Goal: Task Accomplishment & Management: Use online tool/utility

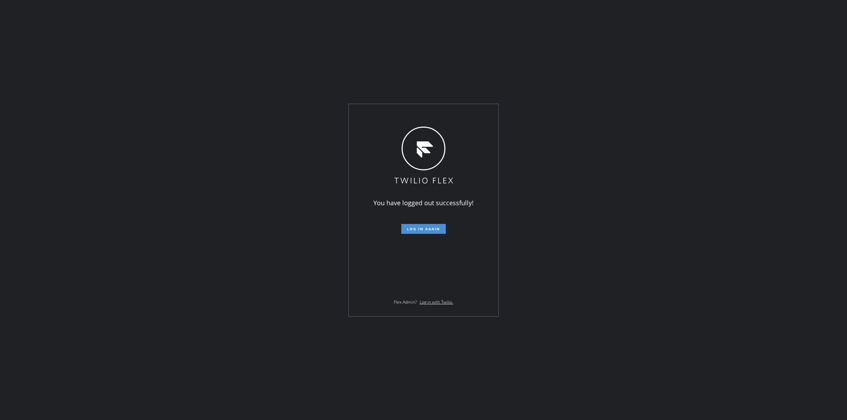
click at [438, 232] on button "Log in again" at bounding box center [423, 229] width 44 height 10
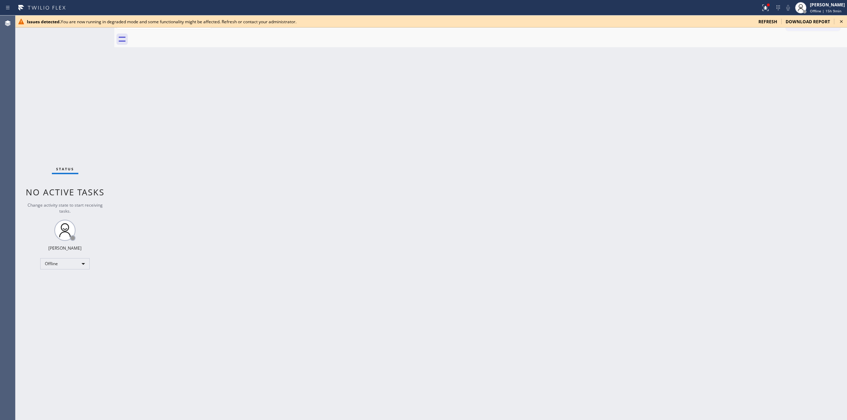
click at [840, 20] on icon at bounding box center [841, 21] width 8 height 8
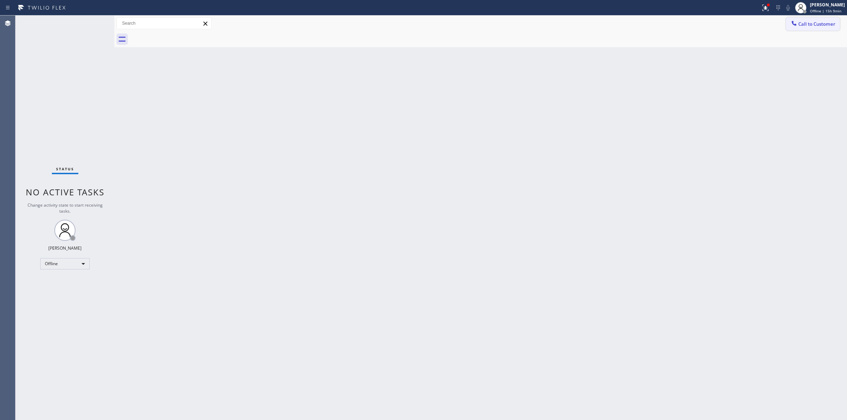
click at [821, 20] on button "Call to Customer" at bounding box center [813, 23] width 54 height 13
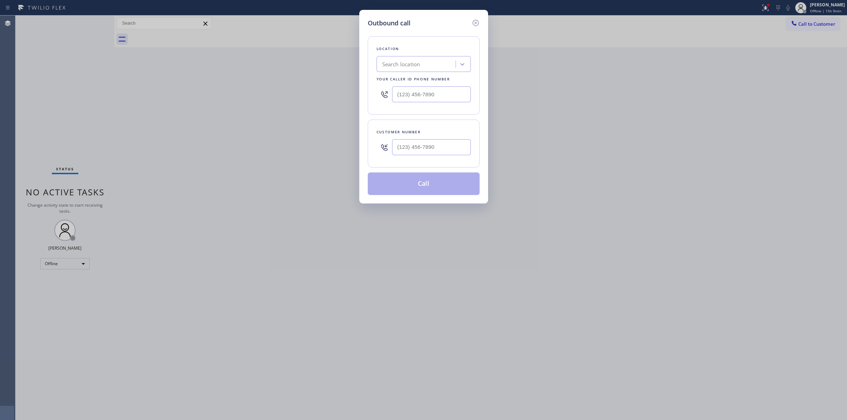
click at [372, 61] on div "Location Search location Your caller id phone number" at bounding box center [424, 75] width 112 height 78
click at [475, 21] on icon at bounding box center [475, 23] width 8 height 8
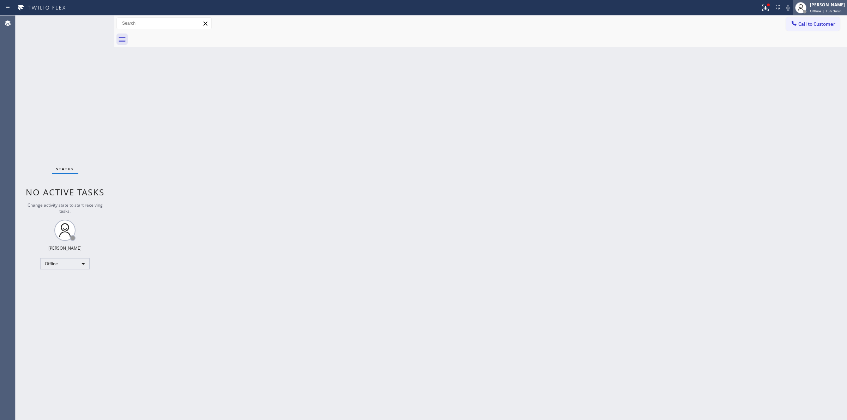
click at [816, 11] on span "Offline | 15h 9min" at bounding box center [825, 10] width 31 height 5
click at [800, 45] on button "Unavailable" at bounding box center [811, 46] width 71 height 9
click at [812, 25] on span "Call to Customer" at bounding box center [816, 24] width 37 height 6
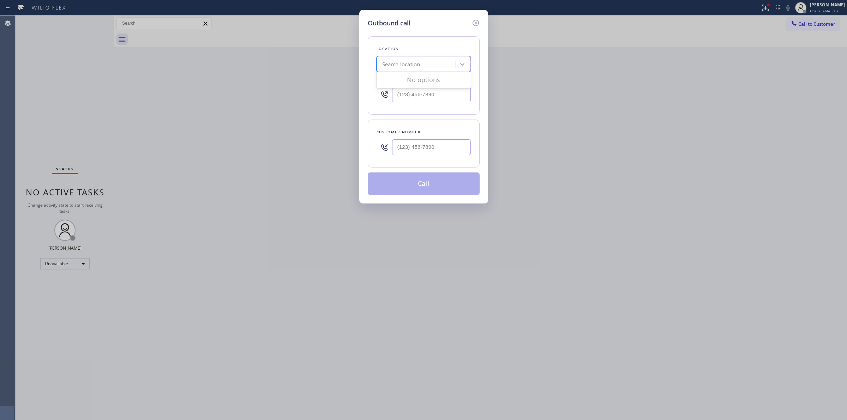
paste input "Viking Repair Service New York"
type input "Viking Repair Service New York"
click at [413, 78] on div "Viking Repair Service New York" at bounding box center [424, 79] width 94 height 13
type input "(347) 875-6143"
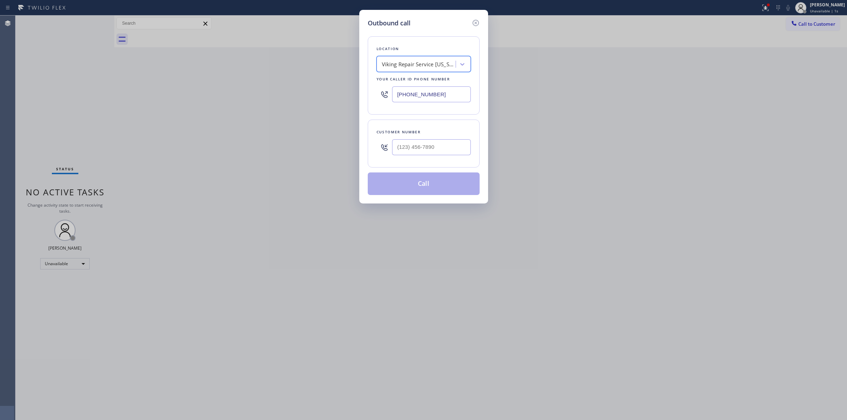
click at [421, 94] on input "(347) 875-6143" at bounding box center [431, 94] width 79 height 16
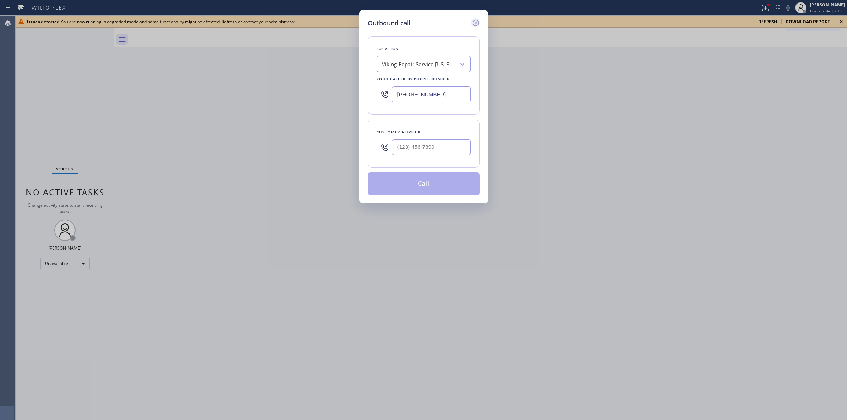
click at [476, 20] on icon at bounding box center [475, 23] width 8 height 8
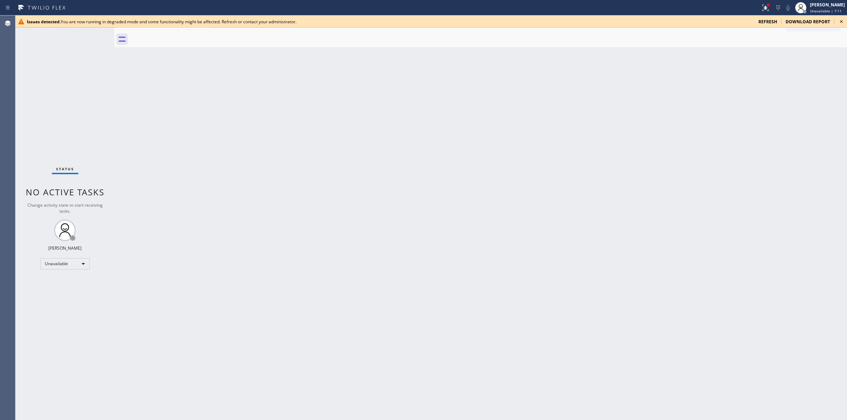
click at [841, 20] on icon at bounding box center [841, 21] width 8 height 8
click at [839, 19] on icon at bounding box center [841, 21] width 8 height 8
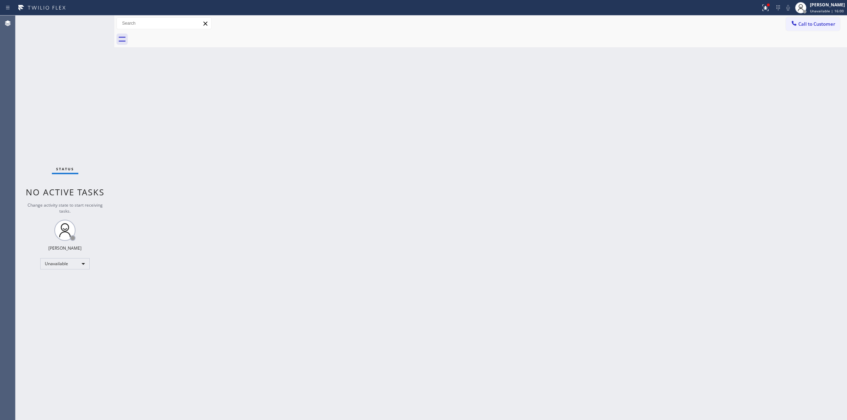
click at [781, 153] on div "Back to Dashboard Change Sender ID Customers Technicians Select a contact Outbo…" at bounding box center [480, 218] width 733 height 405
click at [793, 86] on div "Back to Dashboard Change Sender ID Customers Technicians Select a contact Outbo…" at bounding box center [480, 218] width 733 height 405
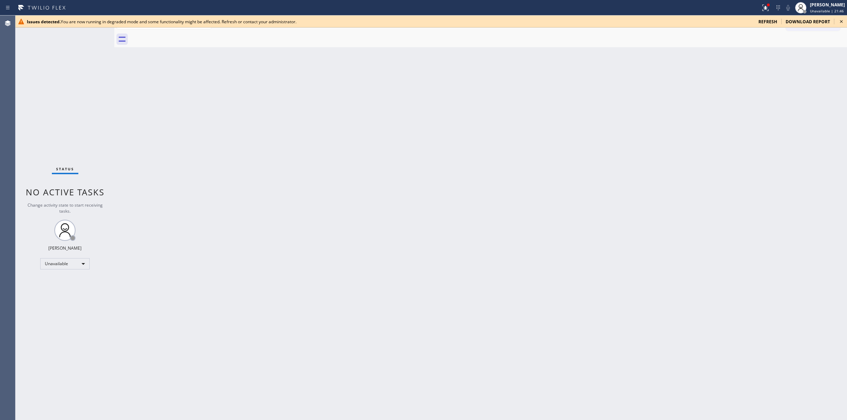
click at [841, 18] on icon at bounding box center [841, 21] width 8 height 8
click at [841, 20] on icon at bounding box center [841, 21] width 8 height 8
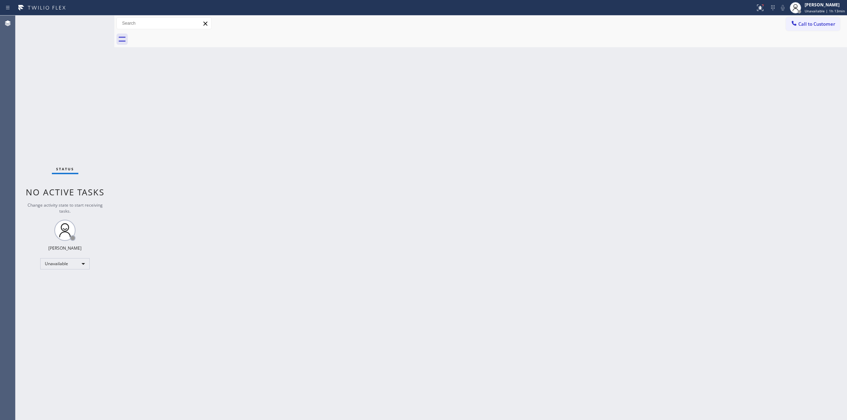
click at [440, 122] on div "Back to Dashboard Change Sender ID Customers Technicians Select a contact Outbo…" at bounding box center [480, 218] width 733 height 405
click at [496, 229] on div "Back to Dashboard Change Sender ID Customers Technicians Select a contact Outbo…" at bounding box center [480, 218] width 733 height 405
drag, startPoint x: 329, startPoint y: 36, endPoint x: 616, endPoint y: 37, distance: 286.5
click at [343, 37] on div at bounding box center [488, 39] width 717 height 16
click at [816, 22] on span "Call to Customer" at bounding box center [816, 24] width 37 height 6
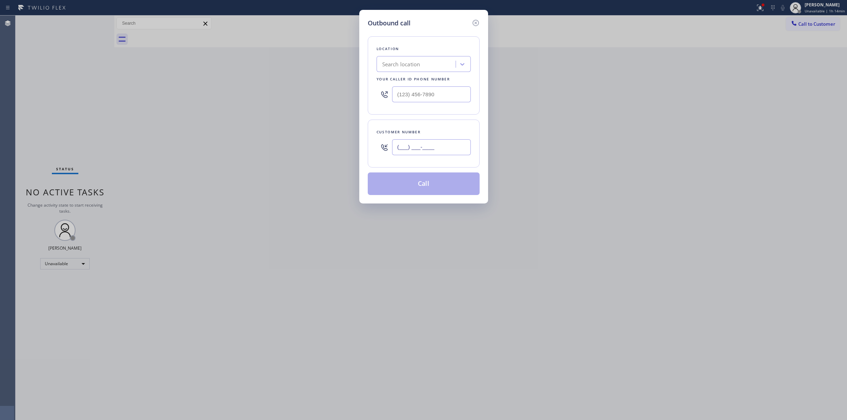
click at [447, 146] on input "(___) ___-____" at bounding box center [431, 147] width 79 height 16
paste input "714) 528-8455"
type input "(714) 528-8455"
click at [437, 60] on div "Search location" at bounding box center [417, 64] width 77 height 12
type input "jenn"
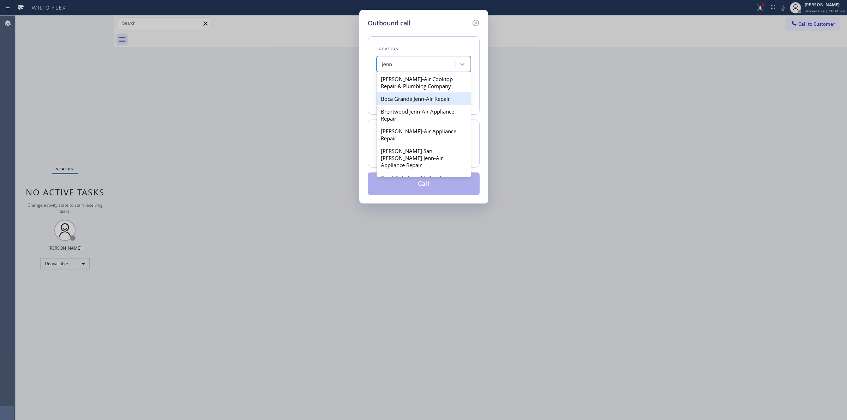
click at [424, 102] on div "Boca Grande Jenn-Air Repair" at bounding box center [424, 98] width 94 height 13
type input "(941) 877-5337"
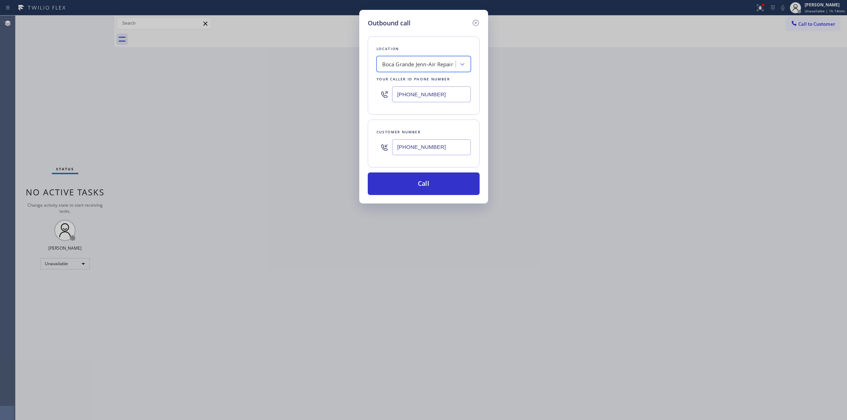
click at [428, 143] on input "(714) 528-8455" at bounding box center [431, 147] width 79 height 16
click at [420, 193] on button "Call" at bounding box center [424, 184] width 112 height 23
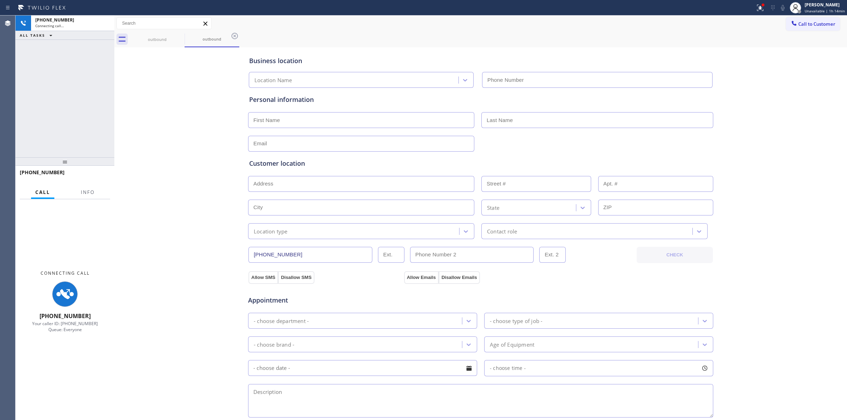
type input "(941) 877-5337"
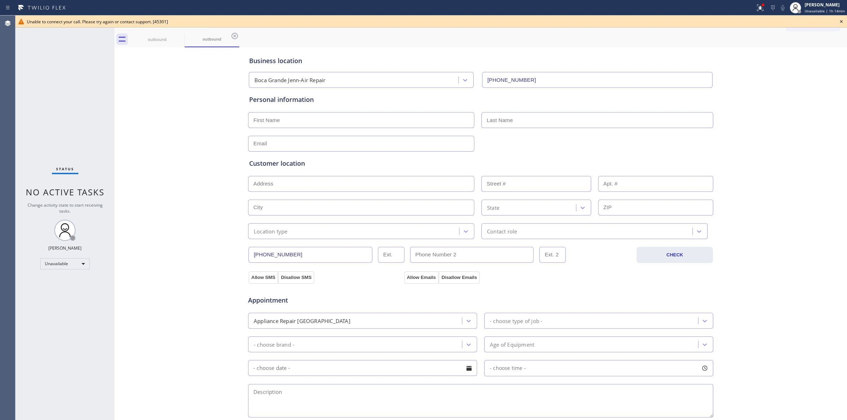
click at [842, 20] on icon at bounding box center [841, 21] width 8 height 8
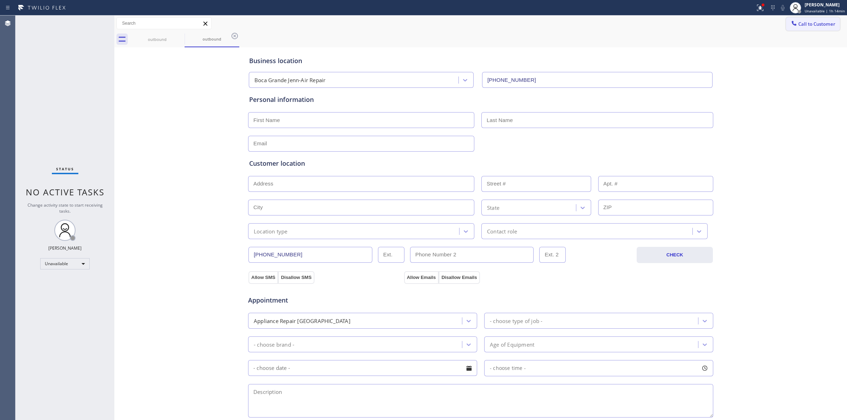
click at [801, 22] on span "Call to Customer" at bounding box center [816, 24] width 37 height 6
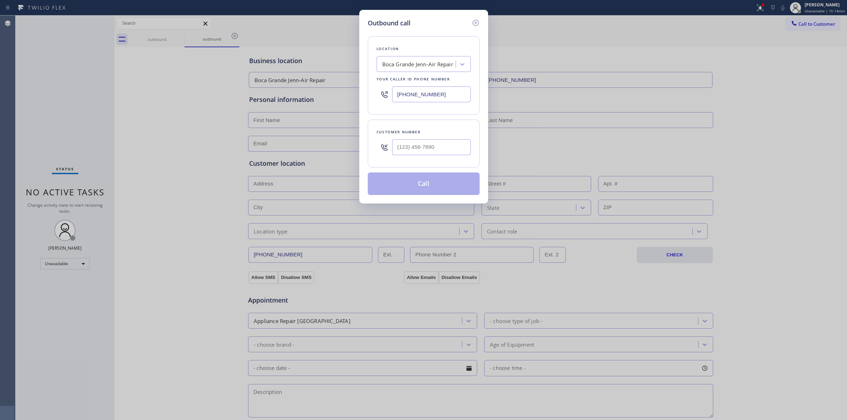
type input "(___) ___-____"
click at [408, 144] on input "(___) ___-____" at bounding box center [431, 147] width 79 height 16
type input "(___) ___-____"
click at [805, 20] on div "Outbound call Location Boca Grande Jenn-Air Repair Your caller id phone number …" at bounding box center [423, 210] width 847 height 420
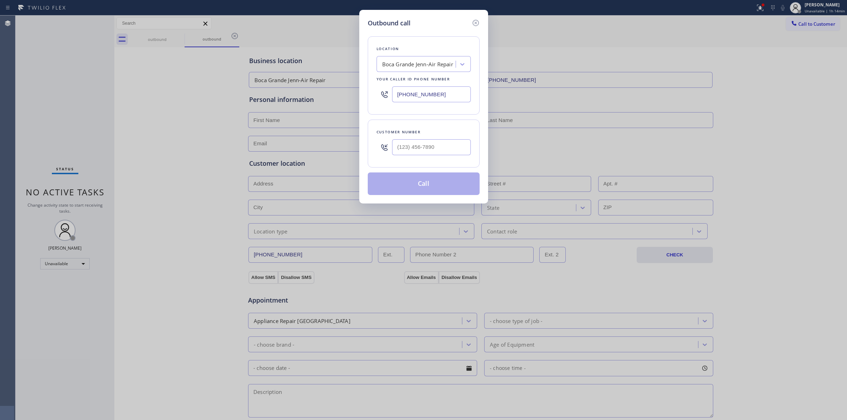
drag, startPoint x: 805, startPoint y: 24, endPoint x: 670, endPoint y: 48, distance: 137.3
click at [803, 25] on div "Outbound call Location Boca Grande Jenn-Air Repair Your caller id phone number …" at bounding box center [423, 210] width 847 height 420
click at [441, 137] on div at bounding box center [431, 147] width 79 height 23
paste input "text"
click at [438, 146] on input "(___) ___-____" at bounding box center [431, 147] width 79 height 16
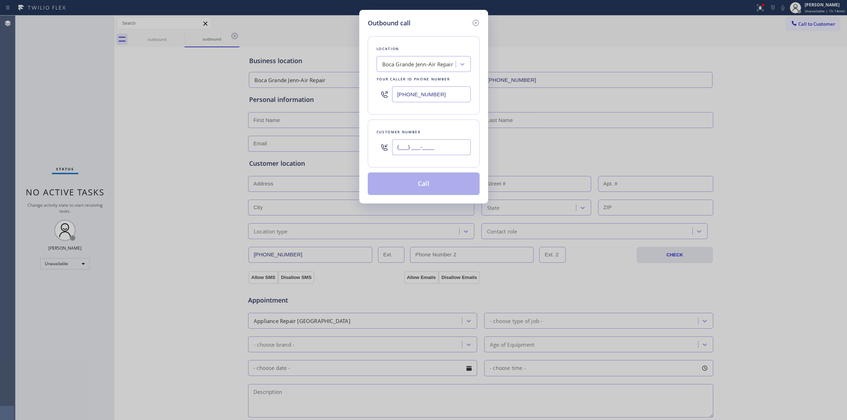
type input "(___) ___-____"
drag, startPoint x: 466, startPoint y: 146, endPoint x: 272, endPoint y: 127, distance: 195.0
click at [277, 129] on div "Outbound call Location Boca Grande Jenn-Air Repair Your caller id phone number …" at bounding box center [423, 210] width 847 height 420
paste input "714) 528-8455"
type input "(714) 528-8455"
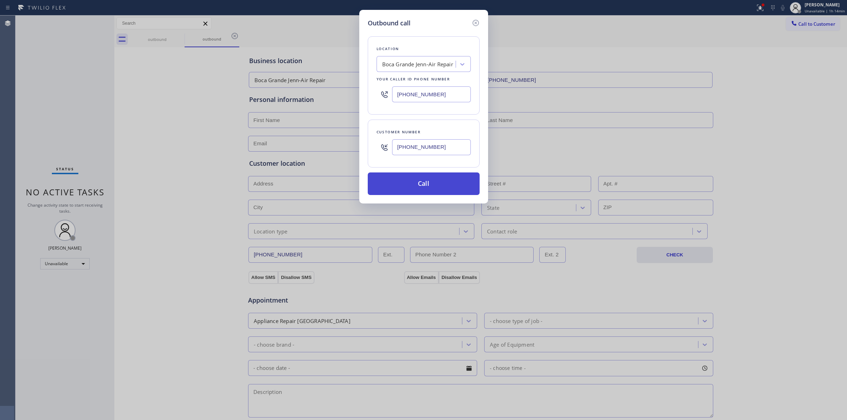
click at [410, 186] on button "Call" at bounding box center [424, 184] width 112 height 23
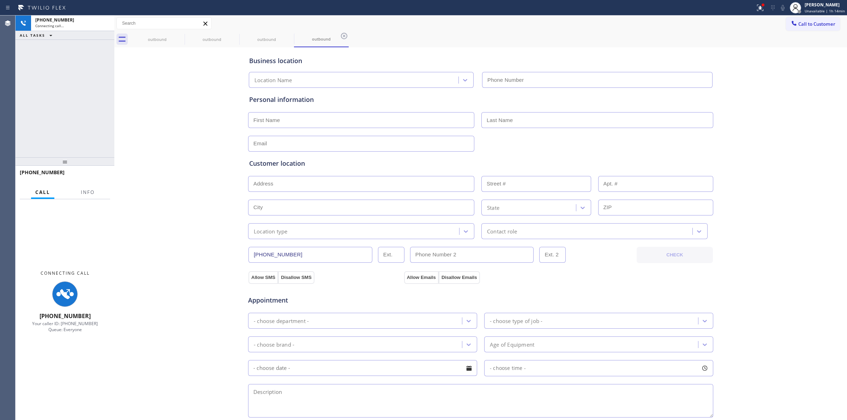
type input "(941) 877-5337"
click at [768, 181] on div "Business location Boca Grande Jenn-Air Repair (941) 877-5337 Personal informati…" at bounding box center [480, 290] width 729 height 482
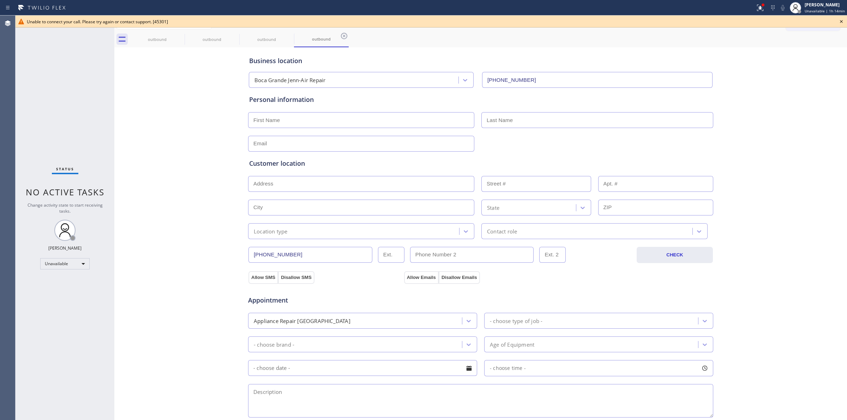
click at [841, 22] on icon at bounding box center [841, 21] width 8 height 8
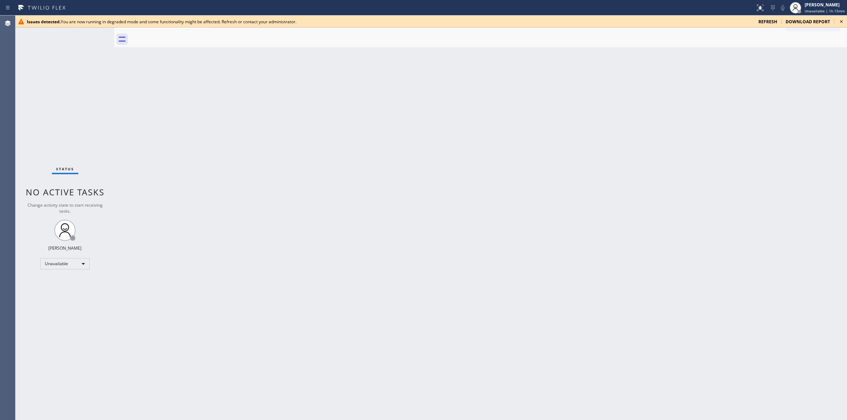
click at [842, 20] on icon at bounding box center [841, 21] width 3 height 3
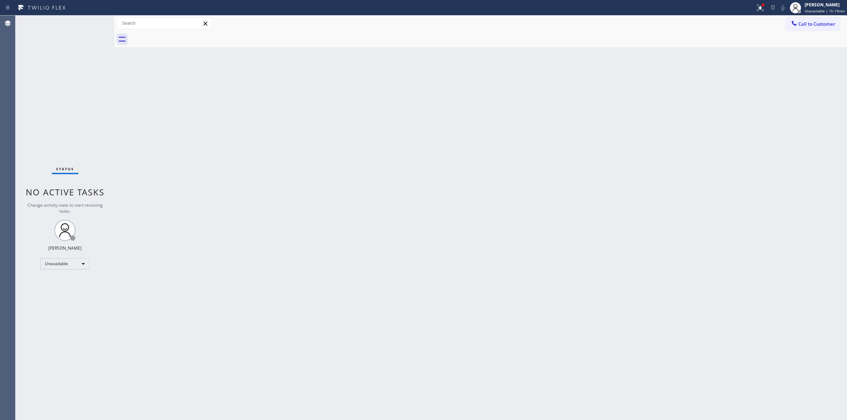
drag, startPoint x: 741, startPoint y: 82, endPoint x: 766, endPoint y: 73, distance: 26.7
click at [747, 80] on div "Back to Dashboard Change Sender ID Customers Technicians Select a contact Outbo…" at bounding box center [480, 218] width 733 height 405
click at [797, 24] on div at bounding box center [794, 24] width 8 height 8
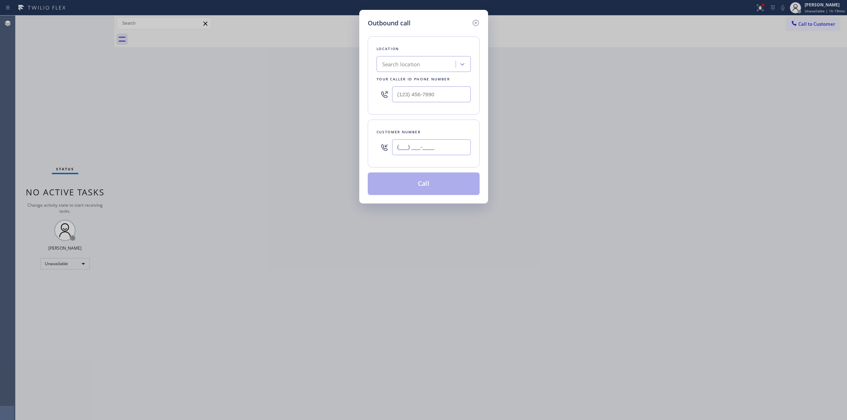
click at [403, 151] on input "(___) ___-____" at bounding box center [431, 147] width 79 height 16
paste input "714) 528-8455"
type input "(714) 528-8455"
click at [431, 56] on div "Search location" at bounding box center [424, 64] width 94 height 16
type input "kenmore"
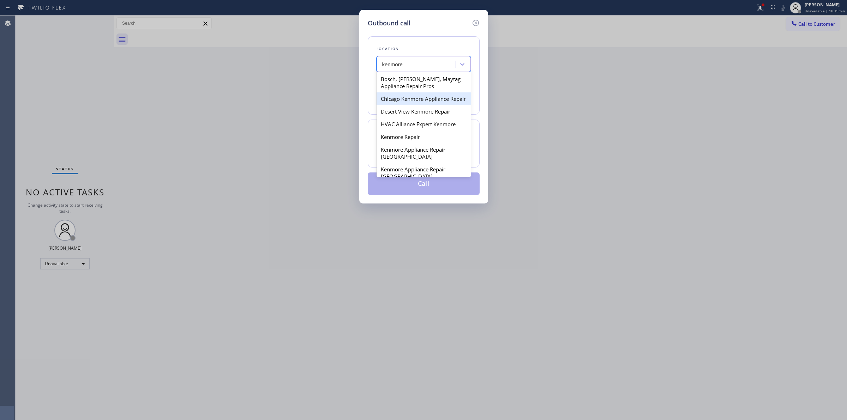
click at [417, 105] on div "Chicago Kenmore Appliance Repair" at bounding box center [424, 98] width 94 height 13
type input "(224) 803-2749"
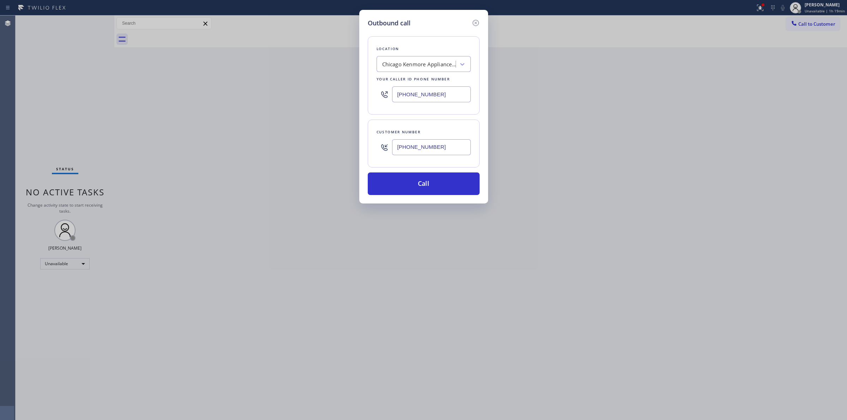
click at [420, 148] on input "(714) 528-8455" at bounding box center [431, 147] width 79 height 16
click at [427, 191] on button "Call" at bounding box center [424, 184] width 112 height 23
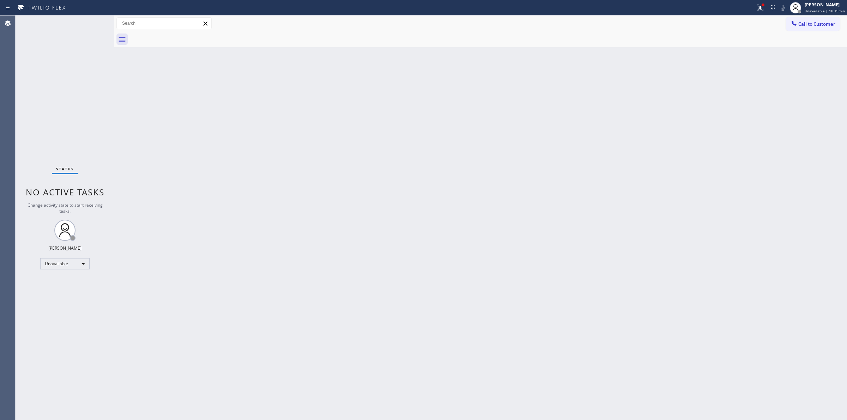
type input "(224) 803-2749"
click at [661, 147] on div "Back to Dashboard Change Sender ID Customers Technicians Select a contact Outbo…" at bounding box center [480, 218] width 733 height 405
click at [805, 17] on button "Call to Customer" at bounding box center [813, 23] width 54 height 13
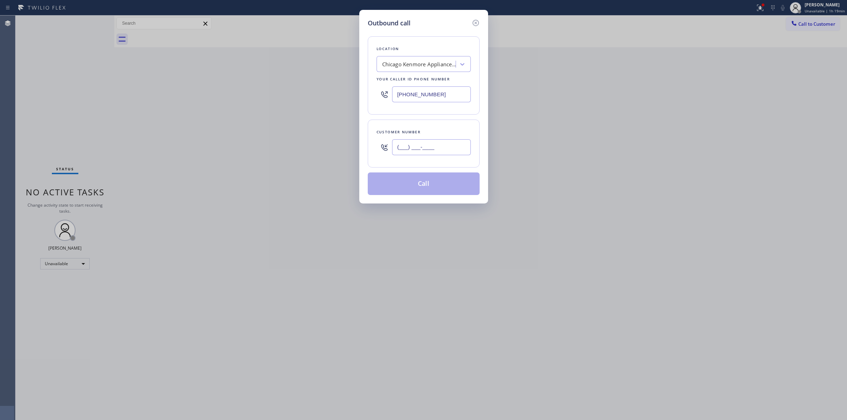
click at [431, 147] on input "(___) ___-____" at bounding box center [431, 147] width 79 height 16
paste input "714) 528-8455"
type input "(714) 528-8455"
click at [433, 189] on button "Call" at bounding box center [424, 184] width 112 height 23
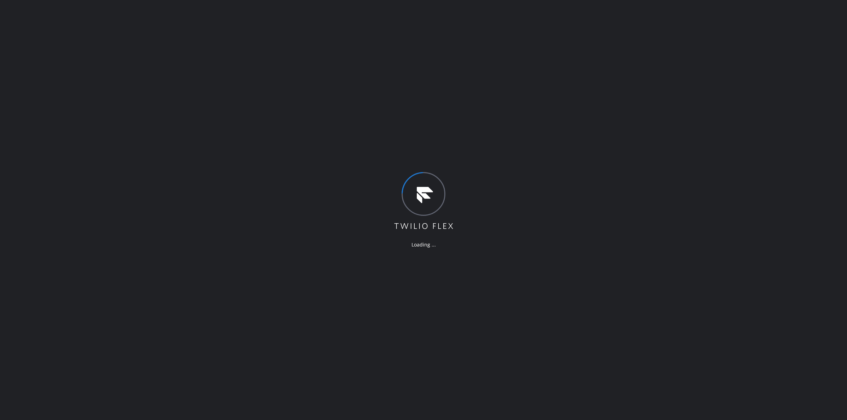
click at [679, 115] on div "Loading ..." at bounding box center [423, 210] width 847 height 420
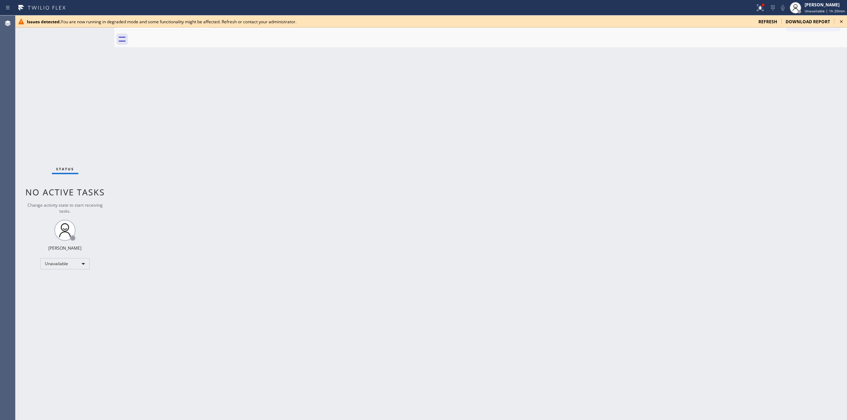
click at [844, 20] on icon at bounding box center [841, 21] width 8 height 8
click at [842, 23] on icon at bounding box center [841, 21] width 8 height 8
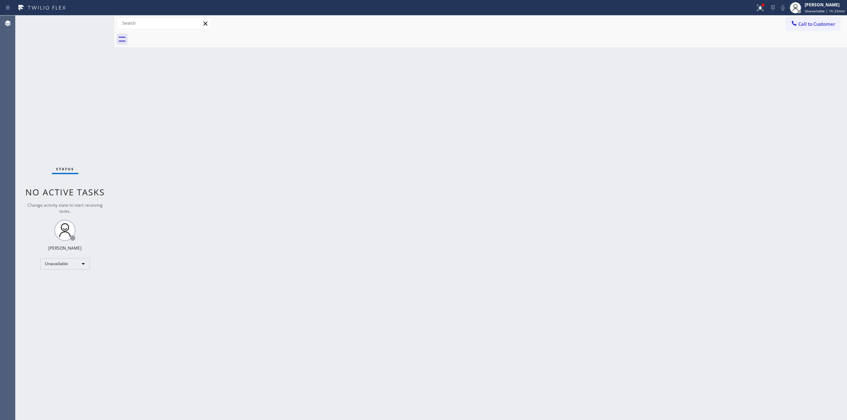
drag, startPoint x: 737, startPoint y: 119, endPoint x: 772, endPoint y: 71, distance: 60.1
click at [748, 104] on div "Back to Dashboard Change Sender ID Customers Technicians Select a contact Outbo…" at bounding box center [480, 218] width 733 height 405
click at [803, 28] on button "Call to Customer" at bounding box center [813, 23] width 54 height 13
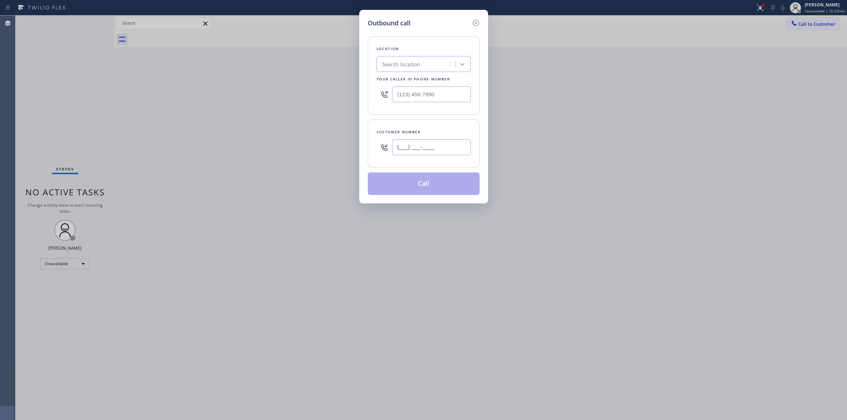
click at [438, 151] on input "(___) ___-____" at bounding box center [431, 147] width 79 height 16
paste input "206) 336-3824"
type input "[PHONE_NUMBER]"
click at [440, 63] on div "Search location" at bounding box center [417, 64] width 77 height 12
type input "ge appl"
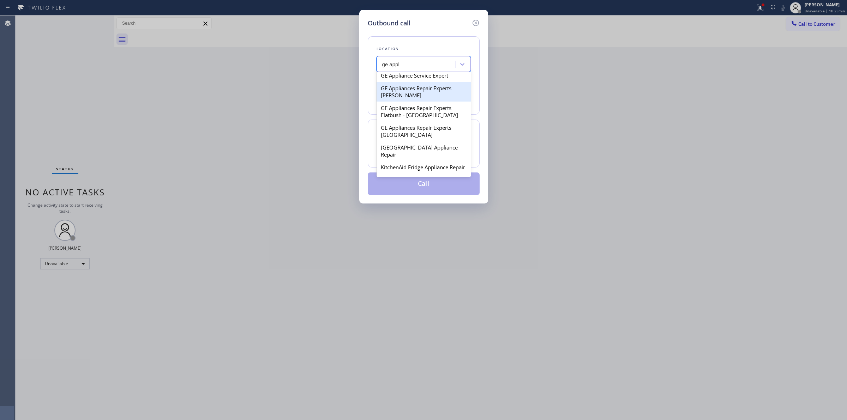
scroll to position [176, 0]
click at [408, 112] on div "Northridge Appliance Repair" at bounding box center [424, 106] width 94 height 13
type input "[PHONE_NUMBER]"
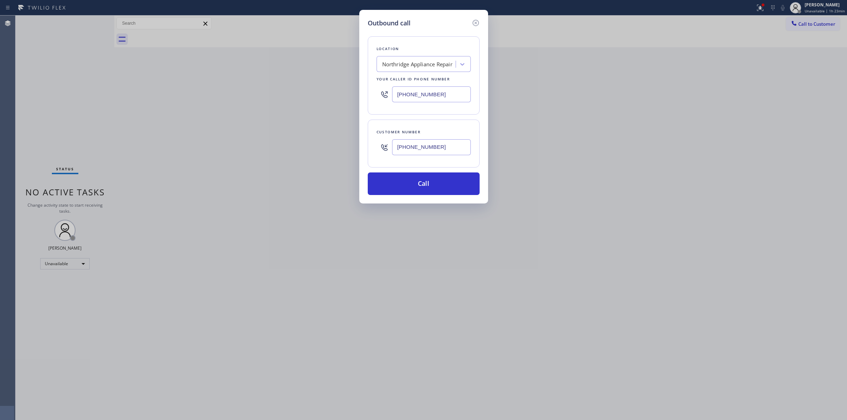
click at [415, 146] on input "[PHONE_NUMBER]" at bounding box center [431, 147] width 79 height 16
click at [418, 190] on button "Call" at bounding box center [424, 184] width 112 height 23
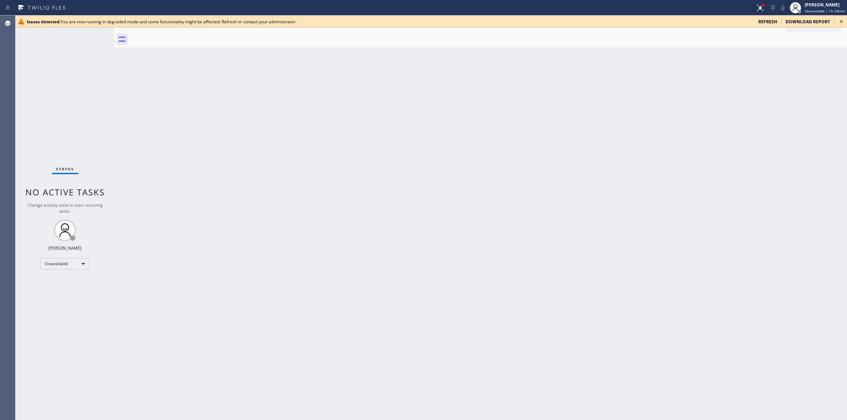
drag, startPoint x: 842, startPoint y: 20, endPoint x: 838, endPoint y: 21, distance: 3.7
click at [840, 20] on icon at bounding box center [841, 21] width 8 height 8
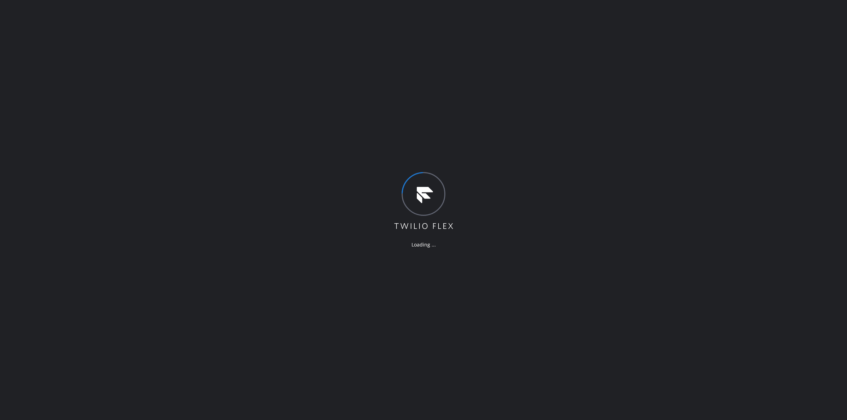
click at [681, 104] on div "Loading ..." at bounding box center [423, 210] width 847 height 420
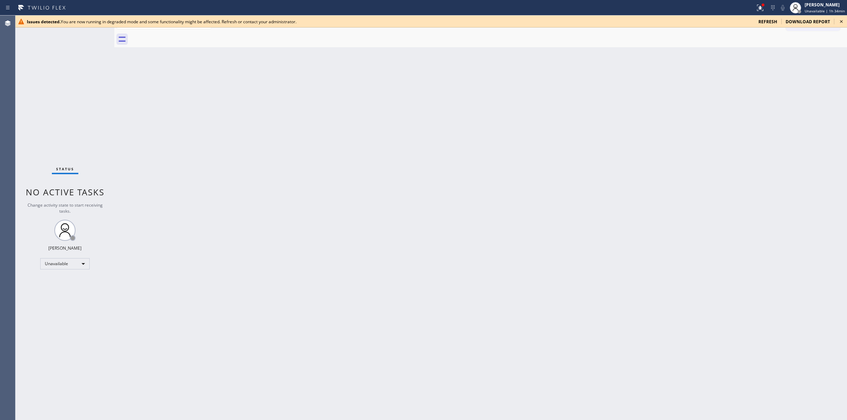
click at [842, 20] on icon at bounding box center [841, 21] width 8 height 8
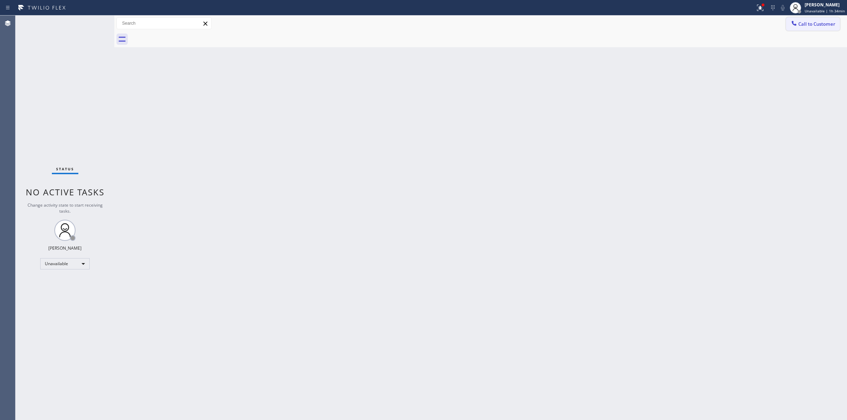
click at [810, 21] on span "Call to Customer" at bounding box center [816, 24] width 37 height 6
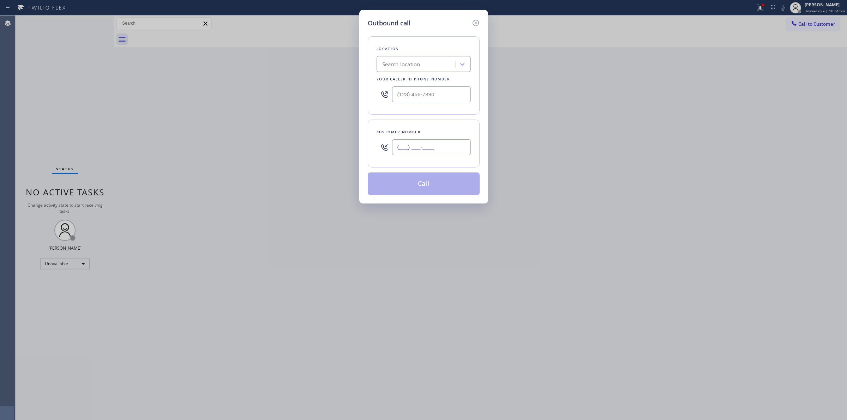
paste input "805) 327-0970"
click at [446, 149] on input "(___) ___-____" at bounding box center [431, 147] width 79 height 16
type input "(805) 327-0970"
click at [451, 66] on div "Search location" at bounding box center [417, 64] width 77 height 12
type input "viking"
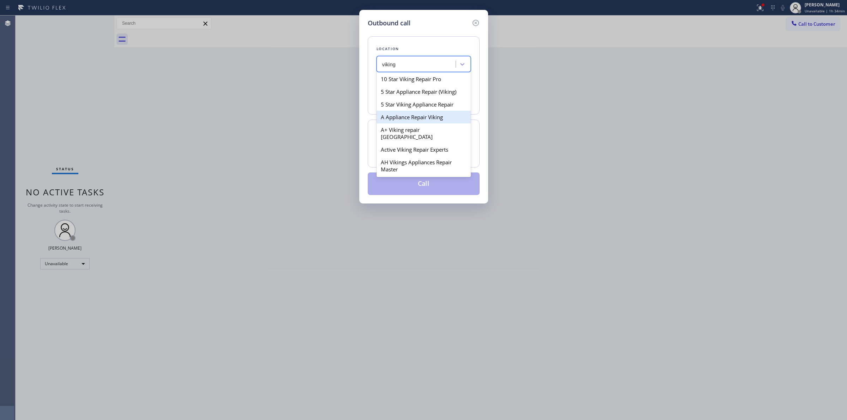
click at [394, 115] on div "A Appliance Repair Viking" at bounding box center [424, 117] width 94 height 13
type input "(949) 506-4787"
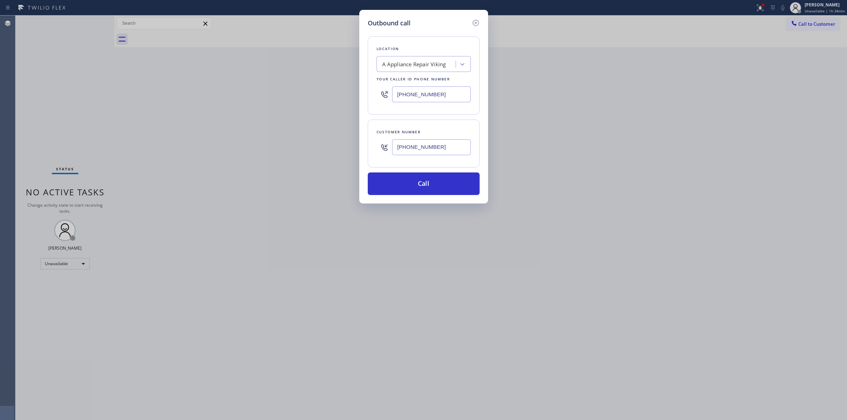
click at [415, 151] on input "(805) 327-0970" at bounding box center [431, 147] width 79 height 16
click at [408, 189] on button "Call" at bounding box center [424, 184] width 112 height 23
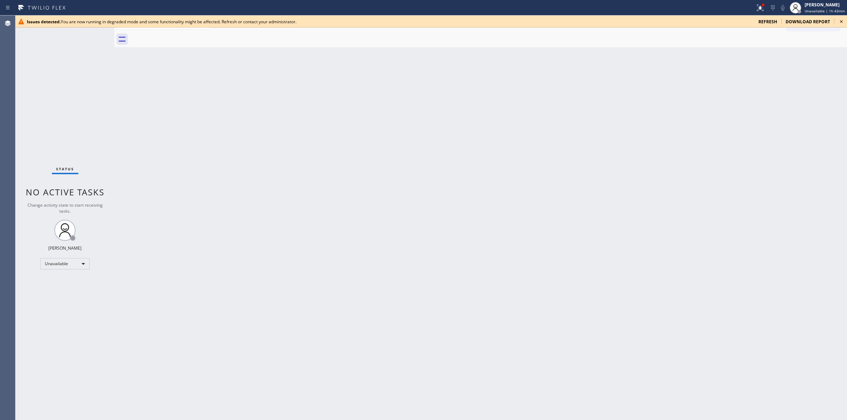
click at [841, 20] on icon at bounding box center [841, 21] width 8 height 8
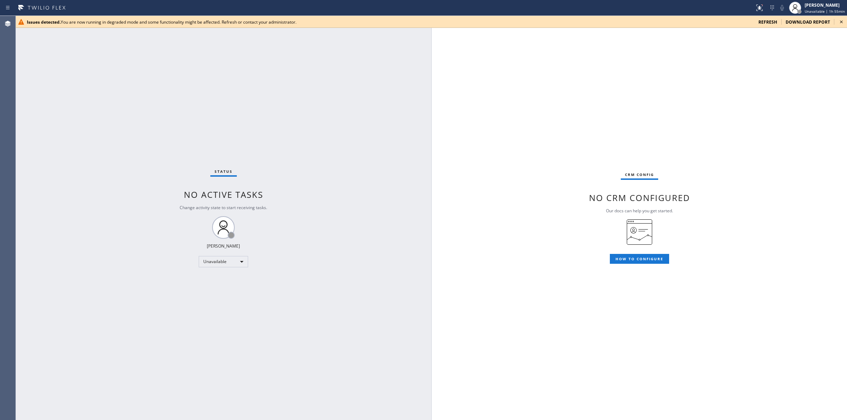
click at [775, 22] on span "refresh" at bounding box center [767, 22] width 19 height 6
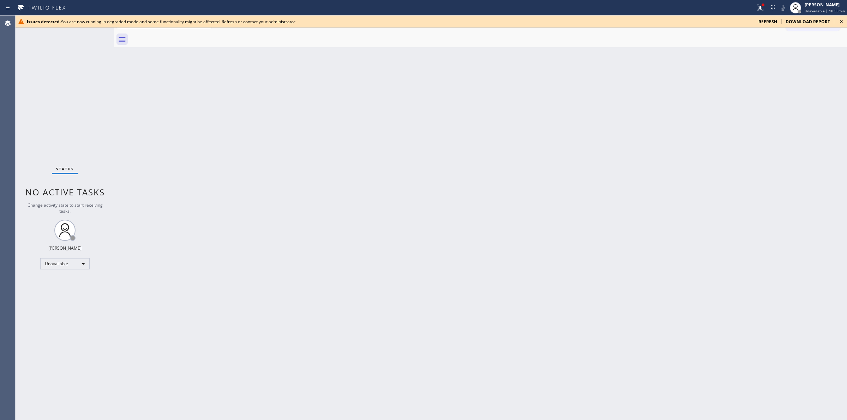
click at [840, 20] on icon at bounding box center [841, 21] width 3 height 3
click at [841, 21] on icon at bounding box center [841, 21] width 3 height 3
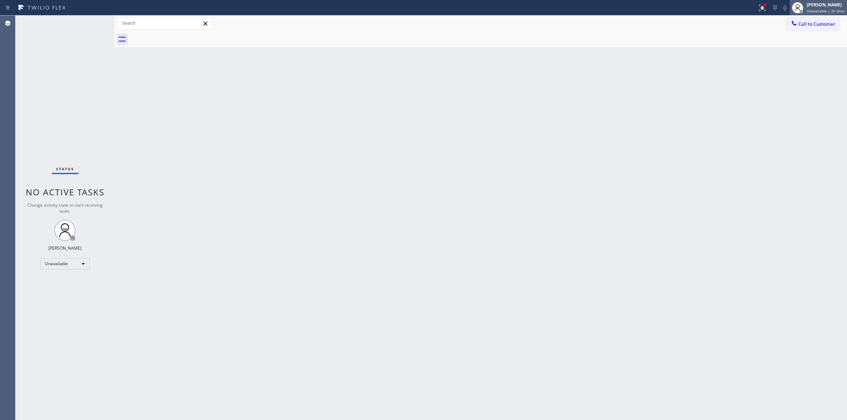
click at [815, 0] on div "Jasper Timkang Unavailable | 2h 2min" at bounding box center [818, 8] width 57 height 16
click at [799, 54] on button "Break" at bounding box center [811, 55] width 71 height 9
click at [801, 80] on div "Back to Dashboard Change Sender ID Customers Technicians Select a contact Outbo…" at bounding box center [480, 218] width 733 height 405
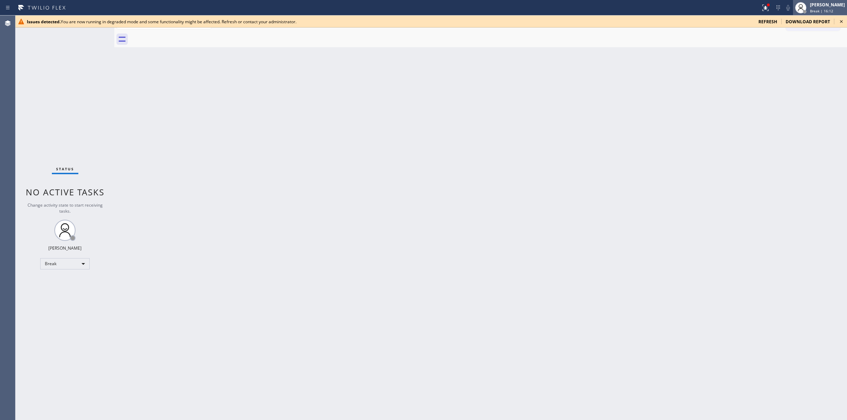
click at [833, 9] on span "Break | 16:12" at bounding box center [821, 10] width 23 height 5
click at [799, 48] on button "Unavailable" at bounding box center [811, 46] width 71 height 9
drag, startPoint x: 726, startPoint y: 107, endPoint x: 822, endPoint y: 34, distance: 120.4
click at [739, 97] on div "Back to Dashboard Change Sender ID Customers Technicians Select a contact Outbo…" at bounding box center [480, 218] width 733 height 405
click at [839, 20] on icon at bounding box center [841, 21] width 8 height 8
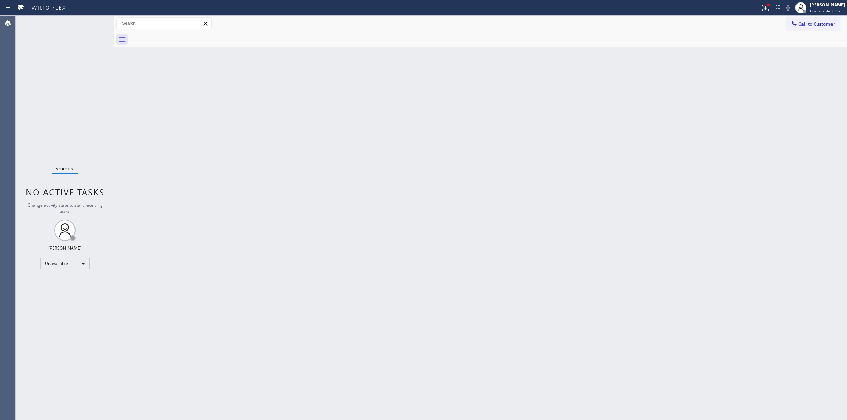
click at [784, 53] on div "Back to Dashboard Change Sender ID Customers Technicians Select a contact Outbo…" at bounding box center [480, 218] width 733 height 405
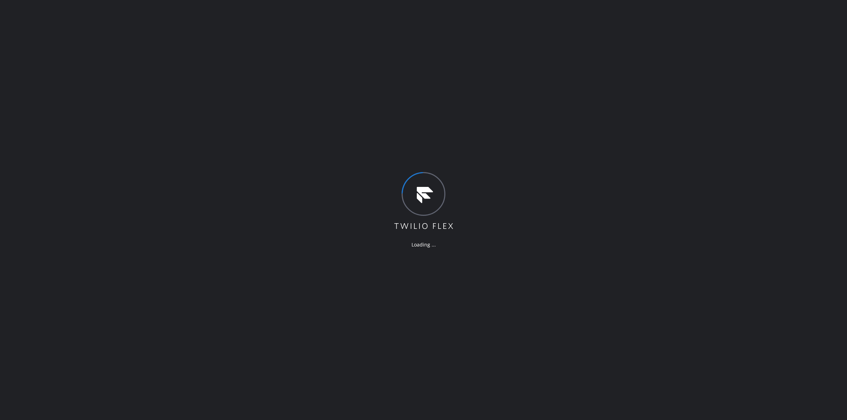
click at [791, 95] on div "Loading ..." at bounding box center [423, 210] width 847 height 420
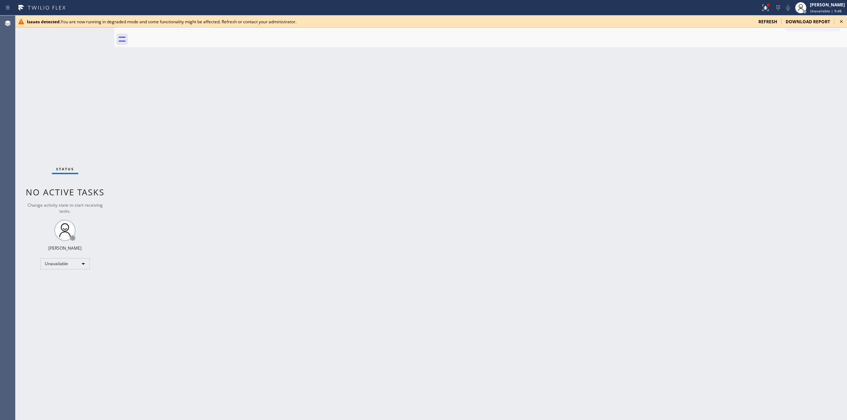
click at [840, 18] on icon at bounding box center [841, 21] width 8 height 8
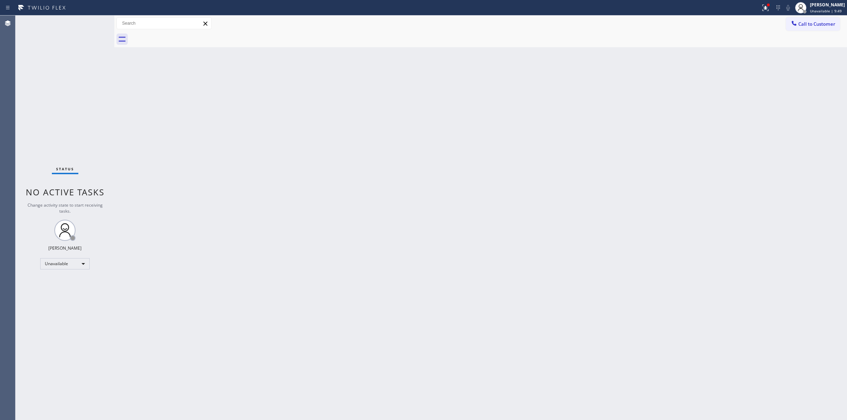
drag, startPoint x: 807, startPoint y: 25, endPoint x: 797, endPoint y: 26, distance: 9.6
click at [807, 25] on span "Call to Customer" at bounding box center [816, 24] width 37 height 6
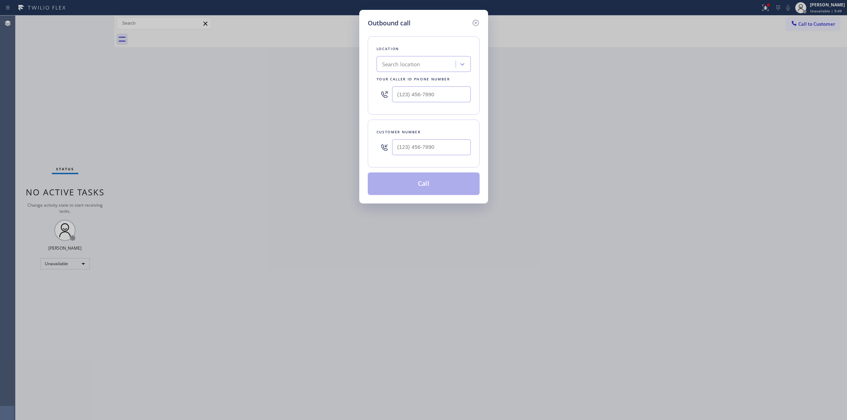
paste input "Sub-Zero Repair Pros"
click at [423, 63] on div "Search location" at bounding box center [417, 64] width 77 height 12
click at [393, 65] on input "Sub-Zero Repair Pros" at bounding box center [408, 64] width 52 height 6
type input "SubZero Repair Pros"
drag, startPoint x: 439, startPoint y: 63, endPoint x: 413, endPoint y: 63, distance: 25.4
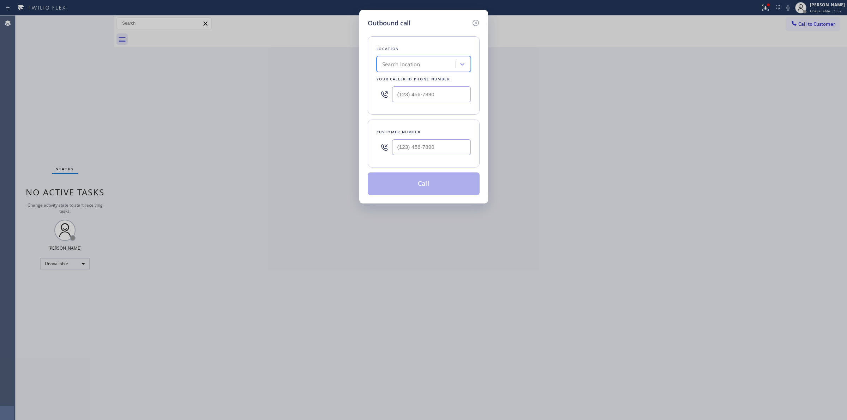
click at [413, 63] on div "Search location" at bounding box center [417, 64] width 77 height 12
paste input "Sub-Zero Repair Pros"
click at [392, 64] on input "Sub-Zero Repair Pros" at bounding box center [408, 64] width 52 height 6
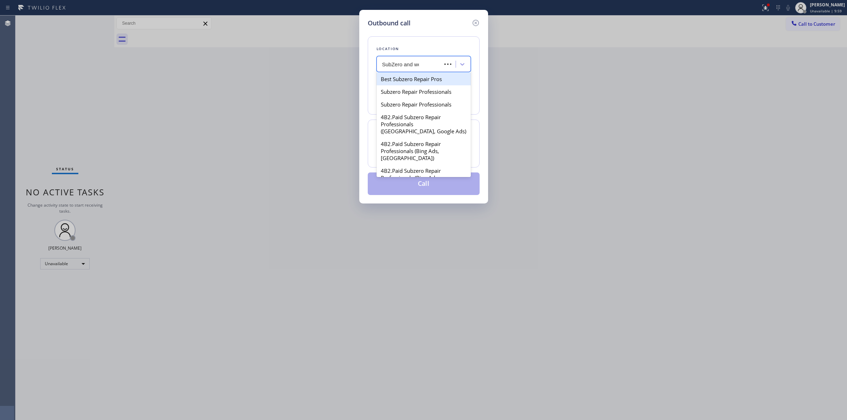
type input "SubZero and wolf"
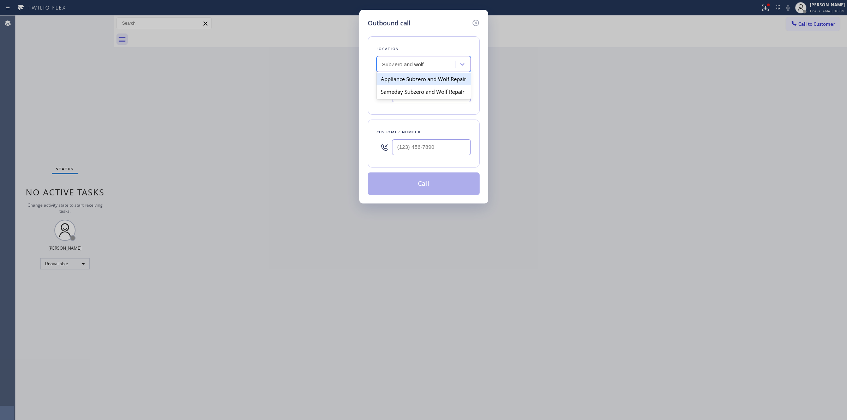
click at [415, 83] on div "Appliance Subzero and Wolf Repair" at bounding box center [424, 79] width 94 height 13
type input "(929) 298-2092"
click at [452, 94] on input "(929) 298-2092" at bounding box center [431, 94] width 79 height 16
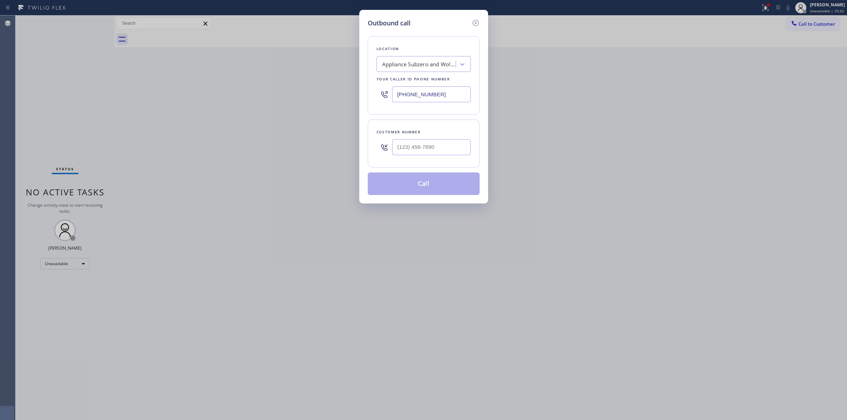
click at [436, 64] on div "Appliance Subzero and Wolf Repair" at bounding box center [419, 64] width 74 height 8
paste input "Sub-Zero & Wolf Repair"
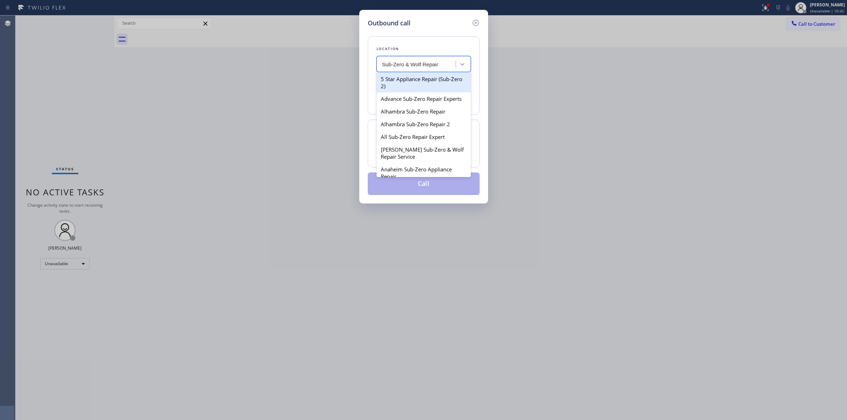
click at [393, 64] on input "Sub-Zero & Wolf Repair" at bounding box center [410, 64] width 57 height 6
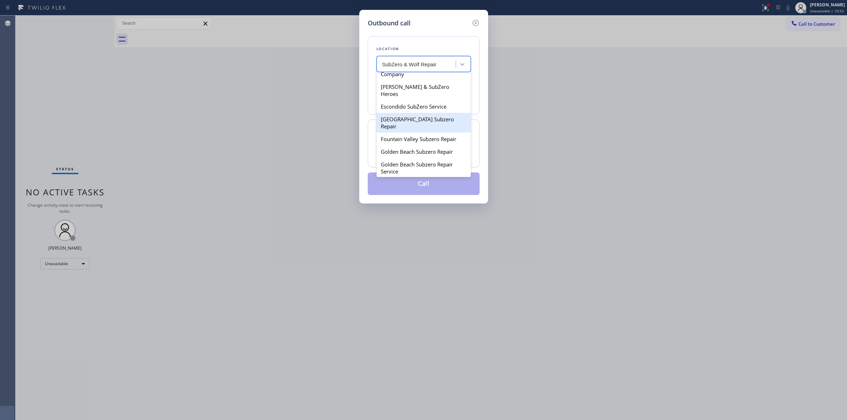
scroll to position [176, 0]
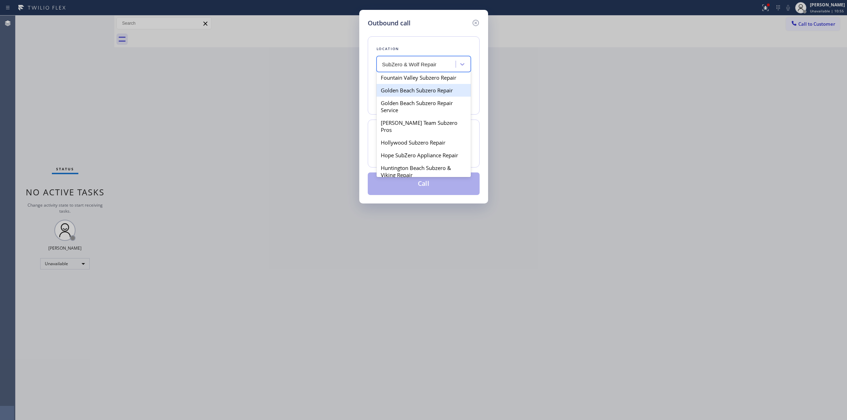
click at [383, 64] on input "SubZero & Wolf Repair" at bounding box center [409, 64] width 55 height 6
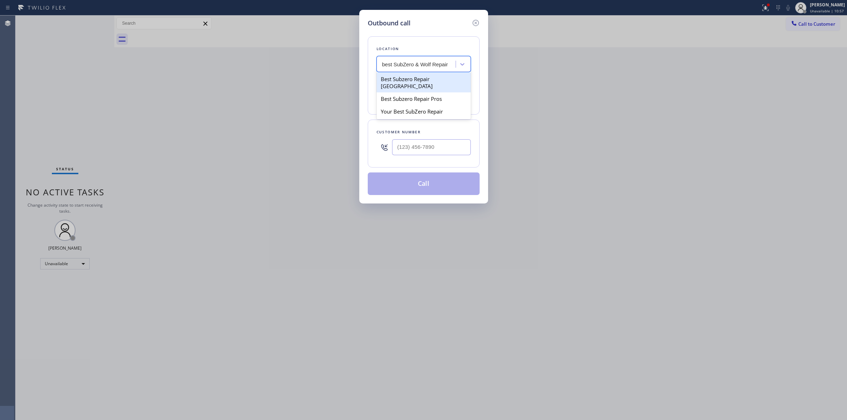
scroll to position [0, 0]
type input "best SubZero & Wolf Repair"
click at [503, 311] on div "Outbound call Location option Appliance Subzero and Wolf Repair, selected. 1 re…" at bounding box center [423, 210] width 847 height 420
drag, startPoint x: 444, startPoint y: 95, endPoint x: 318, endPoint y: 90, distance: 125.7
click at [318, 90] on div "Outbound call Location Appliance Subzero and Wolf Repair Your caller id phone n…" at bounding box center [423, 210] width 847 height 420
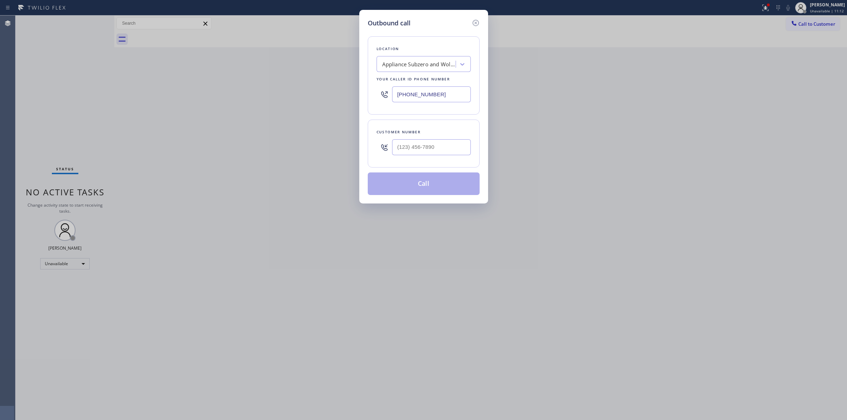
paste input "720) 782-4071"
drag, startPoint x: 452, startPoint y: 95, endPoint x: 370, endPoint y: 95, distance: 82.6
click at [370, 95] on div "Location Appliance Subzero and Wolf Repair Your caller id phone number (929) 29…" at bounding box center [424, 75] width 112 height 78
type input "(___) ___-____"
click at [433, 58] on div "Search location" at bounding box center [417, 64] width 77 height 12
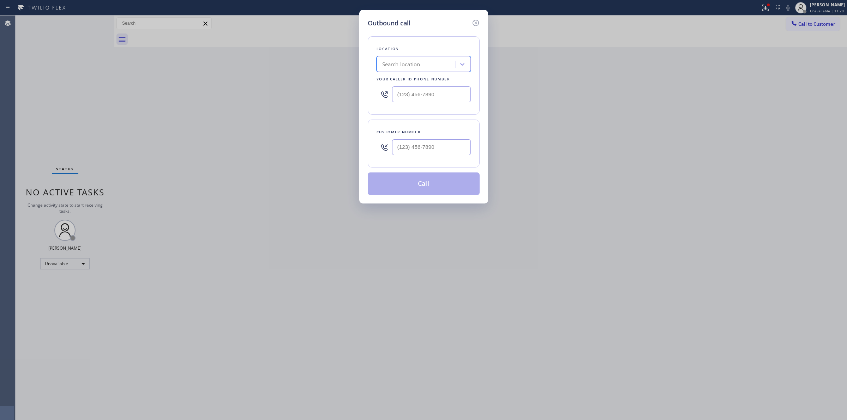
paste input "Sub-Zero Repair Pros"
click at [427, 63] on div "Sub-Zero Repair Pros Sub-Zero Repair Pros" at bounding box center [410, 64] width 63 height 12
click at [393, 63] on input "Sub-Zero Repair Pros" at bounding box center [408, 64] width 52 height 6
click at [396, 65] on input "SubZero Repair Pros" at bounding box center [407, 64] width 50 height 6
click at [383, 63] on input "Subzero Repair Pros" at bounding box center [407, 64] width 50 height 6
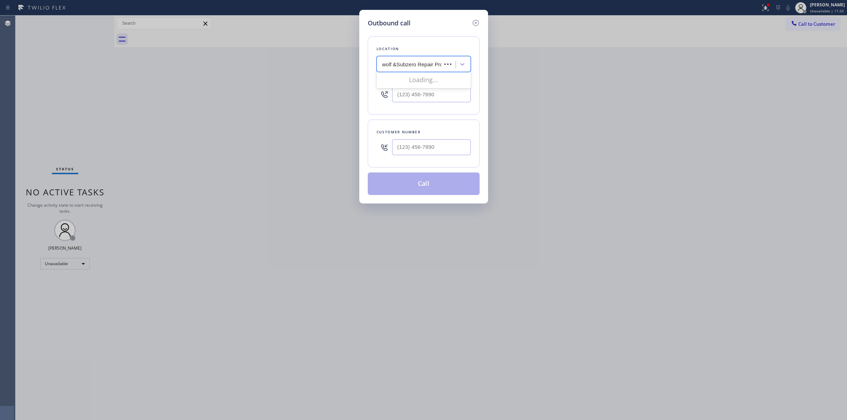
type input "wolf & Subzero Repair Pros"
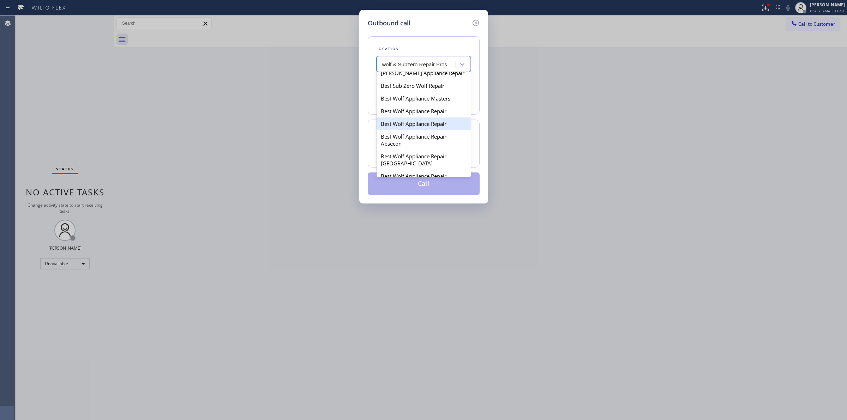
scroll to position [265, 0]
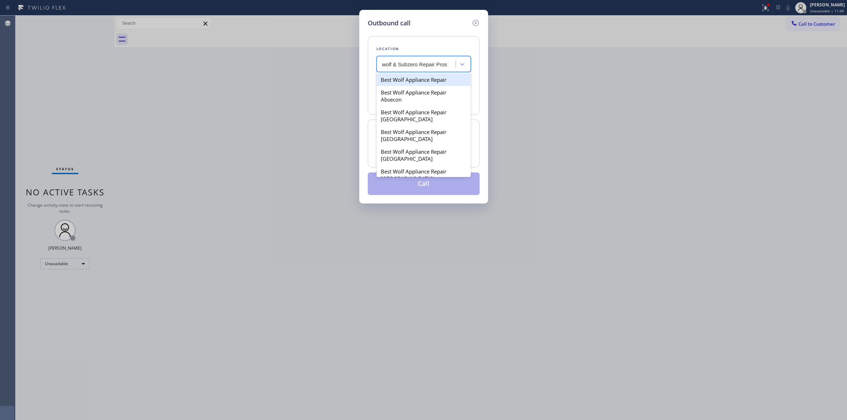
click at [425, 86] on div "Best Wolf Appliance Repair" at bounding box center [424, 79] width 94 height 13
click at [452, 63] on div "Best Wolf Appliance Repair" at bounding box center [417, 64] width 77 height 12
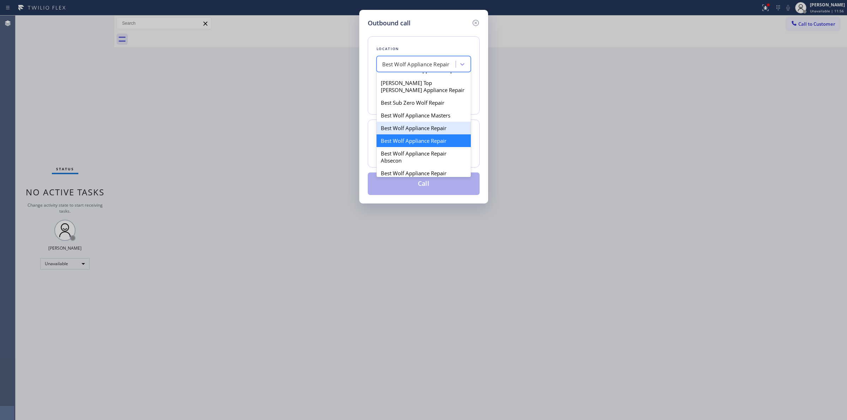
click at [419, 134] on div "Best Wolf Appliance Repair" at bounding box center [424, 128] width 94 height 13
type input "(415) 510-2030"
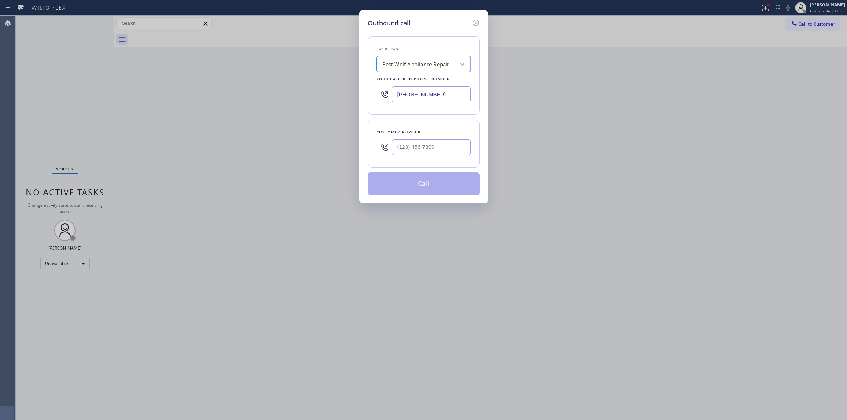
click at [414, 60] on div "Best Wolf Appliance Repair" at bounding box center [415, 64] width 67 height 8
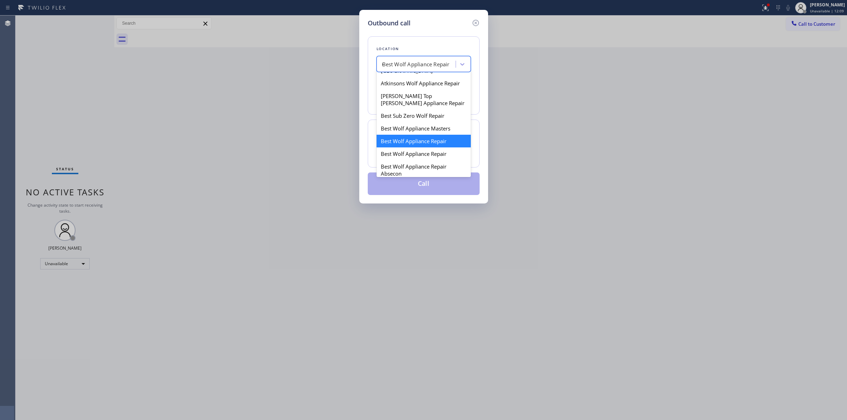
scroll to position [0, 0]
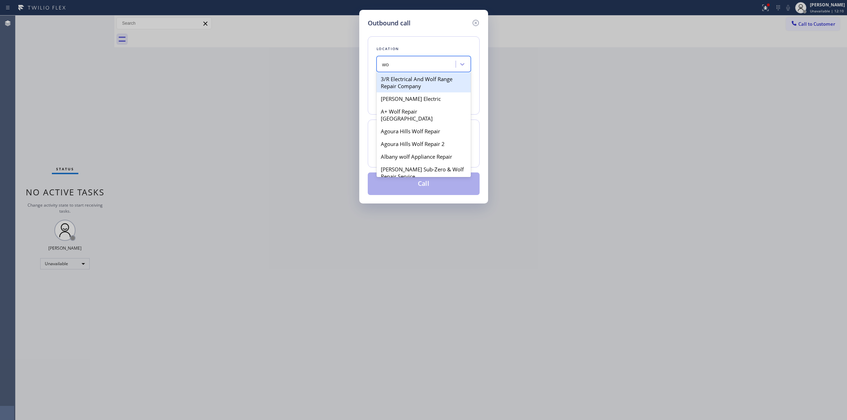
type input "w"
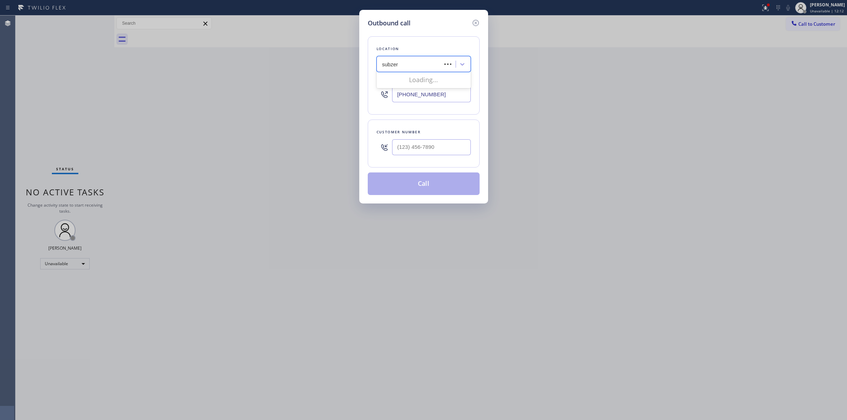
type input "subzero"
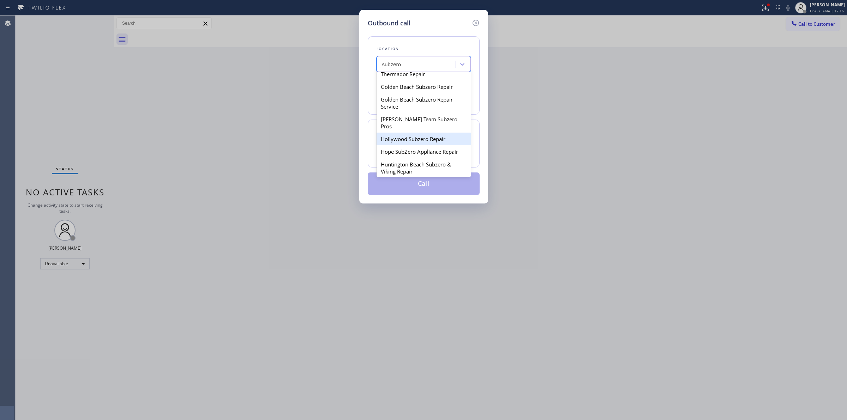
scroll to position [221, 0]
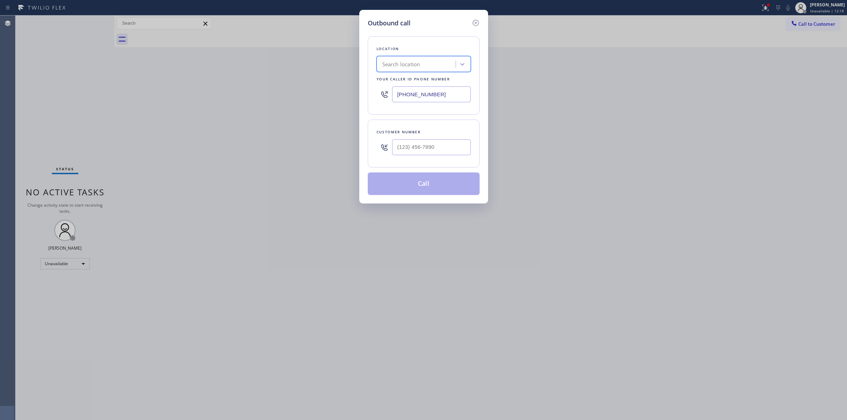
drag, startPoint x: 409, startPoint y: 56, endPoint x: 409, endPoint y: 62, distance: 6.0
click at [409, 58] on div "Search location" at bounding box center [424, 64] width 94 height 16
click at [410, 63] on div "Search location" at bounding box center [401, 64] width 38 height 8
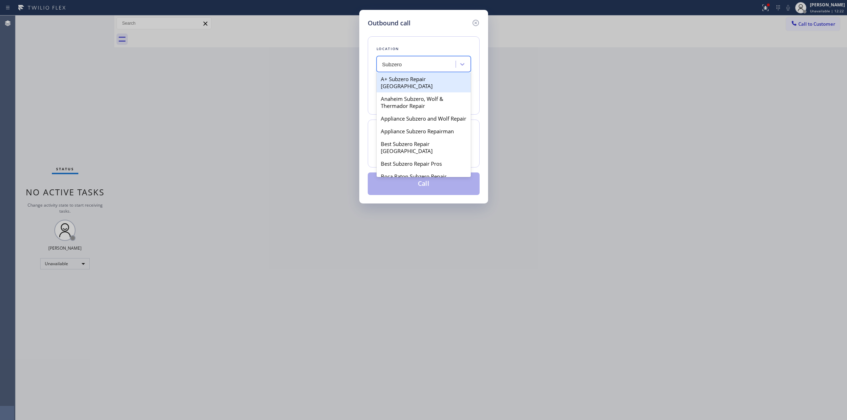
type input "Subzero &"
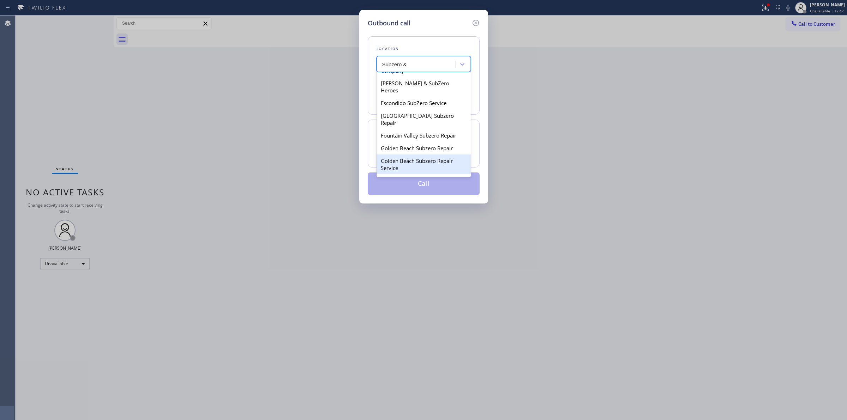
scroll to position [0, 0]
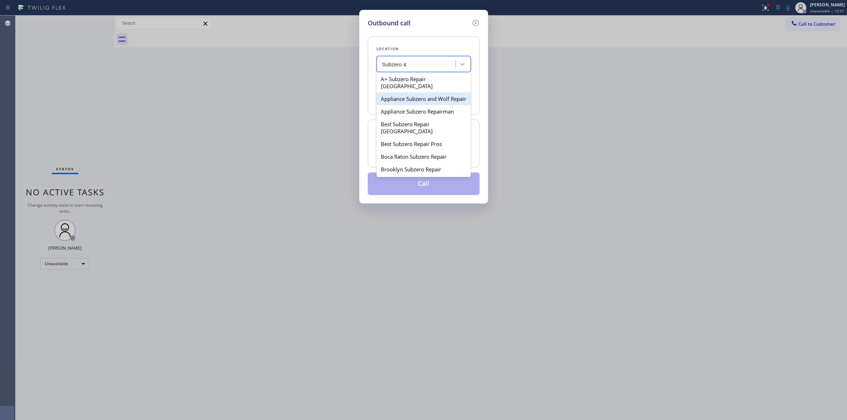
drag, startPoint x: 410, startPoint y: 99, endPoint x: 415, endPoint y: 98, distance: 4.6
click at [411, 99] on div "Appliance Subzero and Wolf Repair" at bounding box center [424, 98] width 94 height 13
type input "(929) 298-2092"
click at [427, 64] on div "Appliance Subzero and Wolf Repair" at bounding box center [419, 64] width 74 height 8
click at [427, 101] on div "Appliance Subzero and Wolf Repair" at bounding box center [424, 98] width 94 height 13
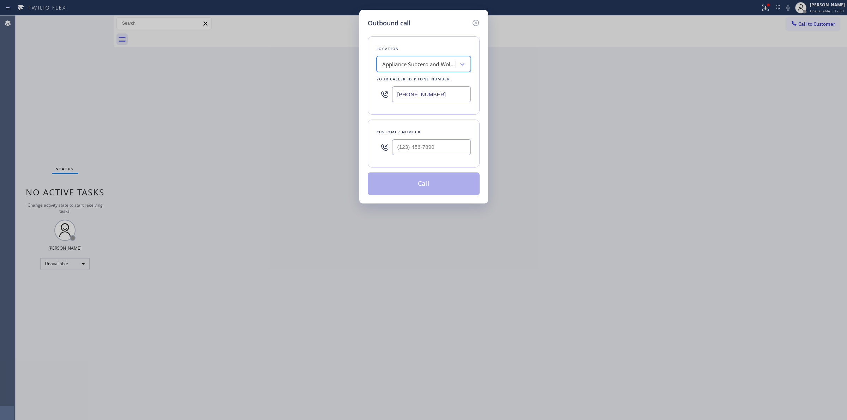
click at [454, 98] on input "(929) 298-2092" at bounding box center [431, 94] width 79 height 16
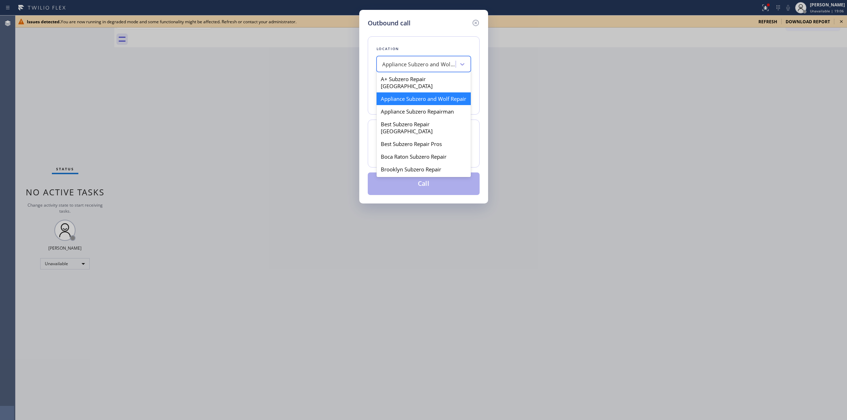
paste input "Trane AC Repair"
click at [433, 59] on div "Appliance Subzero and Wolf Repair" at bounding box center [417, 64] width 77 height 12
type input "Trane AC Repair"
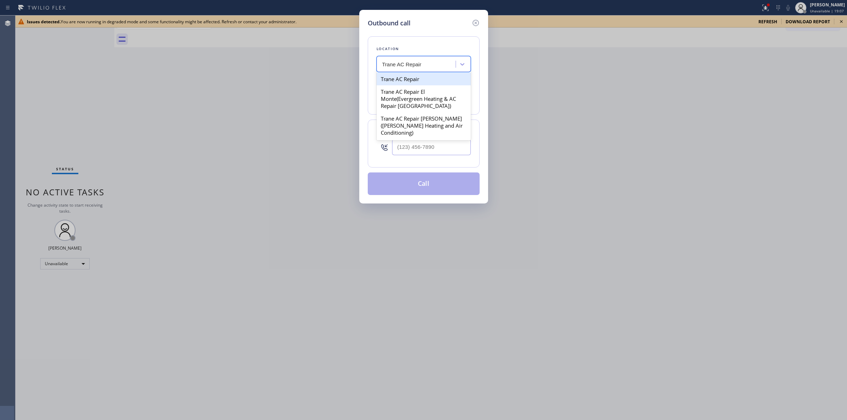
click at [409, 79] on div "Trane AC Repair" at bounding box center [424, 79] width 94 height 13
type input "(213) 623-5125"
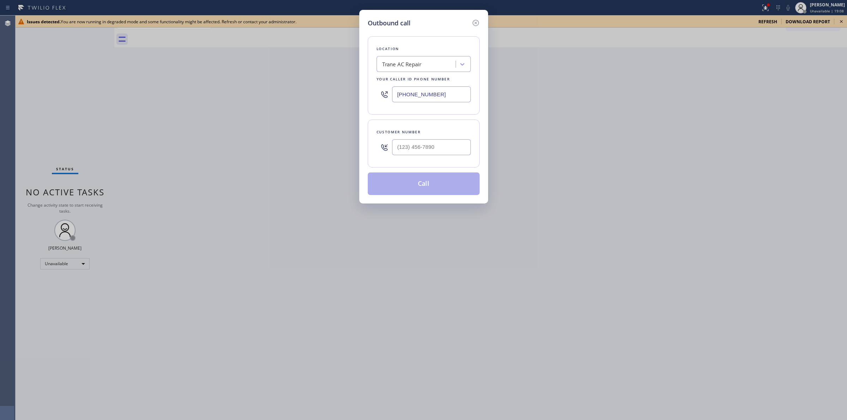
click at [423, 87] on input "(213) 623-5125" at bounding box center [431, 94] width 79 height 16
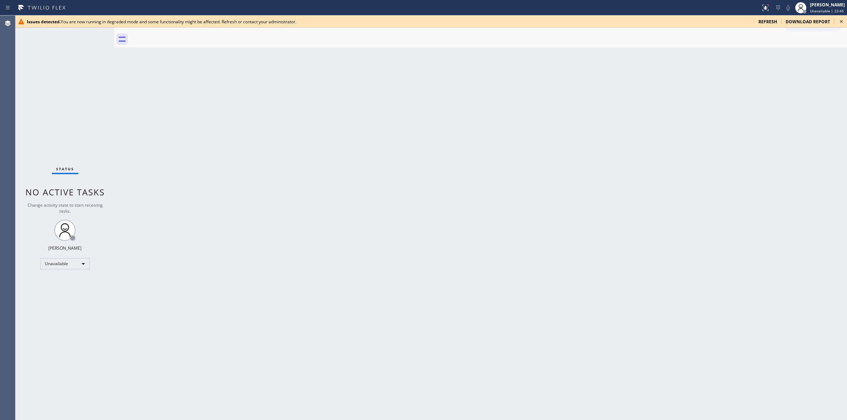
click at [839, 22] on icon at bounding box center [841, 21] width 8 height 8
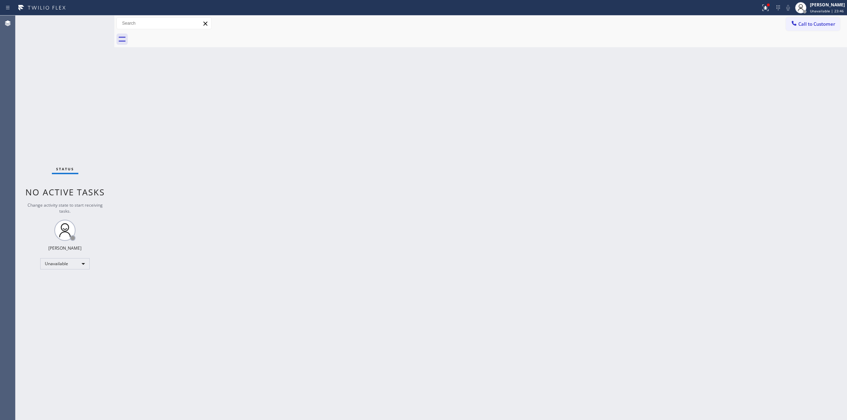
click at [830, 32] on div at bounding box center [488, 39] width 717 height 16
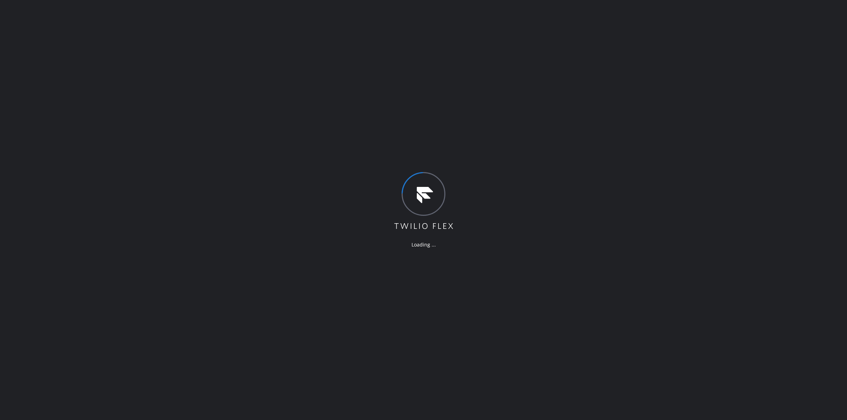
click at [791, 140] on div "Loading ..." at bounding box center [423, 210] width 847 height 420
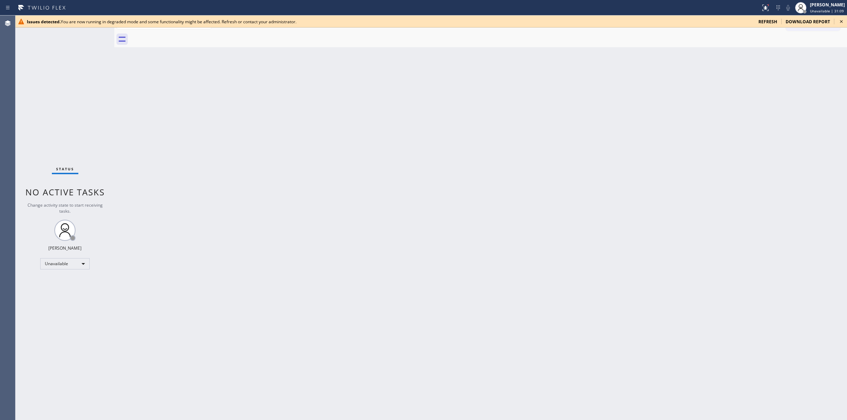
click at [842, 24] on icon at bounding box center [841, 21] width 8 height 8
click at [843, 22] on icon at bounding box center [841, 21] width 8 height 8
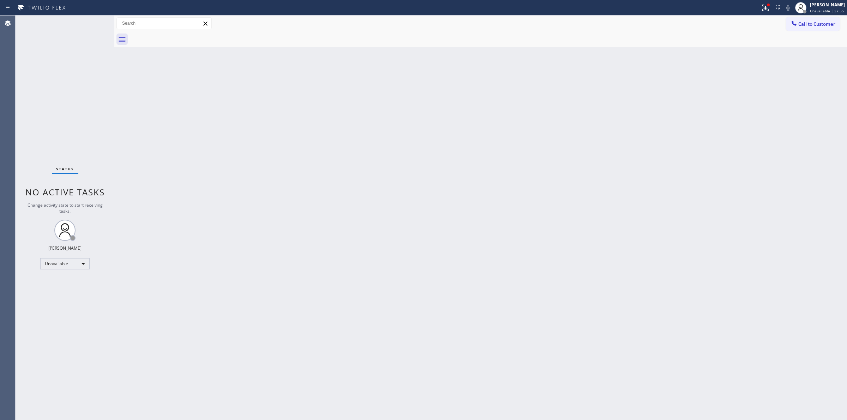
drag, startPoint x: 824, startPoint y: 18, endPoint x: 822, endPoint y: 23, distance: 5.4
click at [823, 20] on button "Call to Customer" at bounding box center [813, 23] width 54 height 13
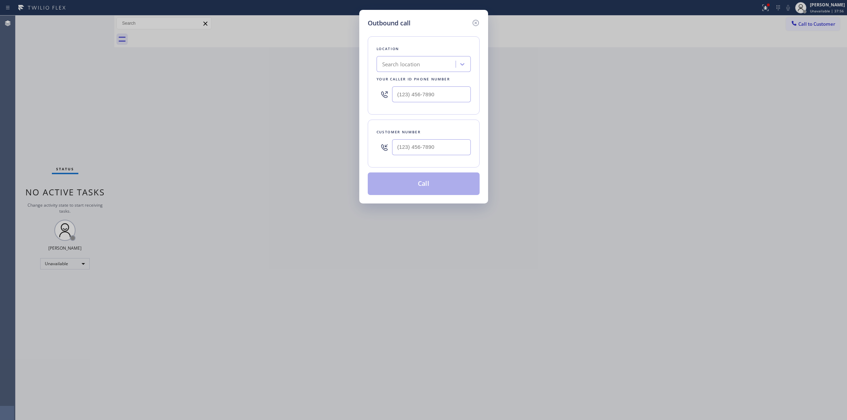
click at [423, 56] on div "Search location" at bounding box center [424, 64] width 94 height 16
paste input "KitchenAid Appliance Repair Professionals"
type input "KitchenAid Appliance Repair Professionals"
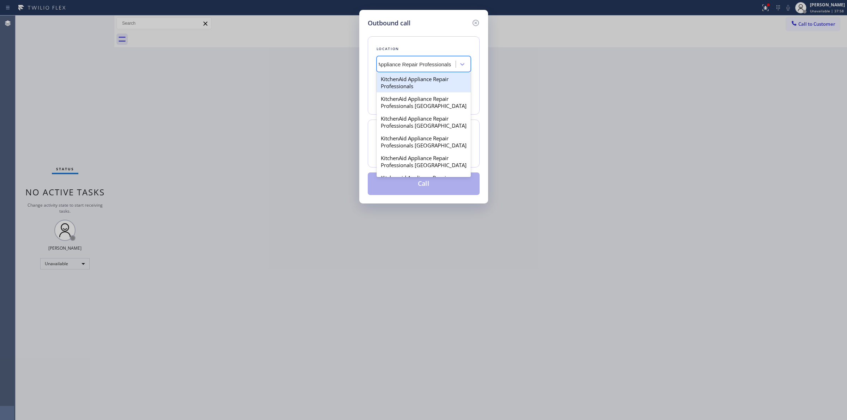
click at [411, 88] on div "KitchenAid Appliance Repair Professionals" at bounding box center [424, 83] width 94 height 20
type input "(714) 909-1626"
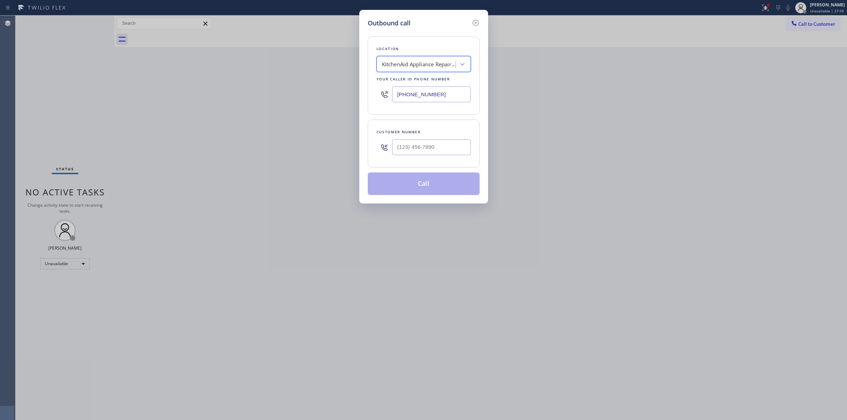
click at [442, 99] on input "(714) 909-1626" at bounding box center [431, 94] width 79 height 16
click at [448, 95] on input "(714) 909-1626" at bounding box center [431, 94] width 79 height 16
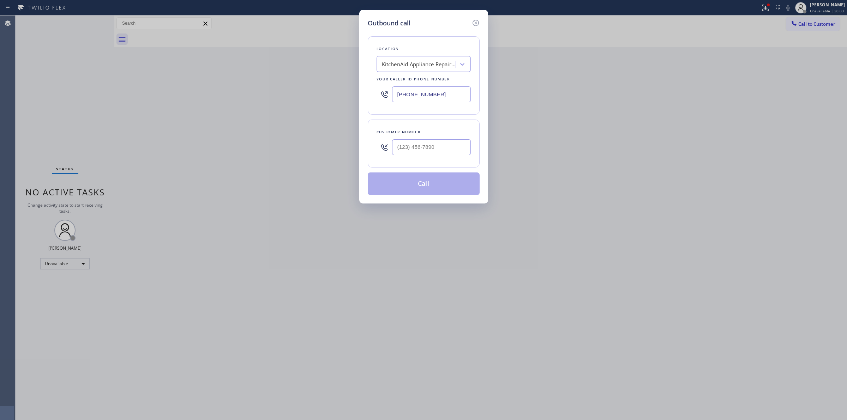
click at [448, 95] on input "(714) 909-1626" at bounding box center [431, 94] width 79 height 16
click at [415, 148] on input "(___) ___-____" at bounding box center [431, 147] width 79 height 16
paste input "408) 761-2954"
type input "(408) 761-2954"
click at [433, 183] on button "Call" at bounding box center [424, 184] width 112 height 23
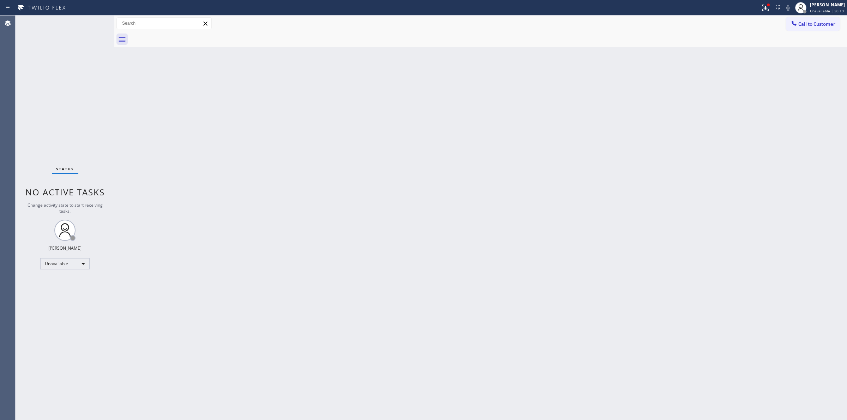
drag, startPoint x: 523, startPoint y: 183, endPoint x: 716, endPoint y: 17, distance: 254.7
click at [523, 182] on div "Back to Dashboard Change Sender ID Customers Technicians Select a contact Outbo…" at bounding box center [480, 218] width 733 height 405
click at [813, 26] on span "Call to Customer" at bounding box center [816, 24] width 37 height 6
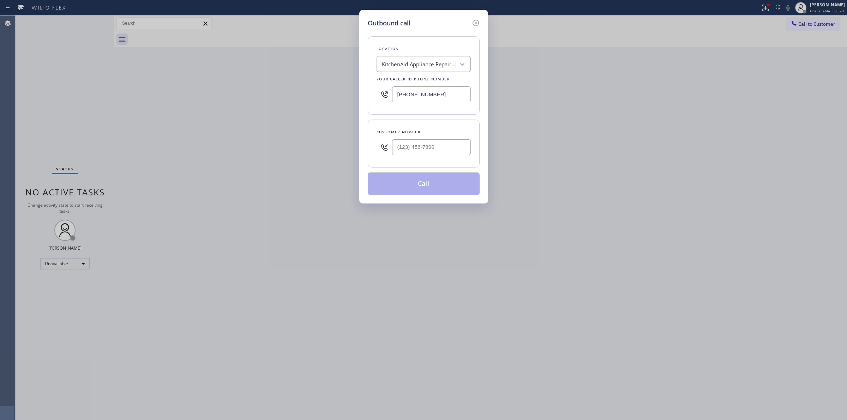
paste input "KitchenAid Appliance Repair Professionals"
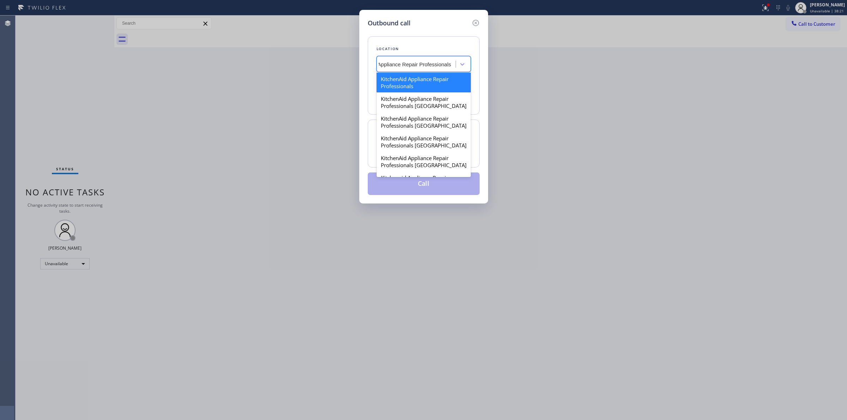
scroll to position [0, 31]
type input "KitchenAid Appliance Repair Professionals"
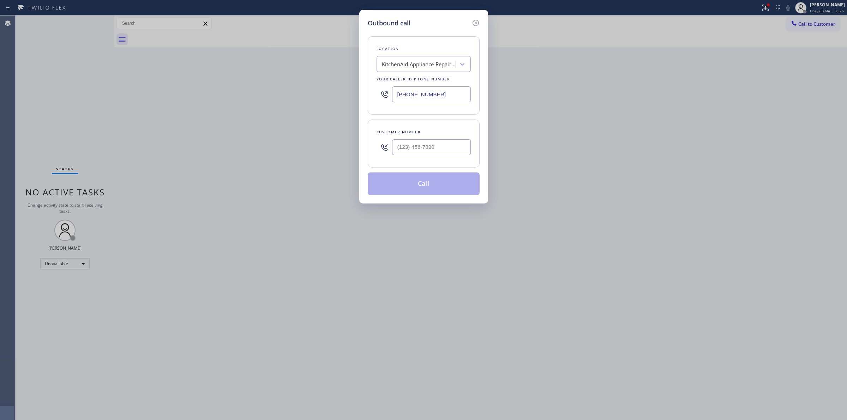
click at [449, 69] on div "KitchenAid Appliance Repair Professionals" at bounding box center [417, 64] width 77 height 12
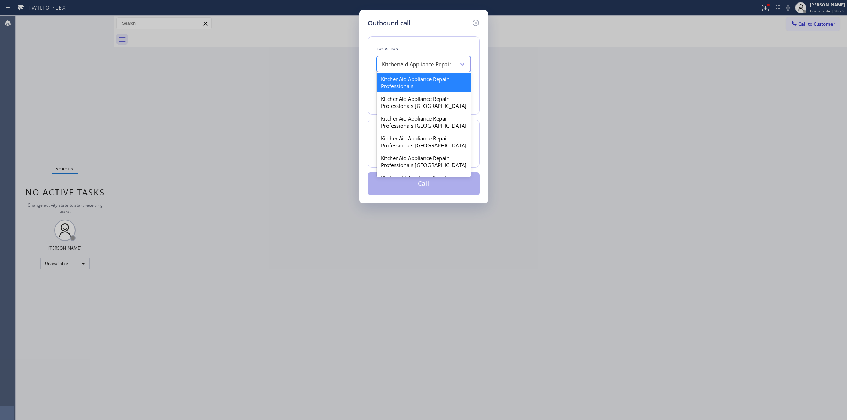
paste input "KitchenAid Appliance Repair Professionals"
type input "KitchenAid Appliance Repair Pro"
click at [416, 85] on div "KitchenAid Appliance Repair Pro(TFN)" at bounding box center [424, 83] width 94 height 20
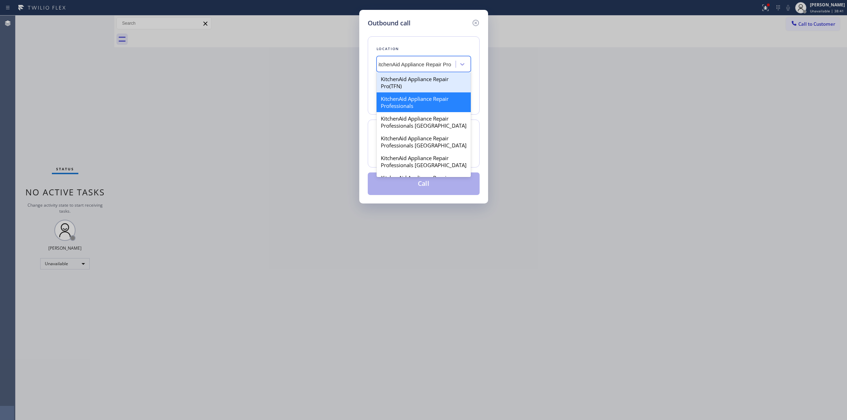
type input "(866) 924-4432"
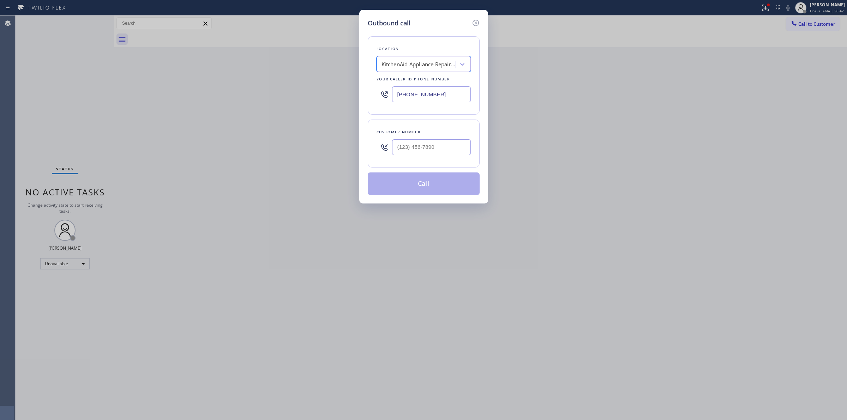
scroll to position [0, 0]
click at [436, 67] on div "KitchenAid Appliance Repair Pro(TFN)" at bounding box center [419, 64] width 74 height 8
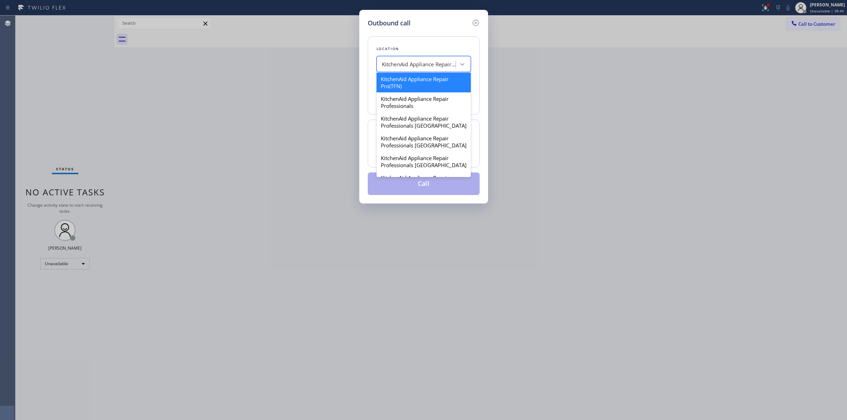
click at [436, 67] on div "KitchenAid Appliance Repair Pro(TFN)" at bounding box center [419, 64] width 74 height 8
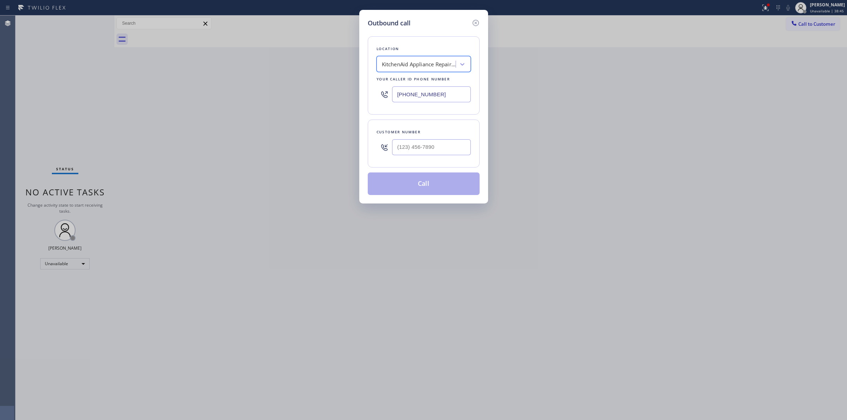
click at [449, 95] on input "(866) 924-4432" at bounding box center [431, 94] width 79 height 16
click at [442, 149] on input "(___) ___-____" at bounding box center [431, 147] width 79 height 16
paste input "408) 761-2954"
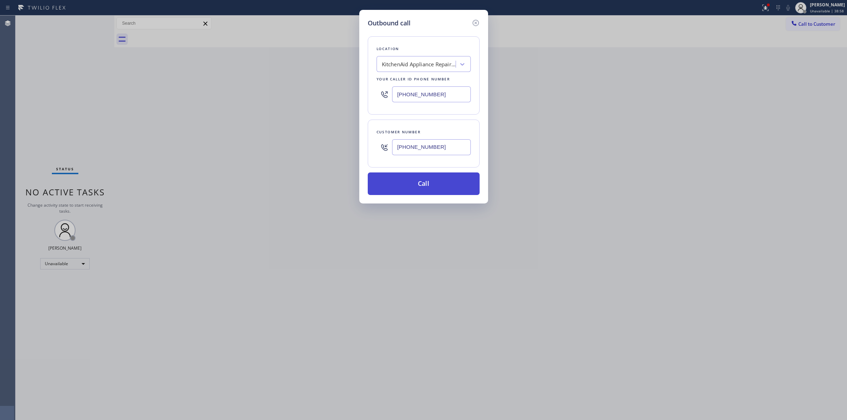
click at [435, 185] on button "Call" at bounding box center [424, 184] width 112 height 23
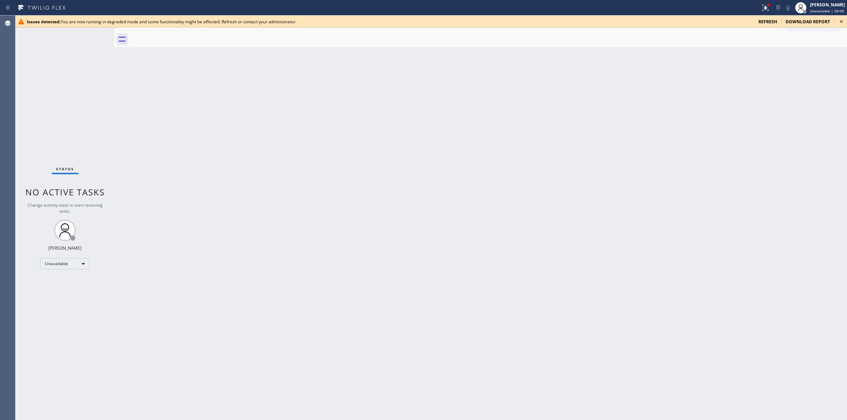
click at [841, 20] on icon at bounding box center [841, 21] width 8 height 8
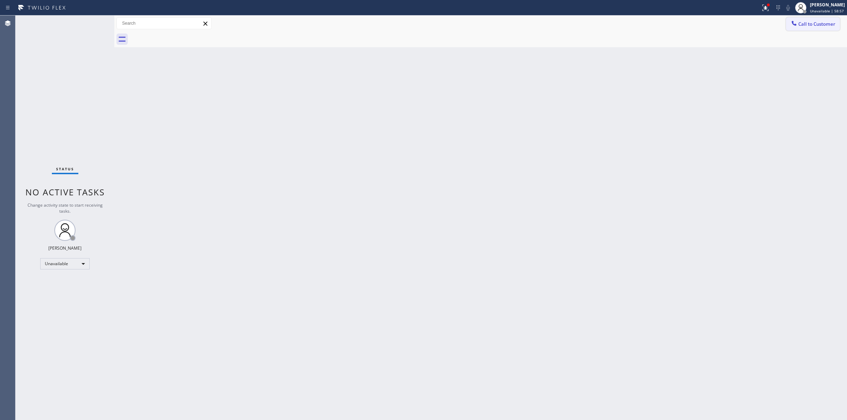
click at [818, 22] on span "Call to Customer" at bounding box center [816, 24] width 37 height 6
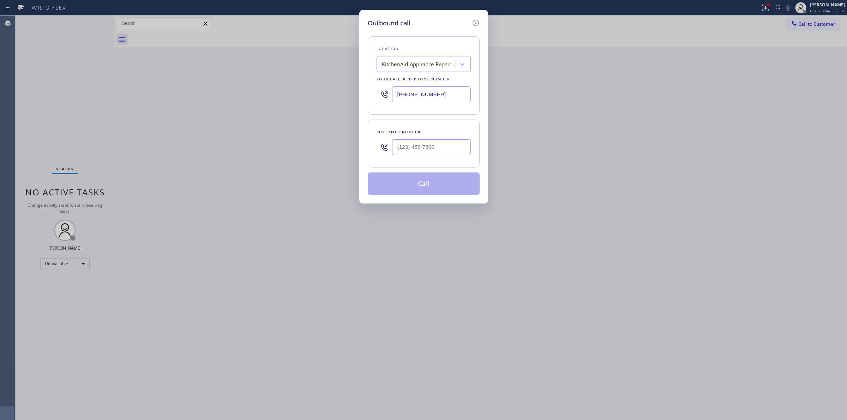
drag, startPoint x: 496, startPoint y: 147, endPoint x: 472, endPoint y: 148, distance: 23.7
click at [493, 147] on div "Outbound call Location KitchenAid Appliance Repair Pro(TFN) Your caller id phon…" at bounding box center [423, 210] width 847 height 420
click at [449, 150] on input "(___) ___-____" at bounding box center [431, 147] width 79 height 16
paste input "text"
type input "(___) ___-____"
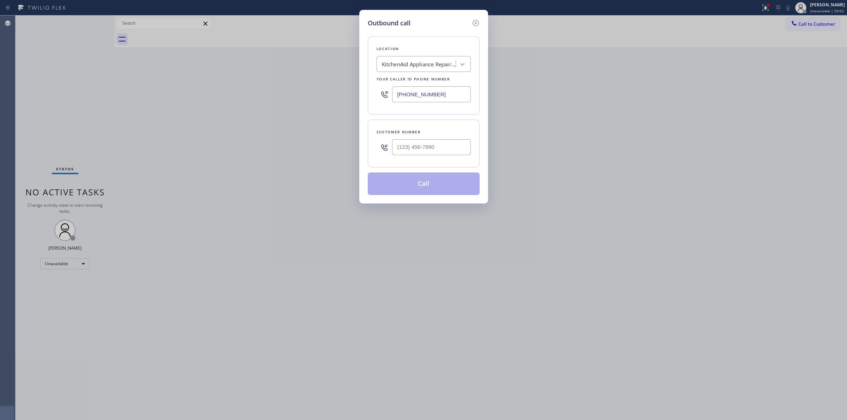
drag, startPoint x: 653, startPoint y: 170, endPoint x: 475, endPoint y: 145, distance: 179.7
click at [649, 170] on div "Outbound call Location KitchenAid Appliance Repair Pro(TFN) Your caller id phon…" at bounding box center [423, 210] width 847 height 420
click at [428, 149] on input "(___) ___-____" at bounding box center [431, 147] width 79 height 16
paste input "805) 593-3907"
type input "(805) 593-3907"
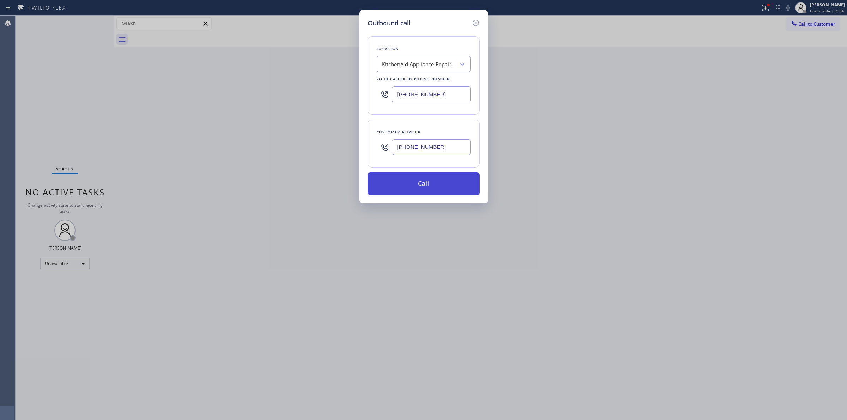
click at [436, 179] on button "Call" at bounding box center [424, 184] width 112 height 23
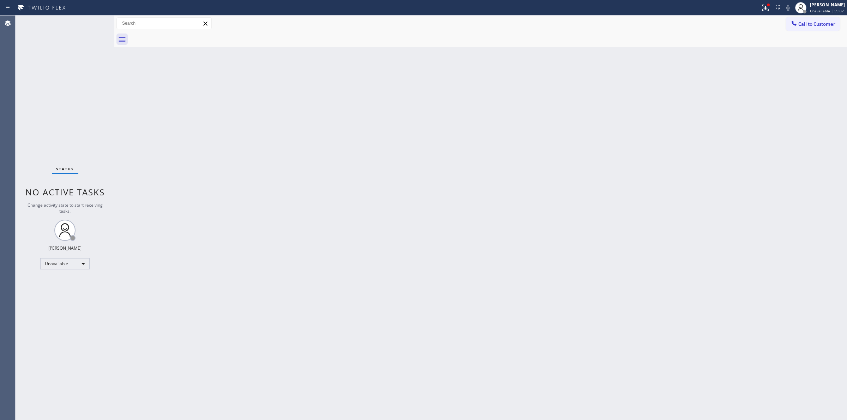
click at [696, 78] on div "Back to Dashboard Change Sender ID Customers Technicians Select a contact Outbo…" at bounding box center [480, 218] width 733 height 405
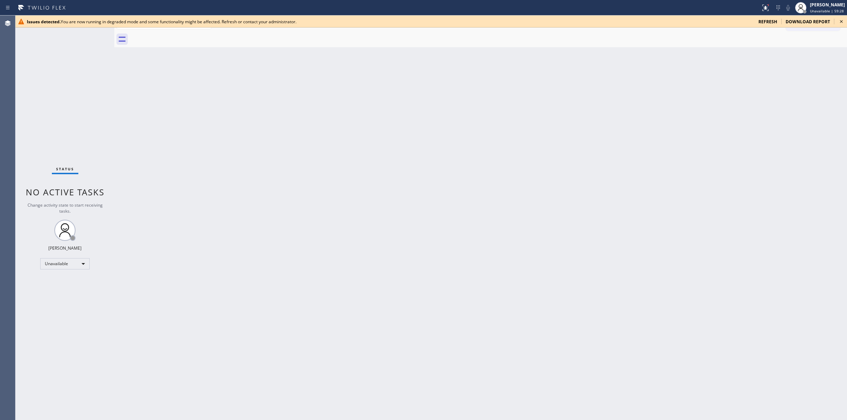
click at [843, 20] on icon at bounding box center [841, 21] width 8 height 8
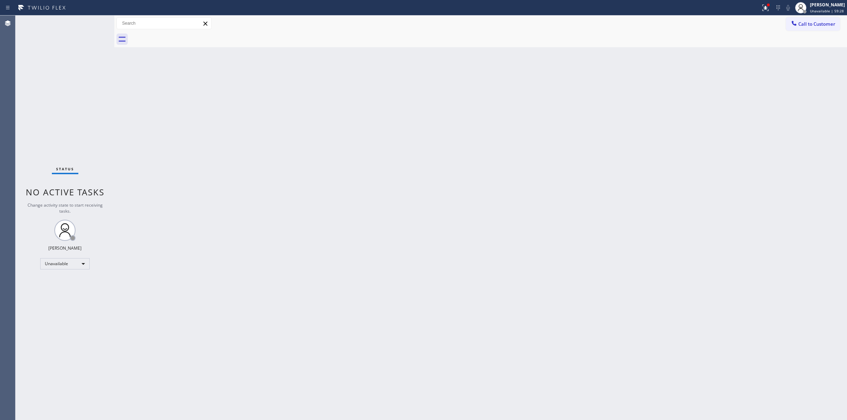
click at [817, 27] on button "Call to Customer" at bounding box center [813, 23] width 54 height 13
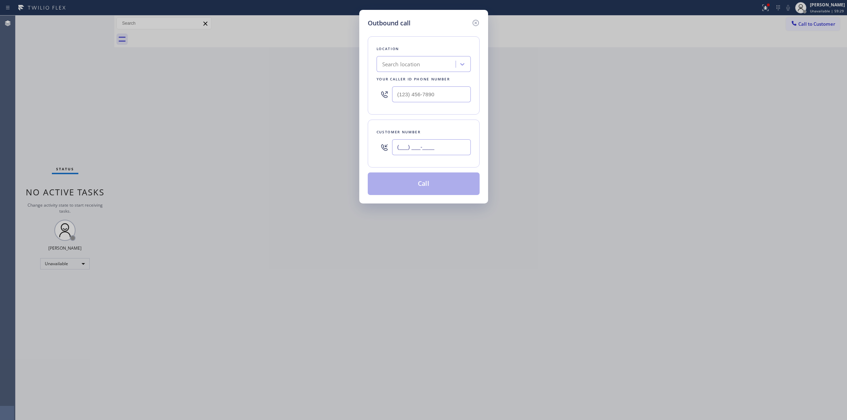
click at [418, 146] on input "(___) ___-____" at bounding box center [431, 147] width 79 height 16
paste input "646) 889-9033"
type input "(646) 889-9033"
click at [429, 61] on div "Search location" at bounding box center [417, 64] width 77 height 12
type input "kenmore"
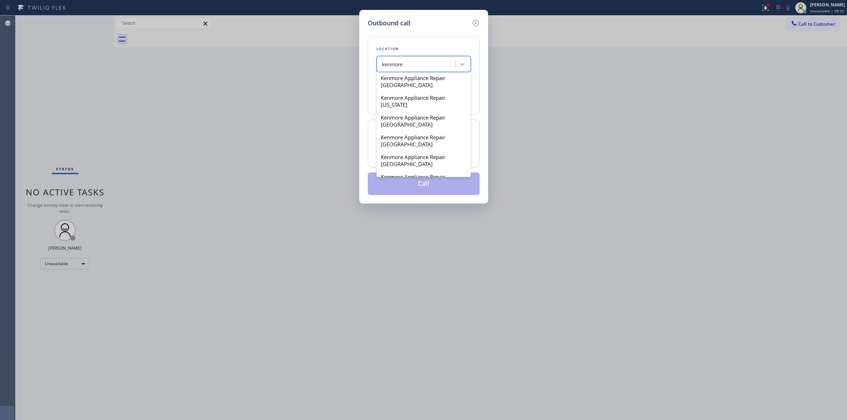
scroll to position [176, 0]
click at [408, 125] on div "Kenmore Appliance Repair San Diego" at bounding box center [424, 115] width 94 height 20
type input "(361) 203-2759"
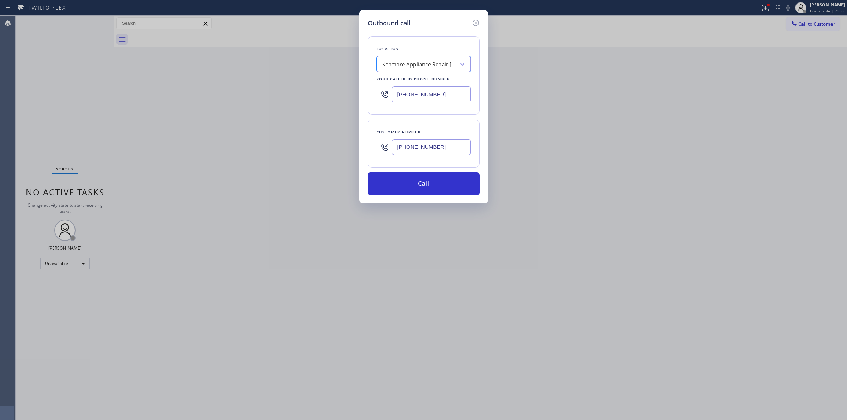
click at [410, 141] on input "(646) 889-9033" at bounding box center [431, 147] width 79 height 16
click at [409, 189] on button "Call" at bounding box center [424, 184] width 112 height 23
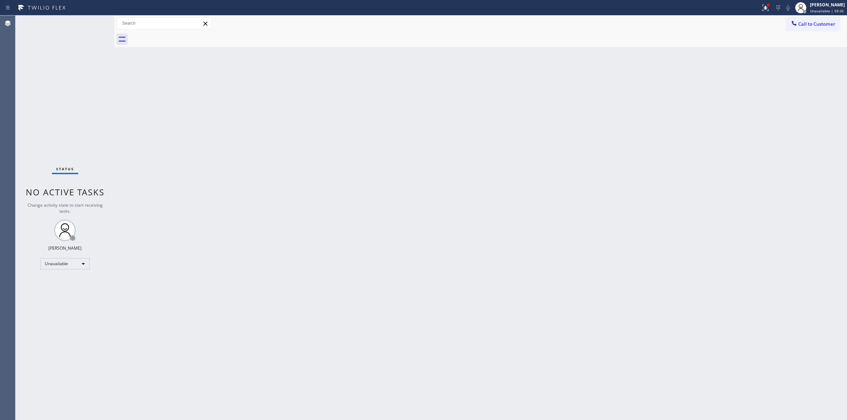
click at [742, 127] on div "Back to Dashboard Change Sender ID Customers Technicians Select a contact Outbo…" at bounding box center [480, 218] width 733 height 405
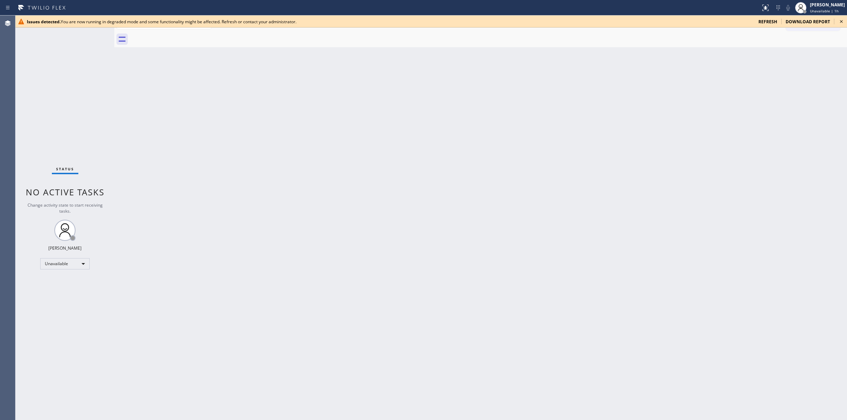
click at [842, 22] on icon at bounding box center [841, 21] width 8 height 8
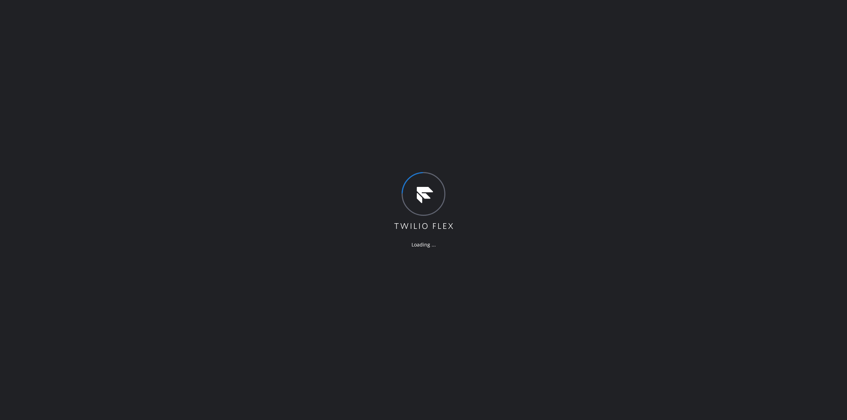
click at [355, 304] on div "Loading ..." at bounding box center [423, 210] width 847 height 420
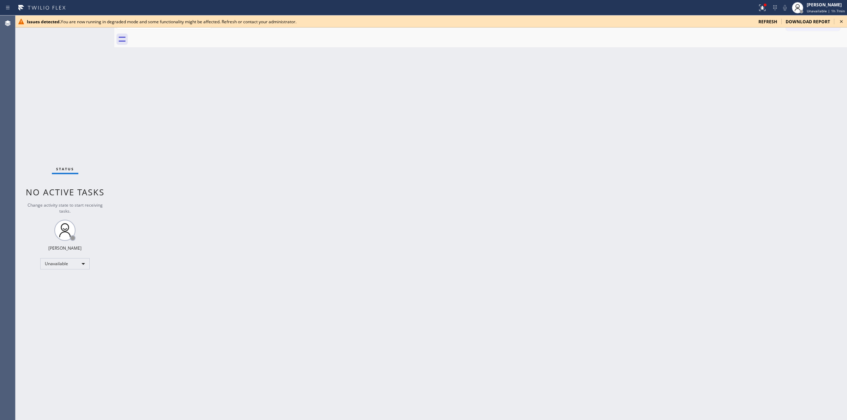
click at [839, 20] on icon at bounding box center [841, 21] width 8 height 8
click at [840, 20] on icon at bounding box center [841, 21] width 3 height 3
click at [840, 20] on icon at bounding box center [841, 21] width 8 height 8
click at [844, 20] on icon at bounding box center [841, 21] width 8 height 8
click at [841, 19] on icon at bounding box center [841, 21] width 8 height 8
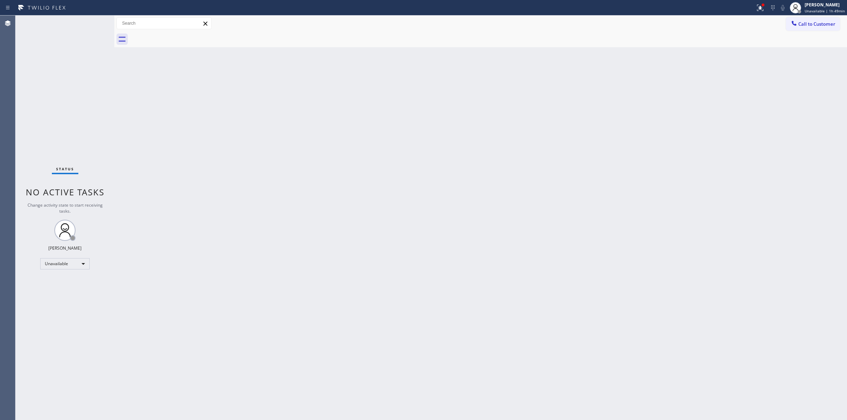
click at [474, 121] on div "Back to Dashboard Change Sender ID Customers Technicians Select a contact Outbo…" at bounding box center [480, 218] width 733 height 405
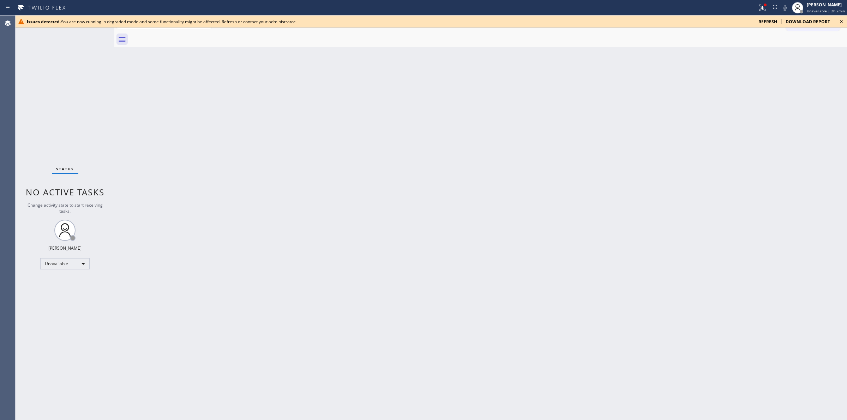
click at [844, 18] on icon at bounding box center [841, 21] width 8 height 8
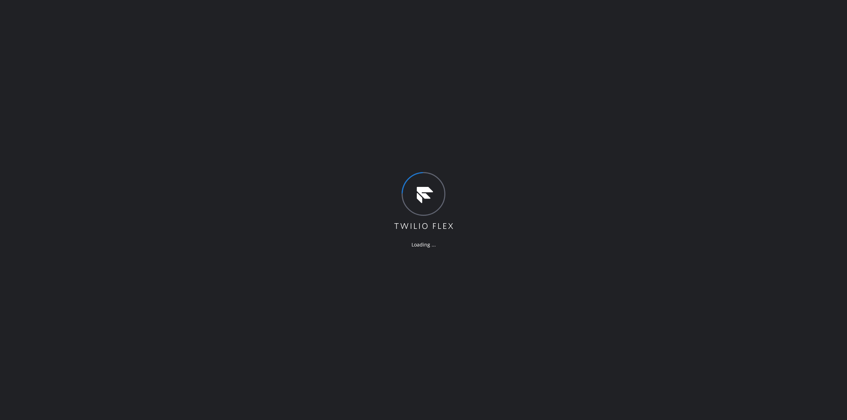
click at [664, 138] on div "Loading ..." at bounding box center [423, 210] width 847 height 420
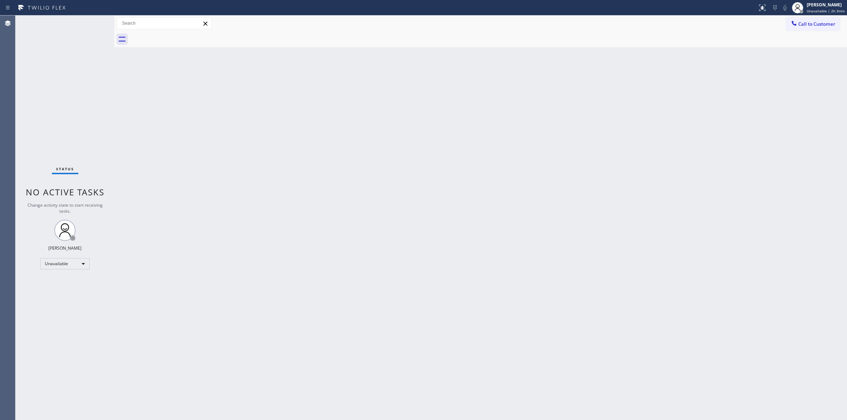
click at [751, 64] on div "Back to Dashboard Change Sender ID Customers Technicians Select a contact Outbo…" at bounding box center [480, 218] width 733 height 405
click at [803, 27] on button "Call to Customer" at bounding box center [813, 23] width 54 height 13
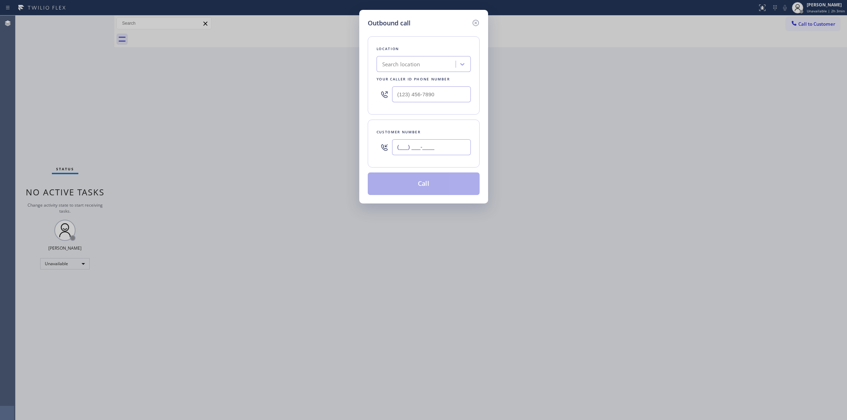
click at [436, 145] on input "(___) ___-____" at bounding box center [431, 147] width 79 height 16
paste input "805) 327-0970"
type input "[PHONE_NUMBER]"
click at [437, 61] on div "Search location" at bounding box center [417, 64] width 77 height 12
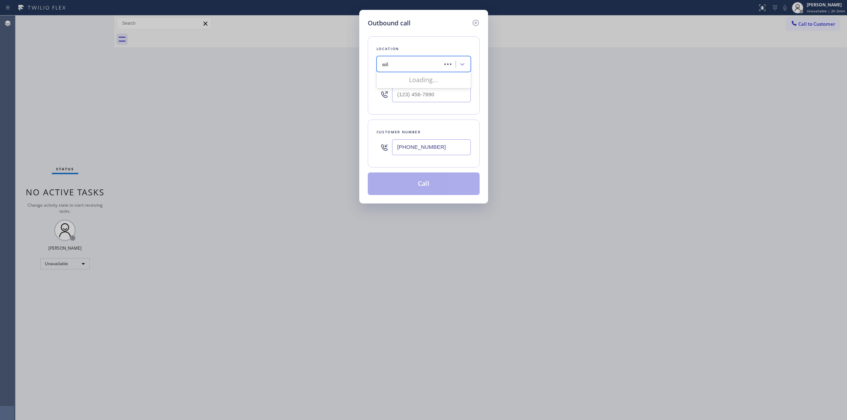
type input "will"
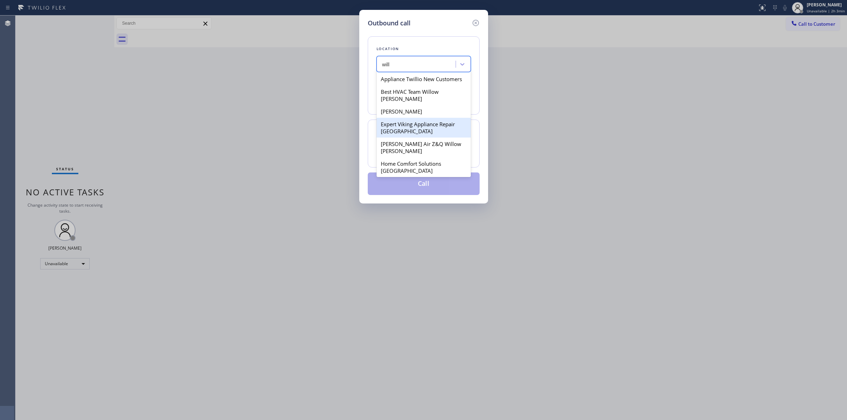
click at [415, 131] on div "Expert Viking Appliance Repair [GEOGRAPHIC_DATA]" at bounding box center [424, 128] width 94 height 20
type input "[PHONE_NUMBER]"
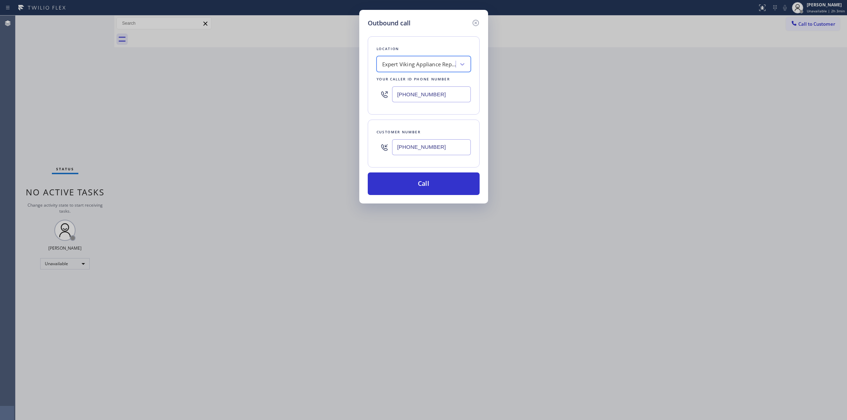
click at [422, 146] on input "[PHONE_NUMBER]" at bounding box center [431, 147] width 79 height 16
click at [418, 183] on button "Call" at bounding box center [424, 184] width 112 height 23
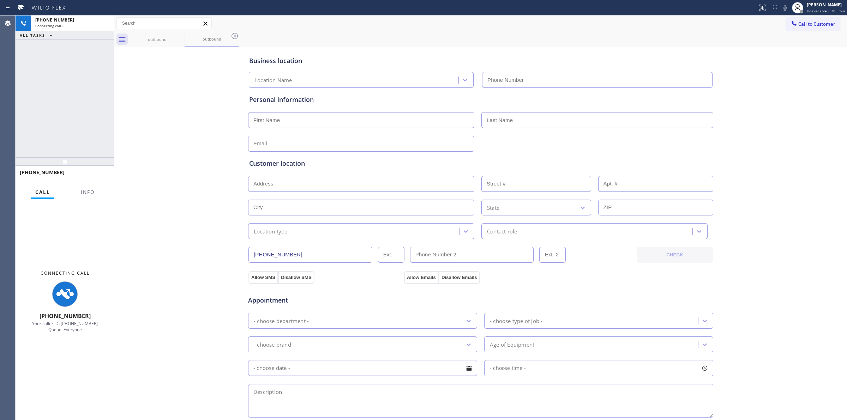
type input "[PHONE_NUMBER]"
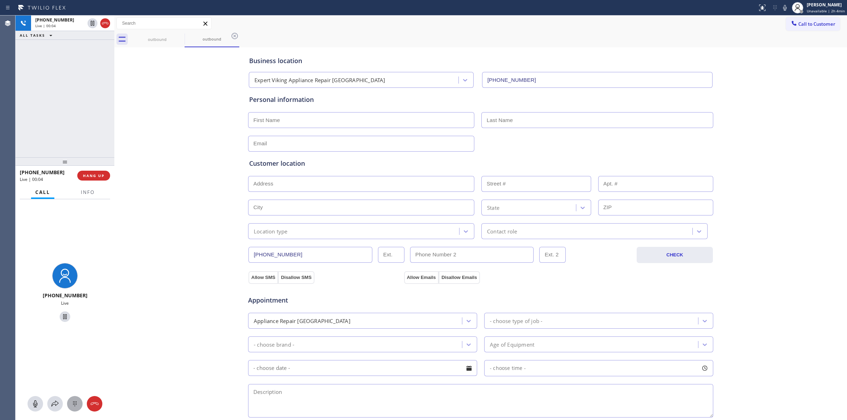
click at [75, 410] on button at bounding box center [75, 404] width 16 height 16
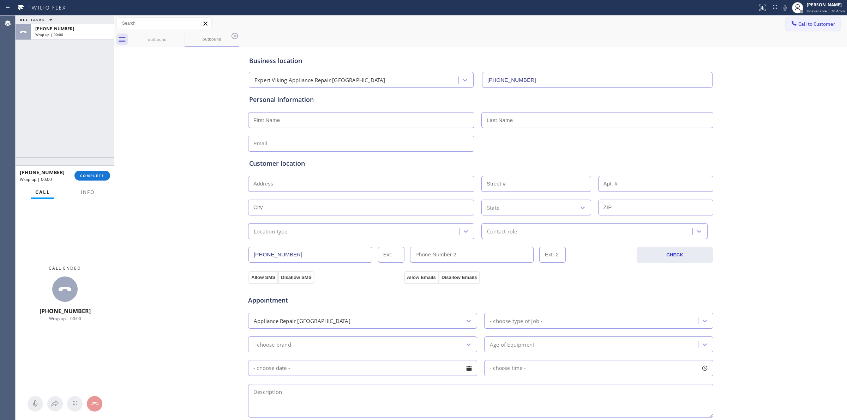
click at [816, 21] on span "Call to Customer" at bounding box center [816, 24] width 37 height 6
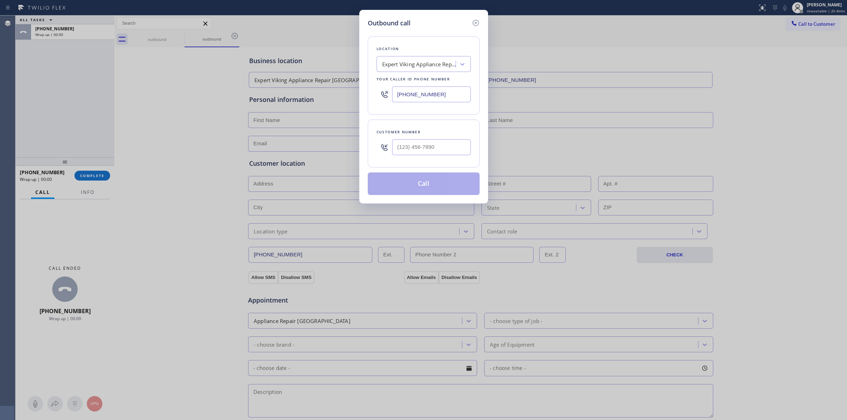
click at [452, 145] on div at bounding box center [431, 147] width 79 height 23
paste input "805) 327-0970"
click at [451, 145] on input "[PHONE_NUMBER]" at bounding box center [431, 147] width 79 height 16
type input "[PHONE_NUMBER]"
click at [439, 188] on button "Call" at bounding box center [424, 184] width 112 height 23
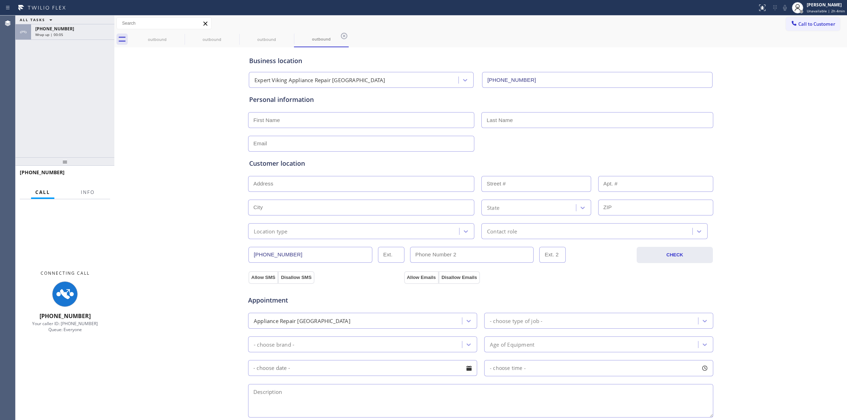
type input "[PHONE_NUMBER]"
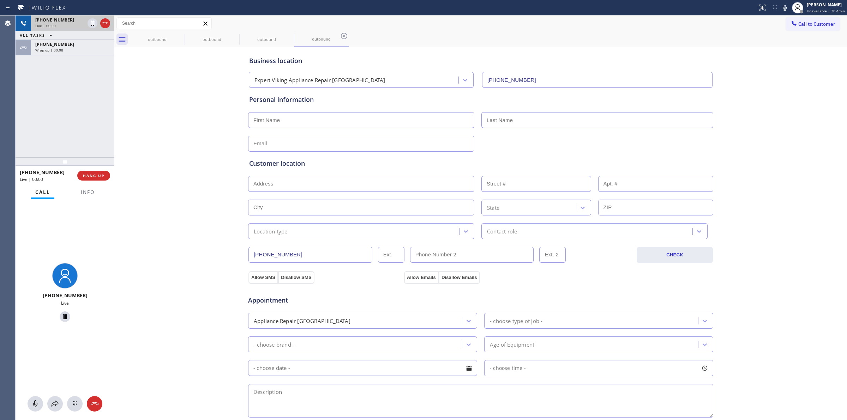
click at [71, 24] on div "Live | 00:00" at bounding box center [59, 25] width 49 height 5
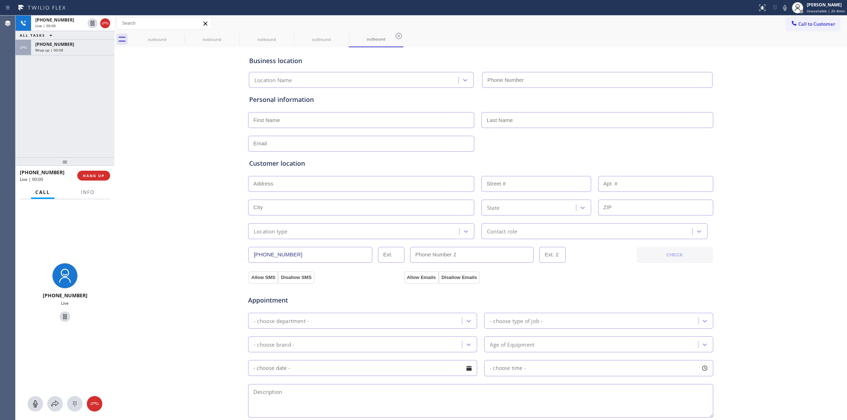
type input "[PHONE_NUMBER]"
click at [71, 403] on icon at bounding box center [75, 404] width 8 height 8
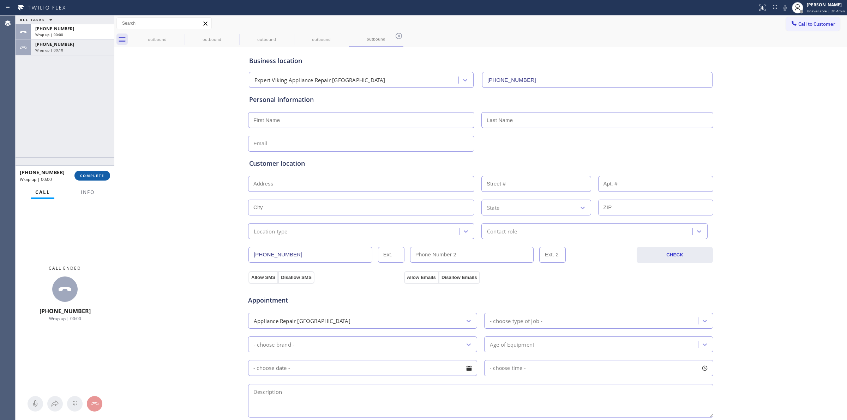
click at [98, 177] on span "COMPLETE" at bounding box center [92, 175] width 24 height 5
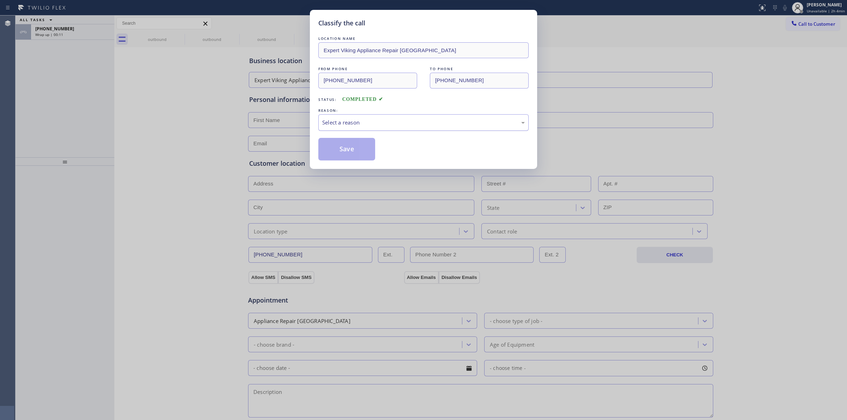
click at [378, 120] on div "Select a reason" at bounding box center [423, 123] width 203 height 8
drag, startPoint x: 371, startPoint y: 174, endPoint x: 350, endPoint y: 140, distance: 39.4
click at [350, 140] on button "Save" at bounding box center [346, 149] width 57 height 23
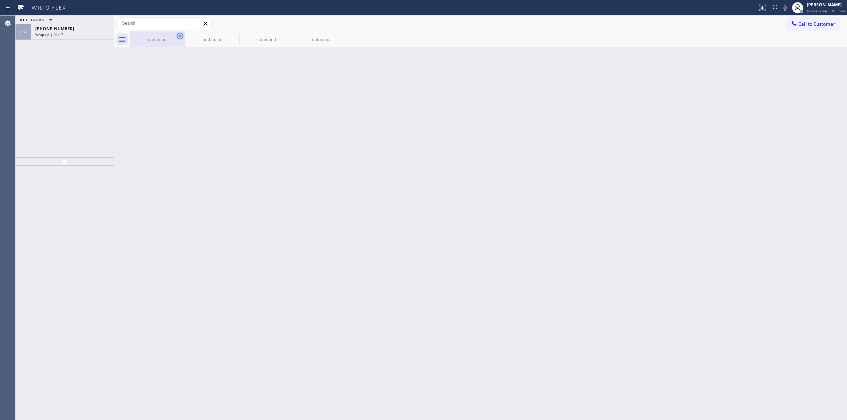
click at [178, 38] on icon at bounding box center [180, 36] width 6 height 6
click at [0, 0] on icon at bounding box center [0, 0] width 0 height 0
click at [178, 38] on div "outbound outbound outbound outbound" at bounding box center [488, 39] width 717 height 16
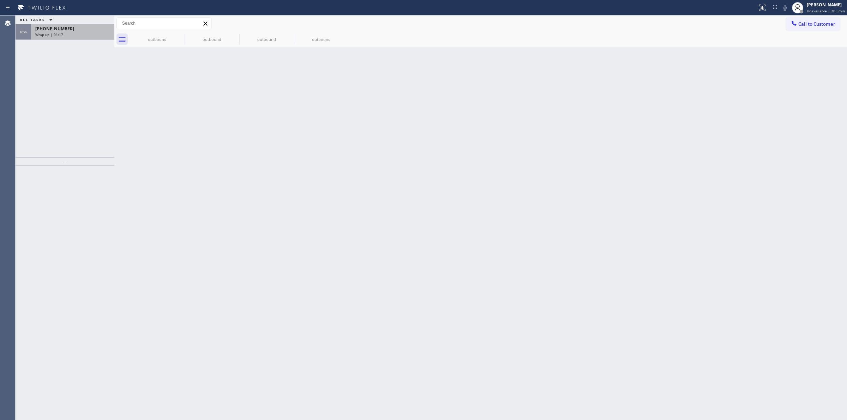
click at [178, 38] on div "outbound outbound outbound outbound" at bounding box center [488, 39] width 717 height 16
click at [82, 30] on div "[PHONE_NUMBER]" at bounding box center [72, 29] width 75 height 6
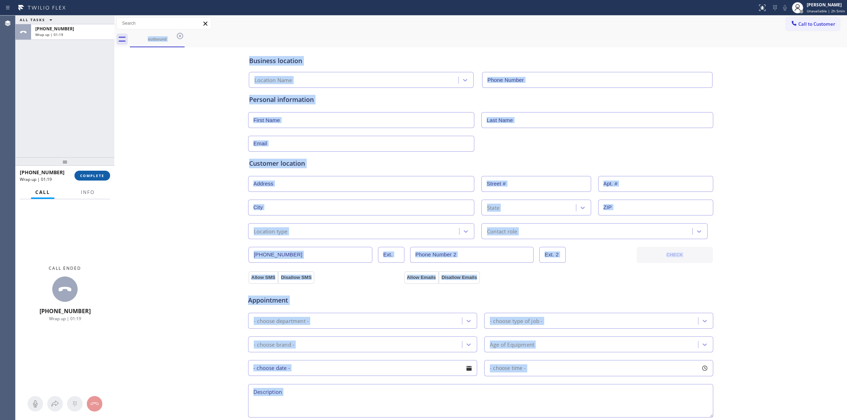
click at [90, 179] on button "COMPLETE" at bounding box center [92, 176] width 36 height 10
type input "[PHONE_NUMBER]"
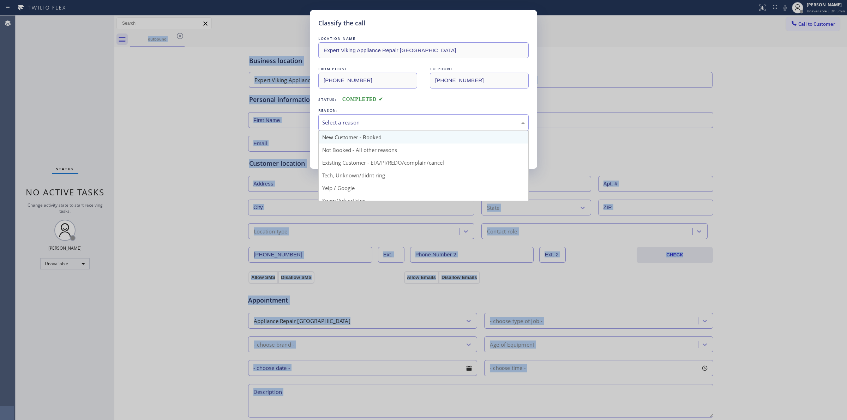
drag, startPoint x: 380, startPoint y: 121, endPoint x: 372, endPoint y: 143, distance: 23.6
click at [380, 122] on div "Select a reason" at bounding box center [423, 123] width 203 height 8
drag, startPoint x: 362, startPoint y: 172, endPoint x: 350, endPoint y: 152, distance: 23.4
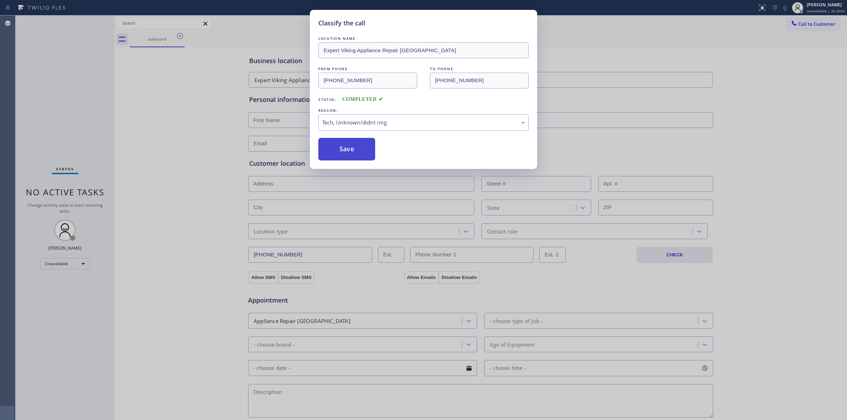
drag, startPoint x: 350, startPoint y: 152, endPoint x: 360, endPoint y: 152, distance: 10.2
click at [349, 152] on button "Save" at bounding box center [346, 149] width 57 height 23
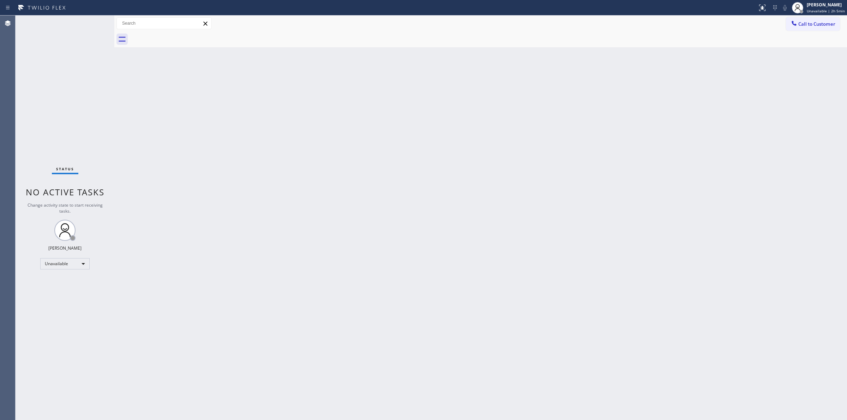
drag, startPoint x: 670, startPoint y: 129, endPoint x: 737, endPoint y: 70, distance: 89.7
click at [675, 124] on div "Back to Dashboard Change Sender ID Customers Technicians Select a contact Outbo…" at bounding box center [480, 218] width 733 height 405
click at [800, 22] on span "Call to Customer" at bounding box center [816, 24] width 37 height 6
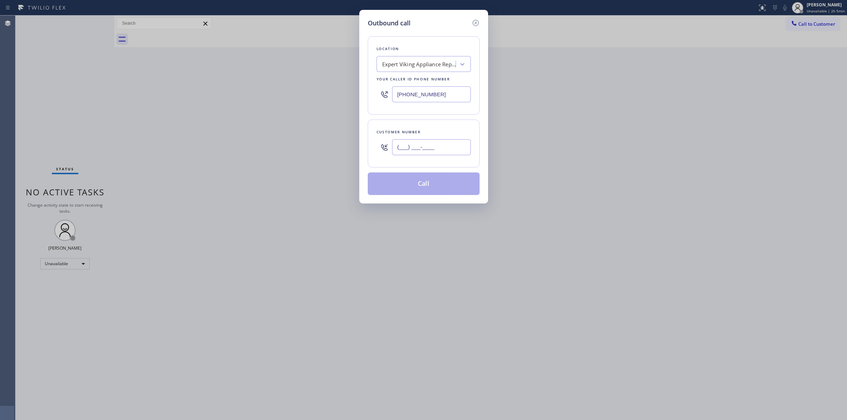
click at [433, 146] on input "(___) ___-____" at bounding box center [431, 147] width 79 height 16
paste input "206) 336-3824"
type input "[PHONE_NUMBER]"
click at [434, 74] on div "Location Expert Viking Appliance Repair [GEOGRAPHIC_DATA] Your caller id phone …" at bounding box center [424, 75] width 112 height 78
click at [434, 66] on div "Expert Viking Appliance Repair [GEOGRAPHIC_DATA]" at bounding box center [419, 64] width 74 height 8
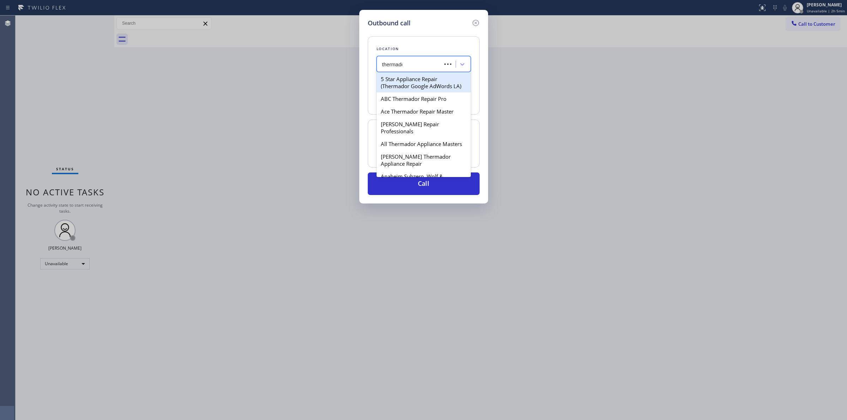
type input "thermador"
click at [414, 118] on div "Ace Thermador Repair Master" at bounding box center [424, 111] width 94 height 13
type input "[PHONE_NUMBER]"
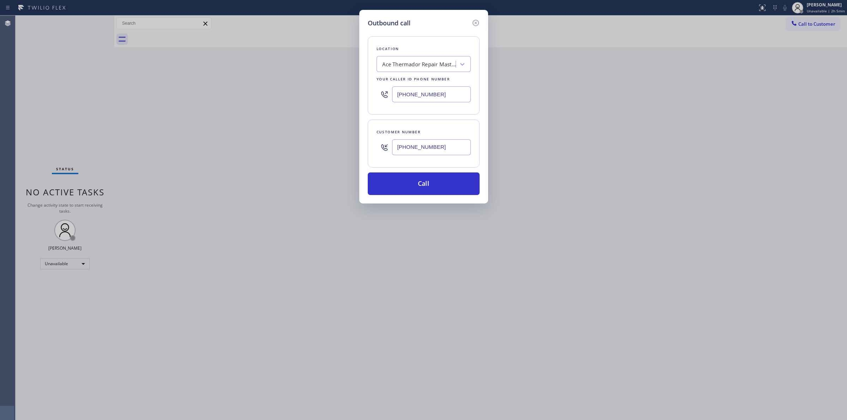
click at [419, 151] on input "[PHONE_NUMBER]" at bounding box center [431, 147] width 79 height 16
click at [415, 191] on button "Call" at bounding box center [424, 184] width 112 height 23
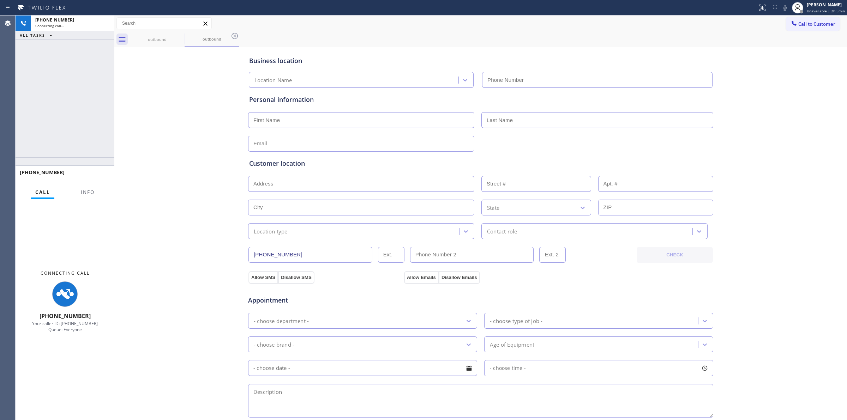
type input "[PHONE_NUMBER]"
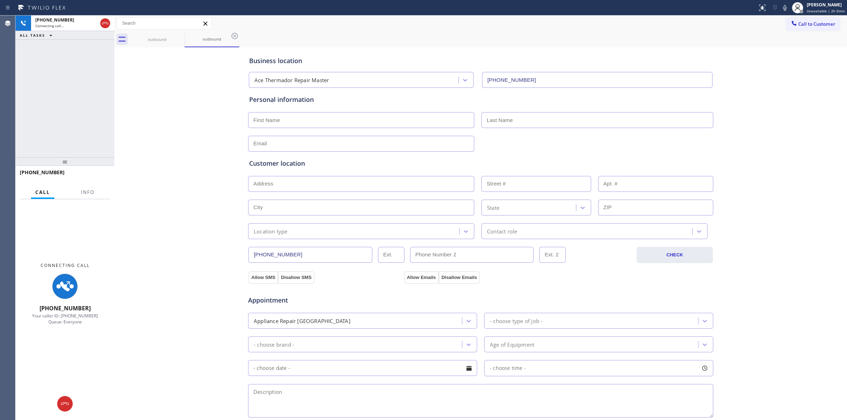
click at [734, 84] on div "Business location Ace Thermador Repair Master [PHONE_NUMBER] Personal informati…" at bounding box center [480, 290] width 729 height 482
click at [782, 1] on div "Status report No issues detected If you experience an issue, please download th…" at bounding box center [800, 8] width 92 height 16
click at [785, 4] on icon at bounding box center [785, 8] width 8 height 8
drag, startPoint x: 158, startPoint y: 41, endPoint x: 181, endPoint y: 37, distance: 22.9
click at [159, 41] on div "outbound" at bounding box center [157, 39] width 53 height 5
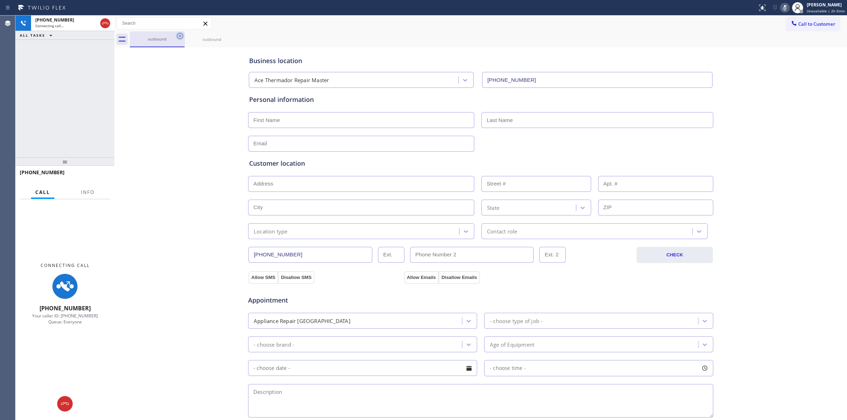
click at [181, 37] on icon at bounding box center [180, 36] width 6 height 6
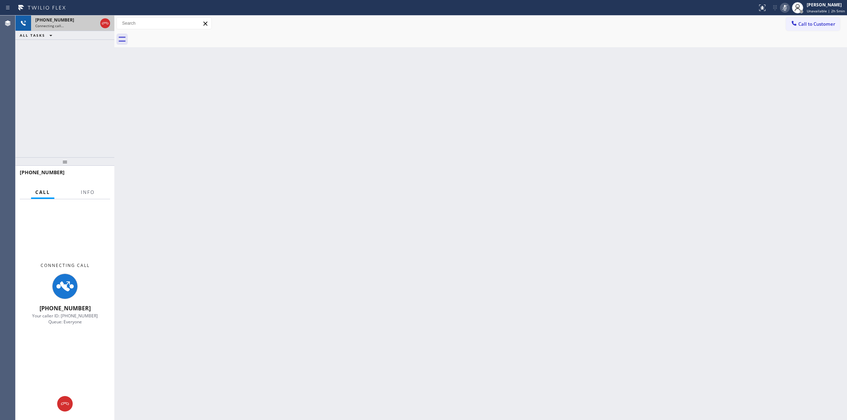
click at [76, 20] on div "[PHONE_NUMBER]" at bounding box center [66, 20] width 62 height 6
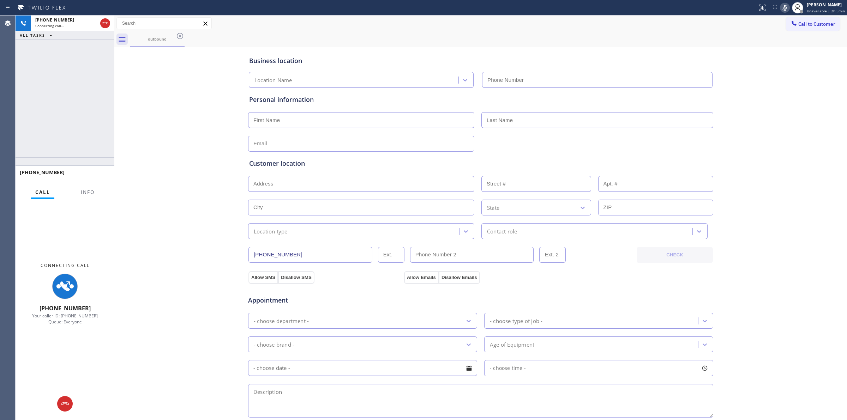
type input "[PHONE_NUMBER]"
click at [800, 182] on div "Business location Ace Thermador Repair Master [PHONE_NUMBER] Personal informati…" at bounding box center [480, 290] width 729 height 482
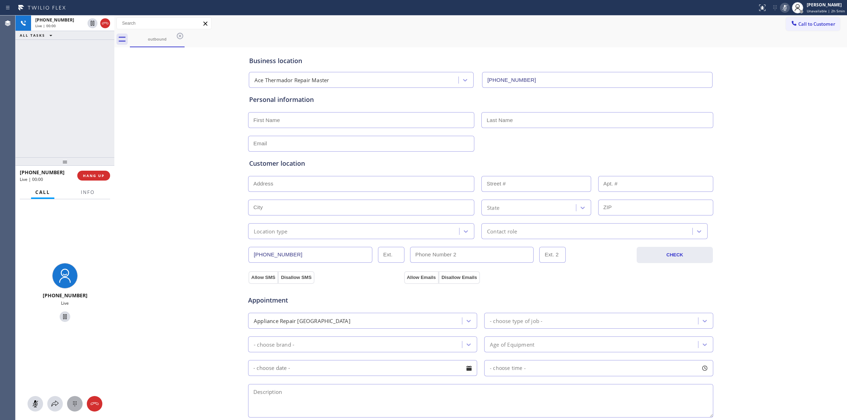
click at [76, 404] on icon at bounding box center [75, 404] width 8 height 8
click at [805, 25] on span "Call to Customer" at bounding box center [816, 24] width 37 height 6
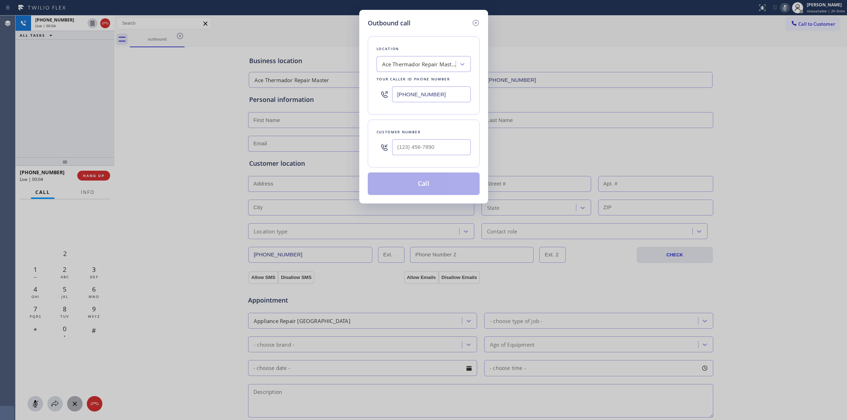
drag, startPoint x: 756, startPoint y: 119, endPoint x: 706, endPoint y: 103, distance: 52.0
click at [755, 119] on div "Outbound call Location Ace Thermador Repair Master Your caller id phone number …" at bounding box center [423, 210] width 847 height 420
click at [475, 26] on icon at bounding box center [475, 23] width 6 height 6
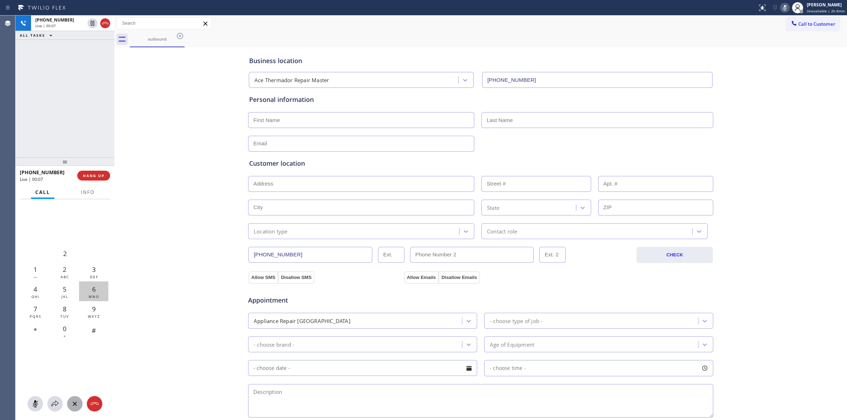
click at [61, 22] on span "[PHONE_NUMBER]" at bounding box center [54, 20] width 39 height 6
type input "[PHONE_NUMBER]"
click at [77, 408] on button at bounding box center [75, 404] width 16 height 16
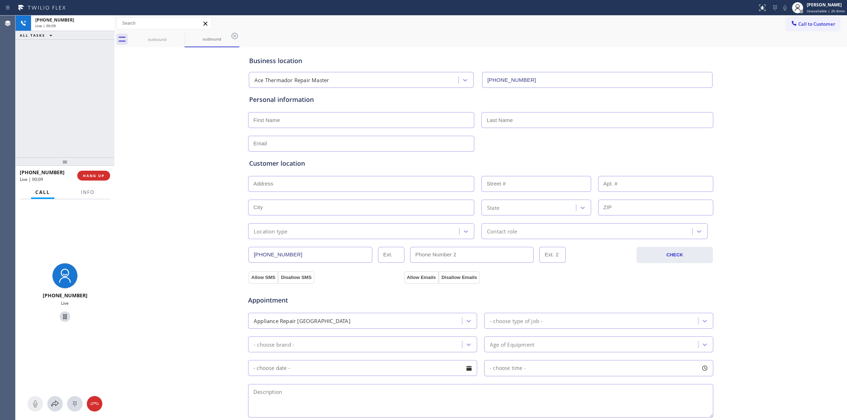
click at [78, 404] on icon at bounding box center [75, 404] width 8 height 8
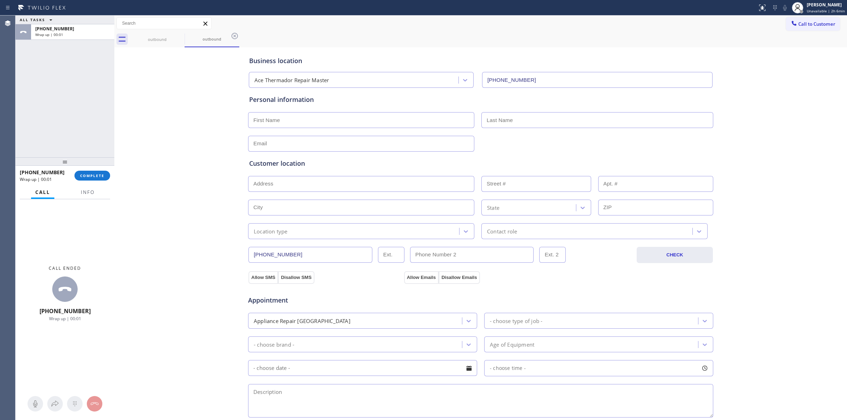
click at [101, 181] on div "[PHONE_NUMBER] Wrap up | 00:01 COMPLETE" at bounding box center [65, 176] width 90 height 18
click at [101, 175] on span "COMPLETE" at bounding box center [92, 175] width 24 height 5
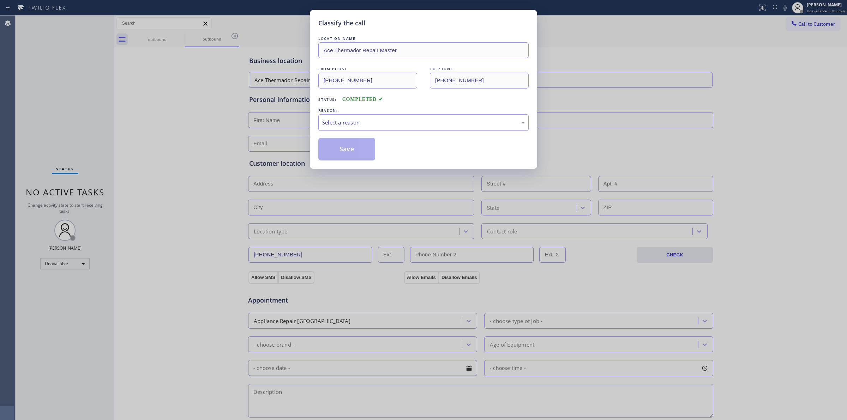
click at [378, 119] on div "Select a reason" at bounding box center [423, 123] width 203 height 8
drag, startPoint x: 351, startPoint y: 157, endPoint x: 669, endPoint y: 56, distance: 333.1
click at [355, 156] on button "Save" at bounding box center [346, 149] width 57 height 23
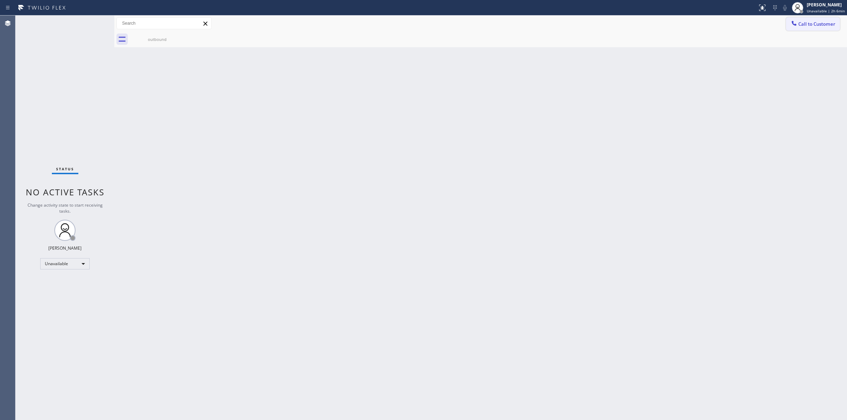
click at [800, 27] on button "Call to Customer" at bounding box center [813, 23] width 54 height 13
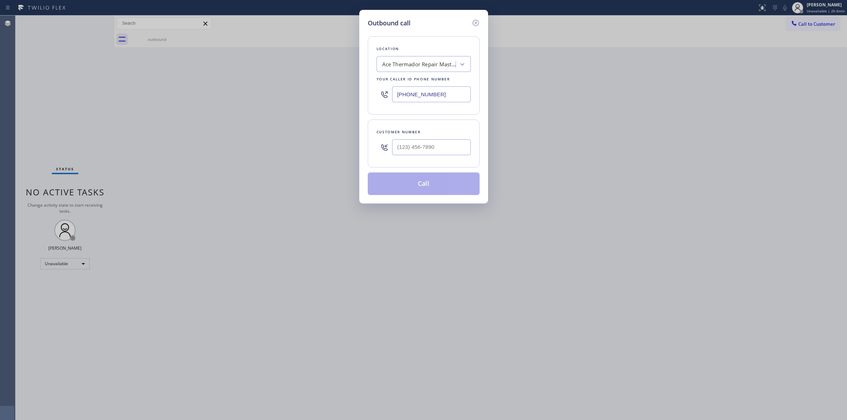
click at [416, 157] on div at bounding box center [431, 147] width 79 height 23
paste input "626) 623-5086"
click at [430, 149] on input "[PHONE_NUMBER]" at bounding box center [431, 147] width 79 height 16
type input "[PHONE_NUMBER]"
click at [430, 185] on button "Call" at bounding box center [424, 184] width 112 height 23
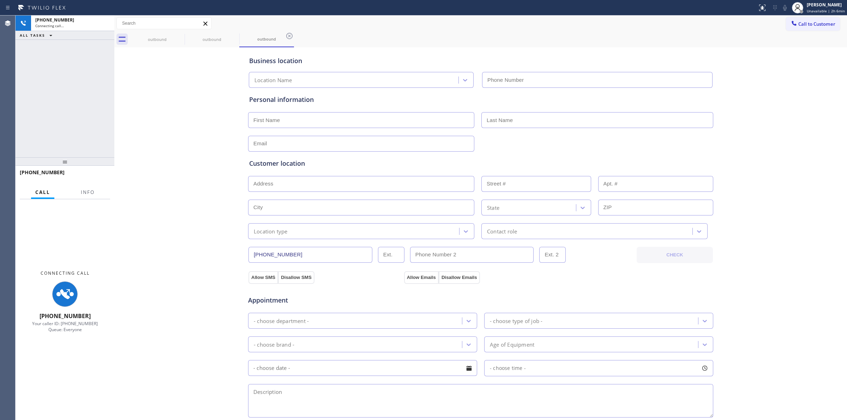
click at [735, 108] on div "Business location Location Name Personal information Customer location >> ADD N…" at bounding box center [480, 290] width 729 height 482
type input "[PHONE_NUMBER]"
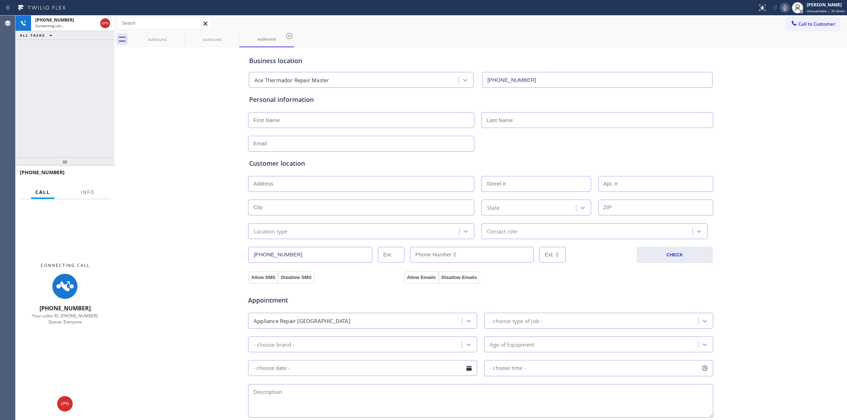
click at [784, 6] on icon at bounding box center [785, 8] width 8 height 8
click at [168, 37] on div "outbound" at bounding box center [157, 39] width 53 height 5
click at [179, 36] on icon at bounding box center [180, 36] width 8 height 8
click at [0, 0] on icon at bounding box center [0, 0] width 0 height 0
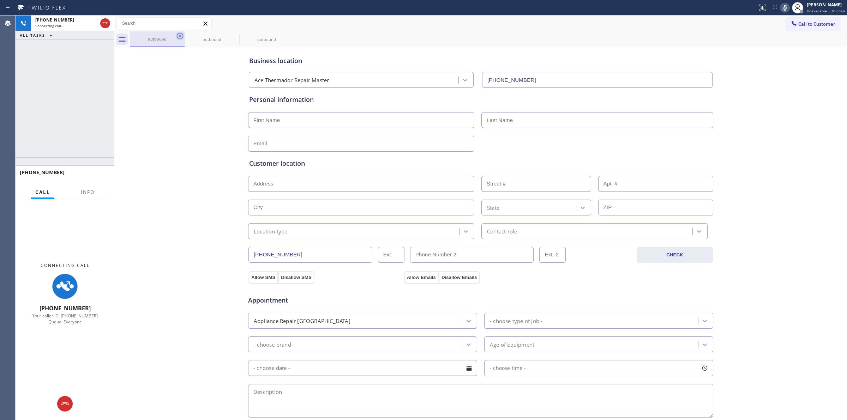
click at [179, 36] on div "outbound outbound outbound" at bounding box center [488, 39] width 717 height 16
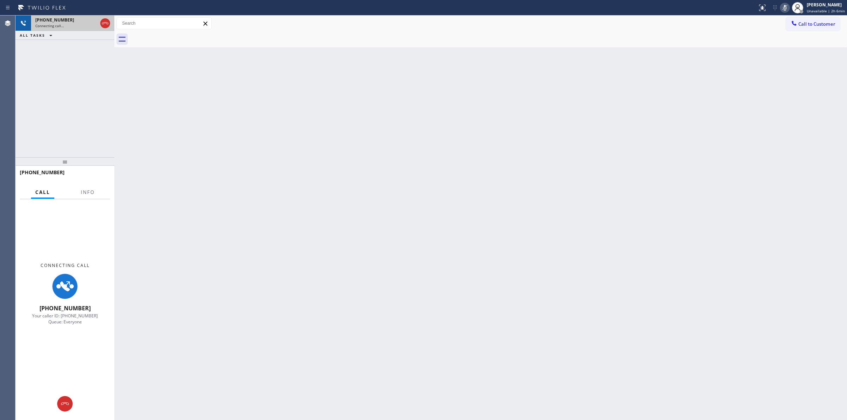
click at [77, 22] on div "[PHONE_NUMBER]" at bounding box center [66, 20] width 62 height 6
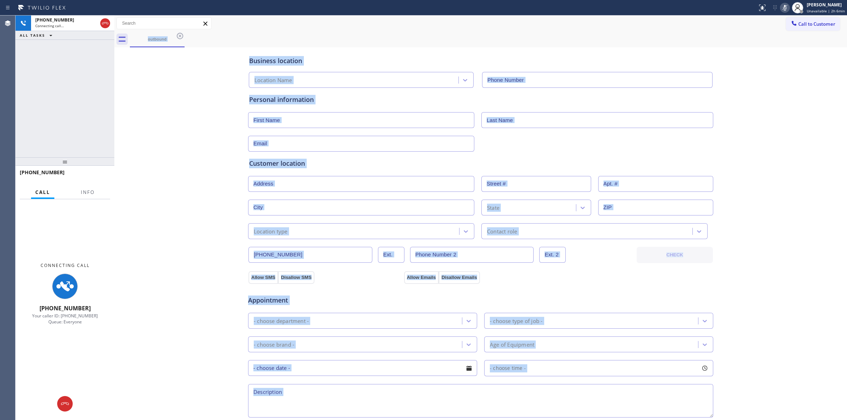
type input "[PHONE_NUMBER]"
click at [188, 165] on div "Business location Ace Thermador Repair Master [PHONE_NUMBER] Personal informati…" at bounding box center [480, 290] width 729 height 482
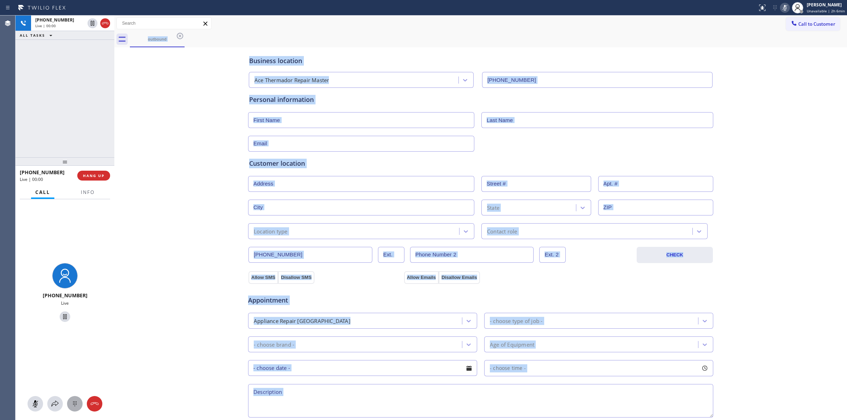
click at [71, 403] on icon at bounding box center [75, 404] width 8 height 8
click at [798, 24] on span "Call to Customer" at bounding box center [816, 24] width 37 height 6
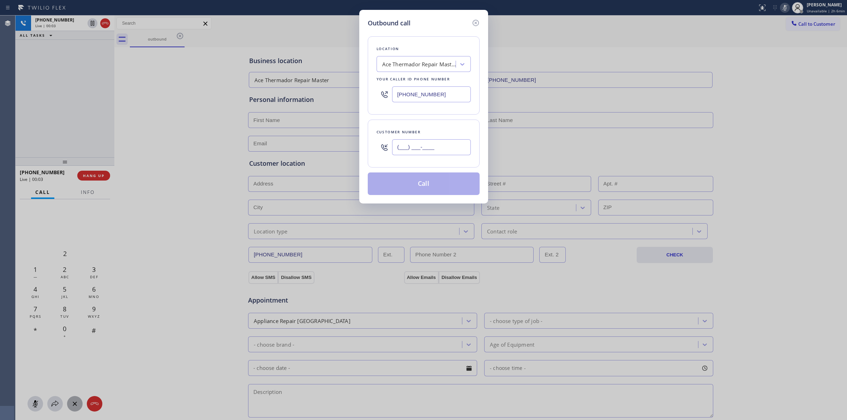
click at [427, 155] on input "(___) ___-____" at bounding box center [431, 147] width 79 height 16
paste input "626) 623-5086"
type input "[PHONE_NUMBER]"
click at [372, 24] on h5 "Outbound call" at bounding box center [389, 23] width 43 height 10
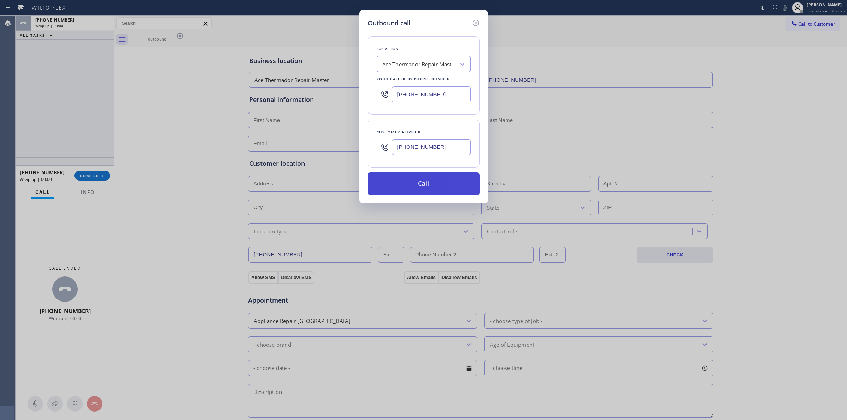
click at [410, 180] on button "Call" at bounding box center [424, 184] width 112 height 23
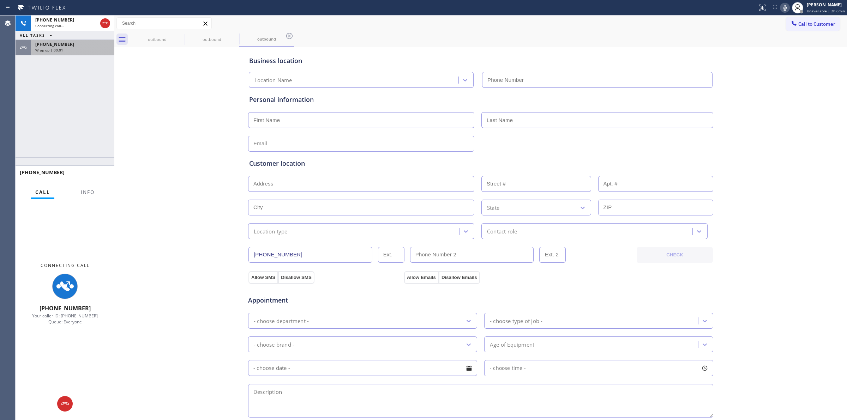
click at [66, 49] on div "Wrap up | 00:01" at bounding box center [72, 50] width 75 height 5
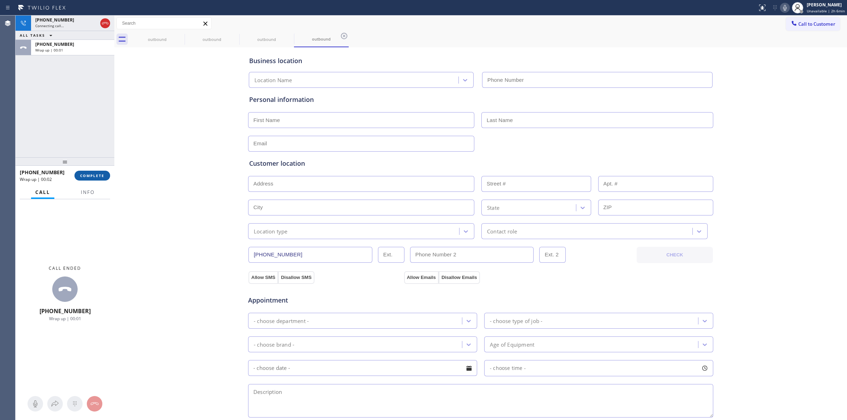
click at [99, 174] on span "COMPLETE" at bounding box center [92, 175] width 24 height 5
type input "[PHONE_NUMBER]"
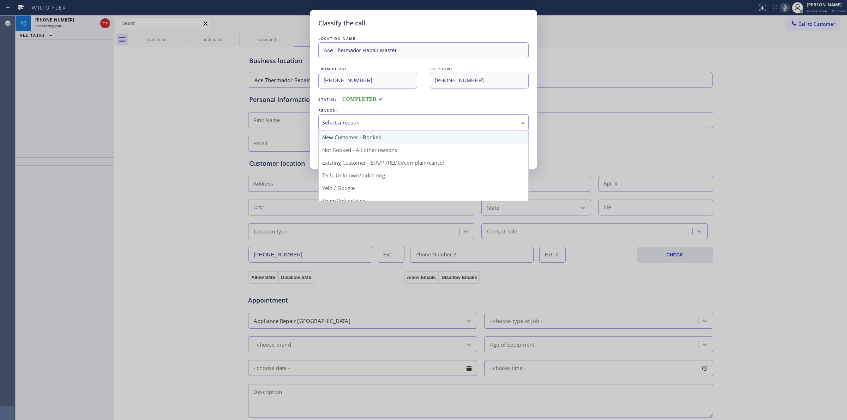
drag, startPoint x: 327, startPoint y: 122, endPoint x: 330, endPoint y: 140, distance: 17.9
click at [329, 122] on div "Select a reason" at bounding box center [423, 123] width 203 height 8
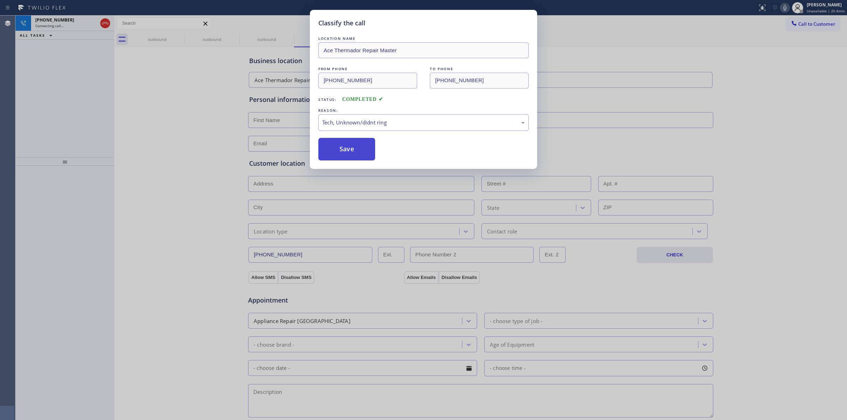
click at [332, 158] on button "Save" at bounding box center [346, 149] width 57 height 23
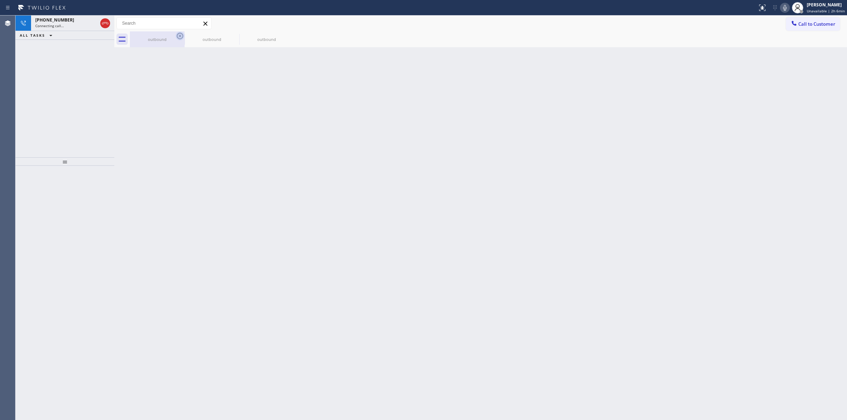
click at [180, 36] on icon at bounding box center [180, 36] width 6 height 6
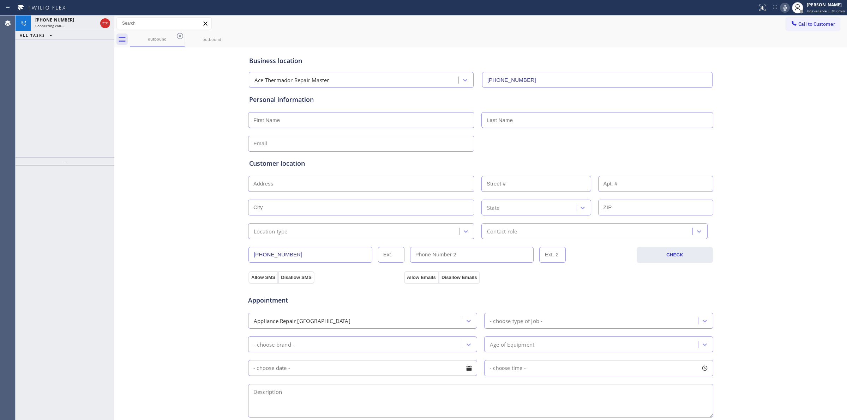
click at [180, 36] on icon at bounding box center [180, 36] width 6 height 6
click at [231, 36] on icon at bounding box center [234, 36] width 6 height 6
click at [181, 36] on div "outbound outbound" at bounding box center [488, 39] width 717 height 16
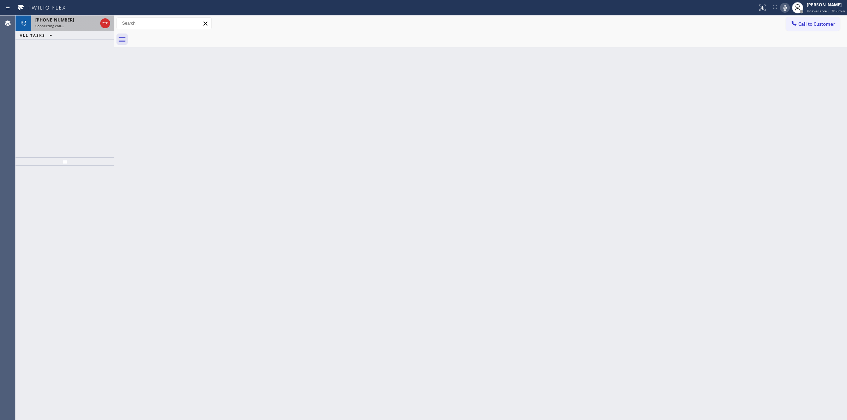
click at [64, 17] on span "[PHONE_NUMBER]" at bounding box center [54, 20] width 39 height 6
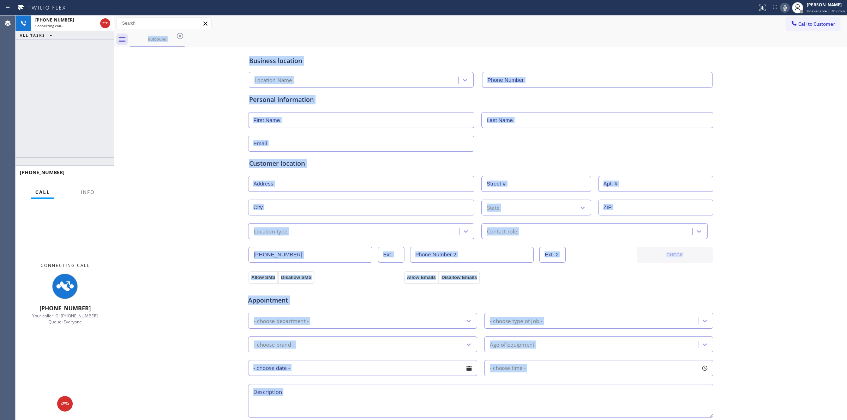
type input "[PHONE_NUMBER]"
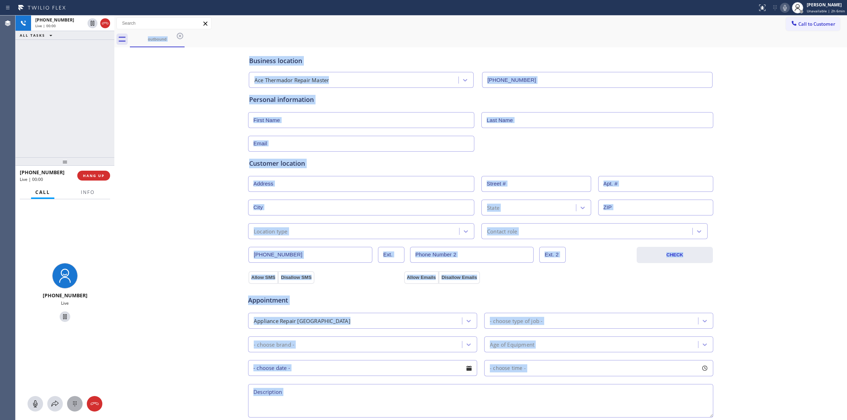
click at [74, 403] on icon at bounding box center [75, 404] width 8 height 8
click at [804, 24] on span "Call to Customer" at bounding box center [816, 24] width 37 height 6
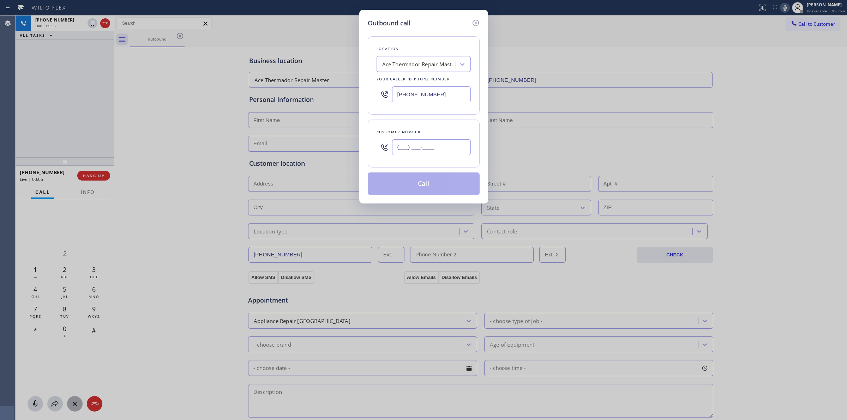
click at [426, 150] on input "(___) ___-____" at bounding box center [431, 147] width 79 height 16
paste input "564) 201-6330"
type input "[PHONE_NUMBER]"
click at [431, 70] on div "Ace Thermador Repair Master" at bounding box center [417, 64] width 77 height 12
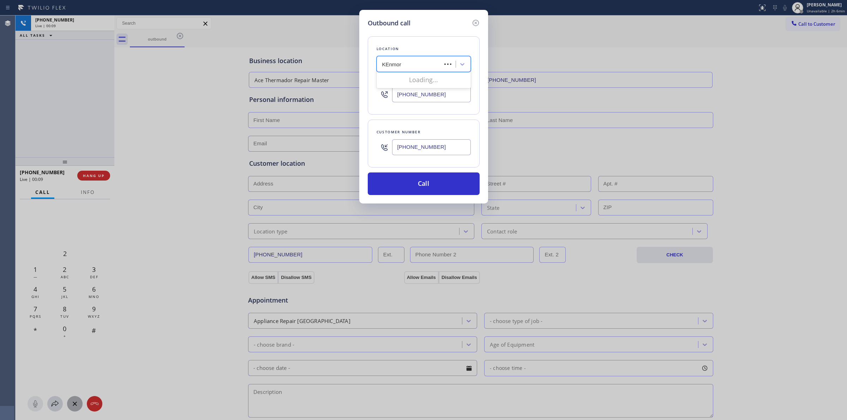
type input "KEnmore"
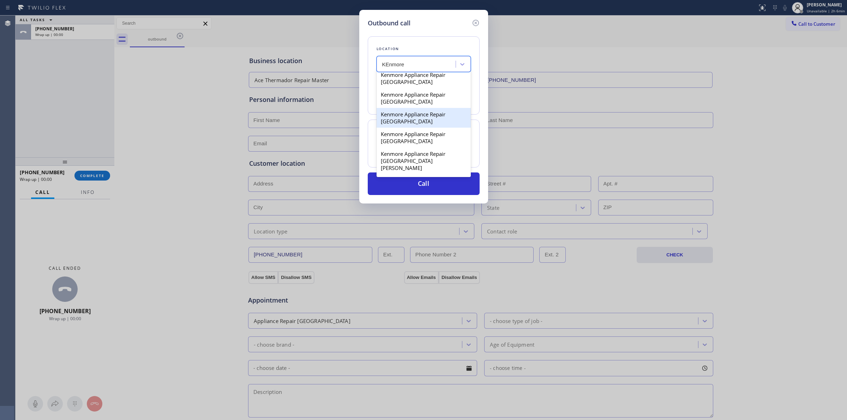
scroll to position [176, 0]
click at [419, 125] on div "Kenmore Appliance Repair [GEOGRAPHIC_DATA]" at bounding box center [424, 115] width 94 height 20
type input "[PHONE_NUMBER]"
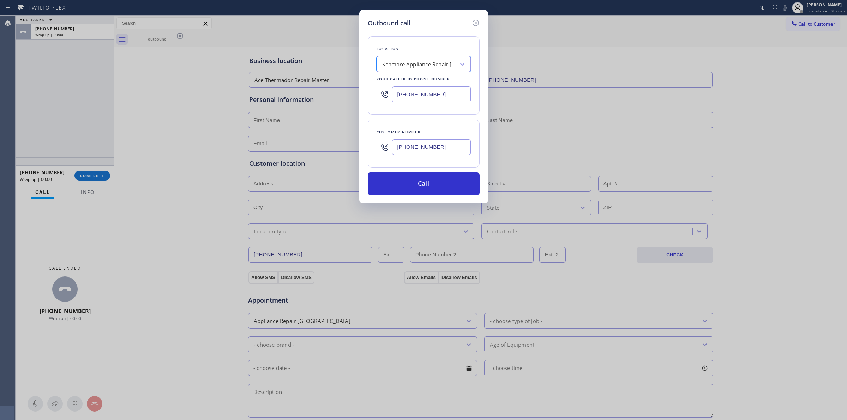
click at [419, 139] on div "[PHONE_NUMBER]" at bounding box center [431, 147] width 79 height 23
copy div "Customer number"
click at [407, 182] on button "Call" at bounding box center [424, 184] width 112 height 23
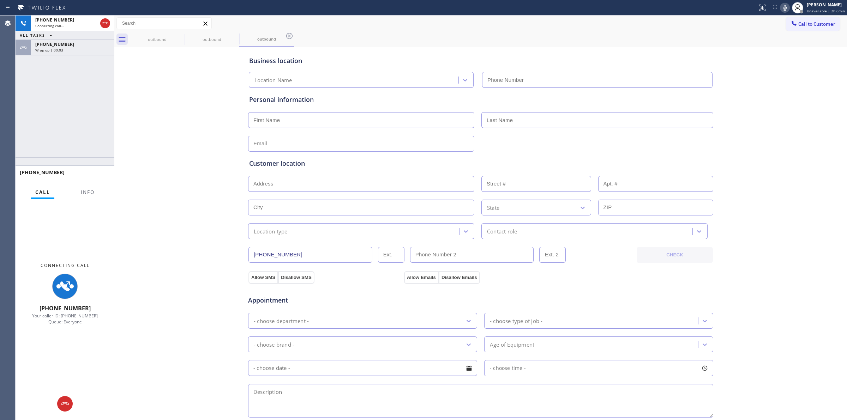
type input "[PHONE_NUMBER]"
click at [60, 44] on span "[PHONE_NUMBER]" at bounding box center [54, 44] width 39 height 6
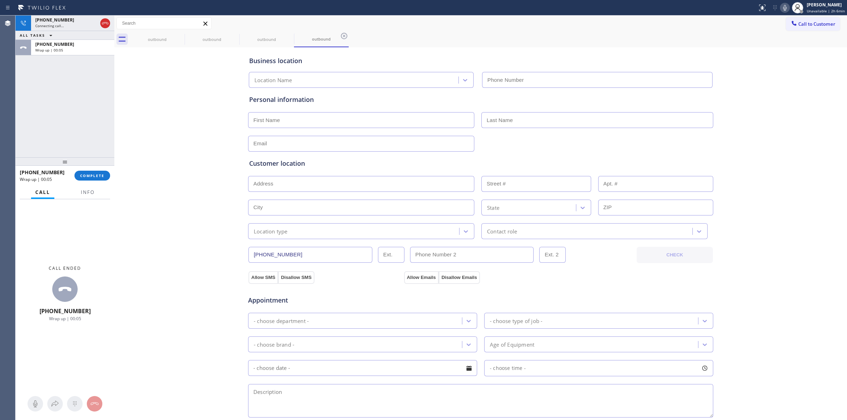
type input "[PHONE_NUMBER]"
click at [92, 180] on button "COMPLETE" at bounding box center [92, 176] width 36 height 10
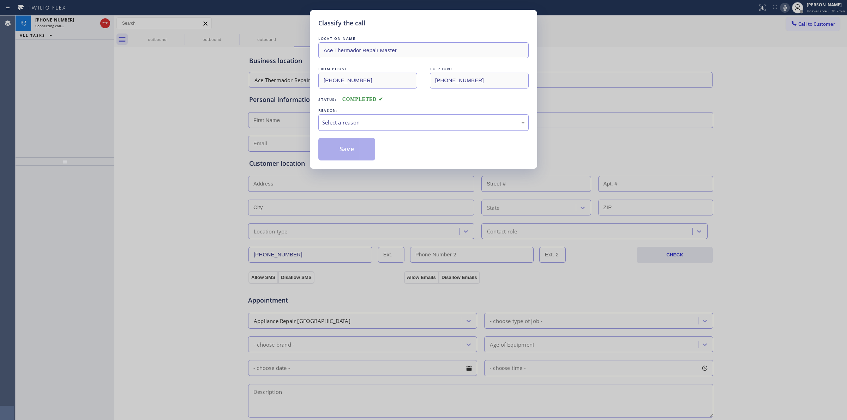
click at [352, 117] on div "Select a reason" at bounding box center [423, 122] width 210 height 17
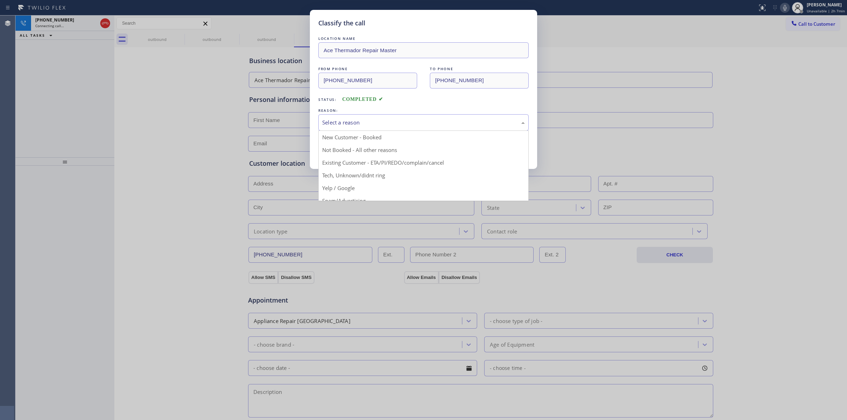
drag, startPoint x: 350, startPoint y: 173, endPoint x: 344, endPoint y: 158, distance: 15.9
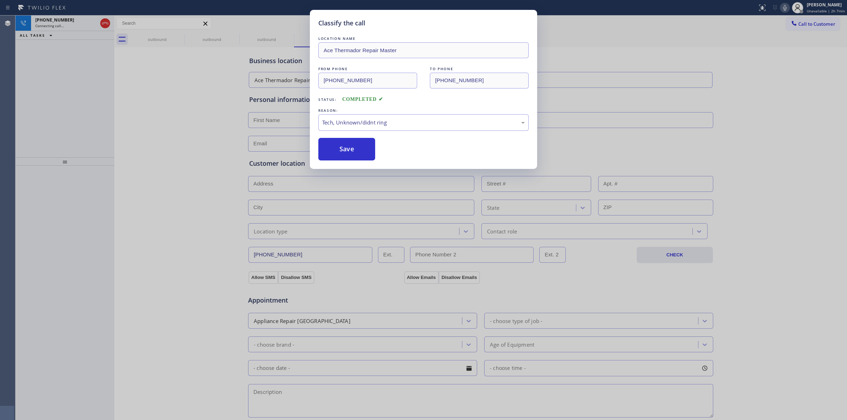
click at [341, 145] on button "Save" at bounding box center [346, 149] width 57 height 23
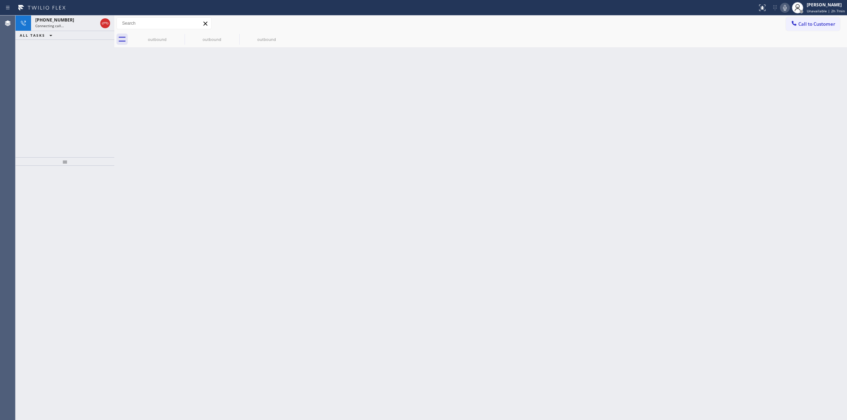
drag, startPoint x: 176, startPoint y: 35, endPoint x: 152, endPoint y: 35, distance: 23.3
click at [0, 0] on icon at bounding box center [0, 0] width 0 height 0
click at [178, 35] on div "outbound outbound outbound" at bounding box center [488, 39] width 717 height 16
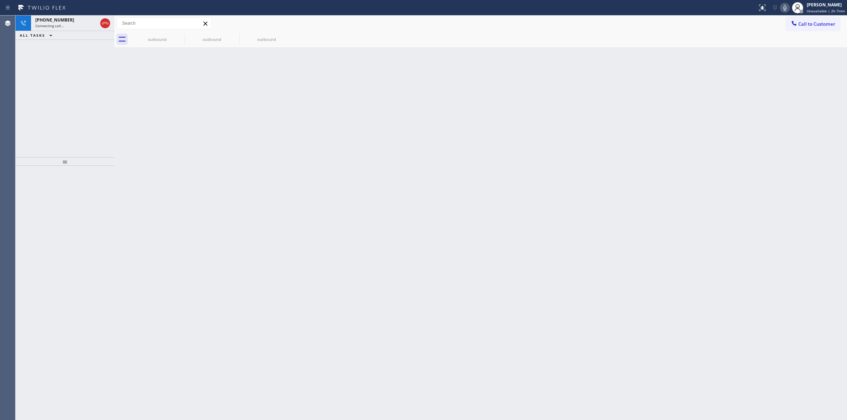
click at [178, 35] on div "outbound outbound outbound" at bounding box center [488, 39] width 717 height 16
click at [69, 20] on div "[PHONE_NUMBER]" at bounding box center [66, 20] width 62 height 6
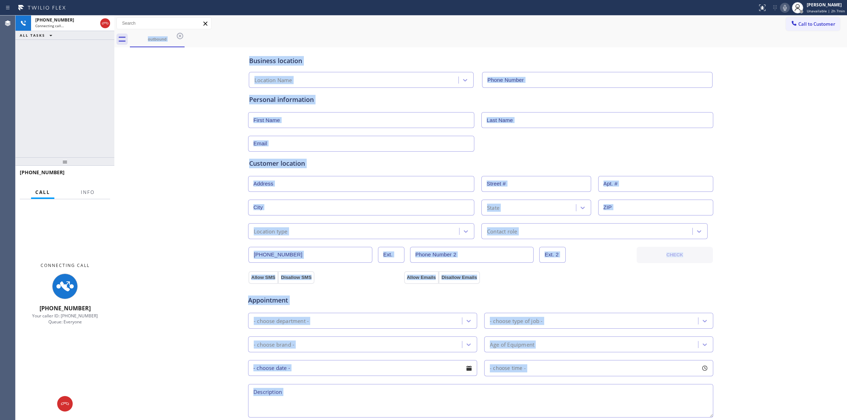
type input "[PHONE_NUMBER]"
click at [783, 4] on icon at bounding box center [785, 8] width 8 height 8
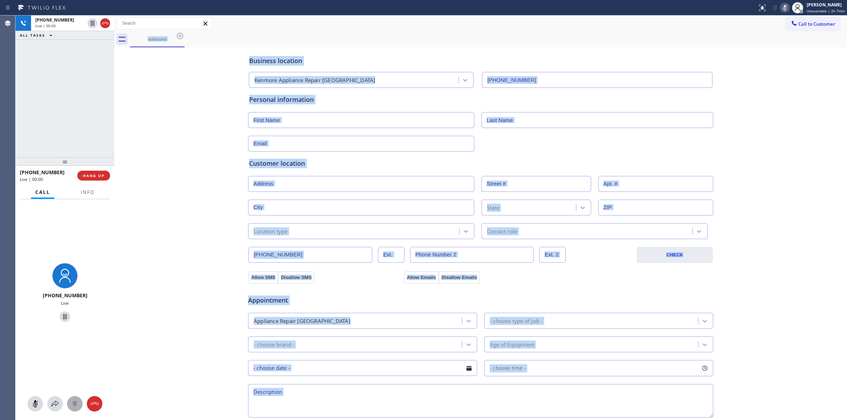
click at [80, 401] on div at bounding box center [75, 404] width 16 height 8
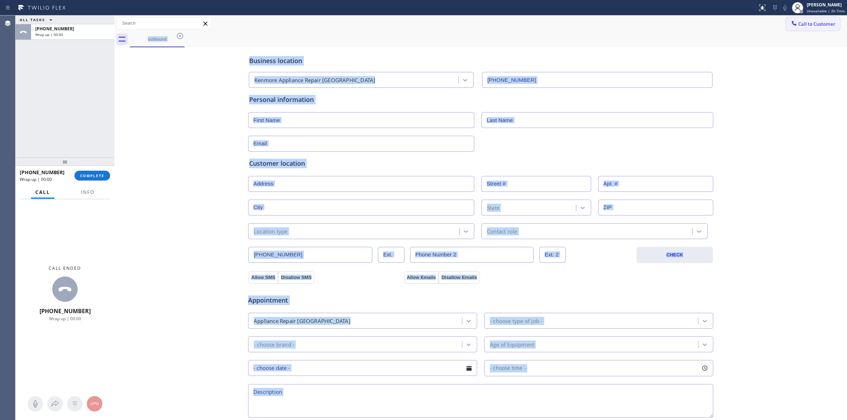
click at [798, 25] on span "Call to Customer" at bounding box center [816, 24] width 37 height 6
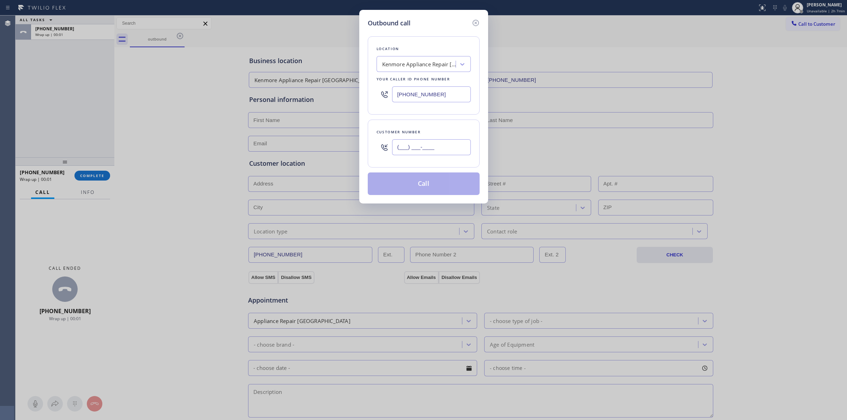
click at [441, 147] on input "(___) ___-____" at bounding box center [431, 147] width 79 height 16
paste input "564) 201-6330"
type input "[PHONE_NUMBER]"
click at [426, 183] on button "Call" at bounding box center [424, 184] width 112 height 23
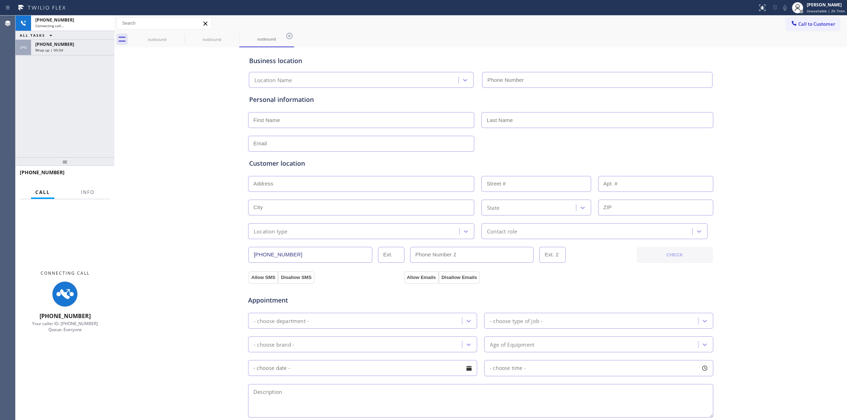
type input "[PHONE_NUMBER]"
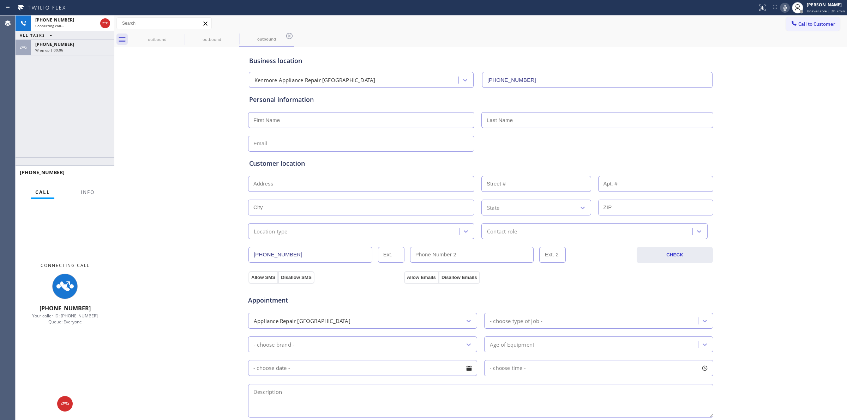
click at [57, 52] on span "Wrap up | 00:06" at bounding box center [49, 50] width 28 height 5
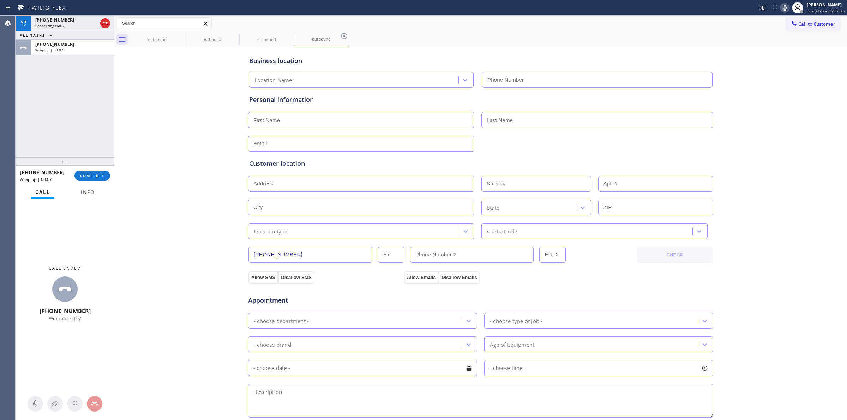
type input "[PHONE_NUMBER]"
click at [96, 179] on button "COMPLETE" at bounding box center [92, 176] width 36 height 10
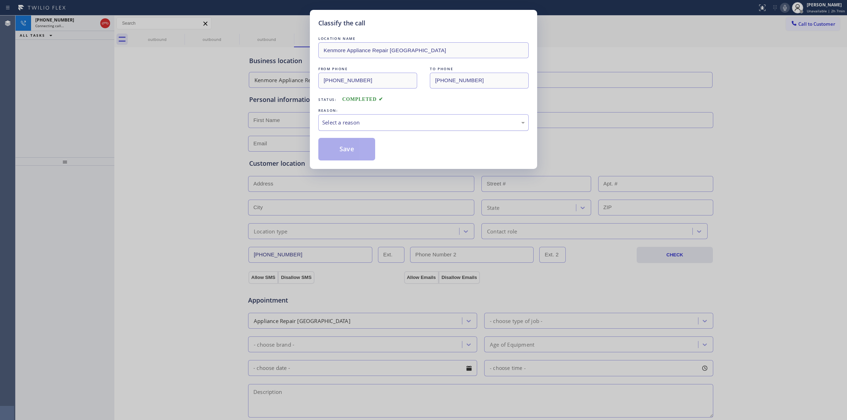
click at [358, 123] on div "Select a reason" at bounding box center [423, 123] width 203 height 8
drag, startPoint x: 349, startPoint y: 156, endPoint x: 107, endPoint y: 43, distance: 267.3
click at [349, 156] on button "Save" at bounding box center [346, 149] width 57 height 23
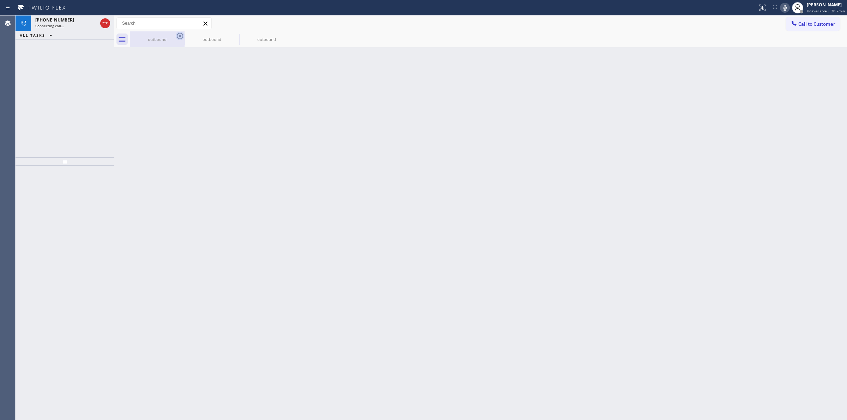
drag, startPoint x: 182, startPoint y: 42, endPoint x: 184, endPoint y: 34, distance: 8.3
click at [184, 42] on div "outbound" at bounding box center [157, 39] width 55 height 16
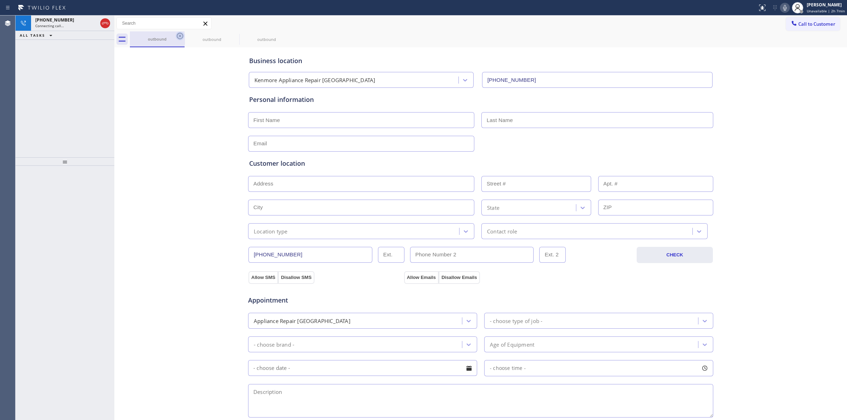
click at [183, 34] on icon at bounding box center [180, 36] width 8 height 8
click at [0, 0] on icon at bounding box center [0, 0] width 0 height 0
drag, startPoint x: 183, startPoint y: 34, endPoint x: 118, endPoint y: 36, distance: 66.0
click at [0, 0] on icon at bounding box center [0, 0] width 0 height 0
click at [182, 36] on div "outbound outbound outbound" at bounding box center [488, 39] width 717 height 16
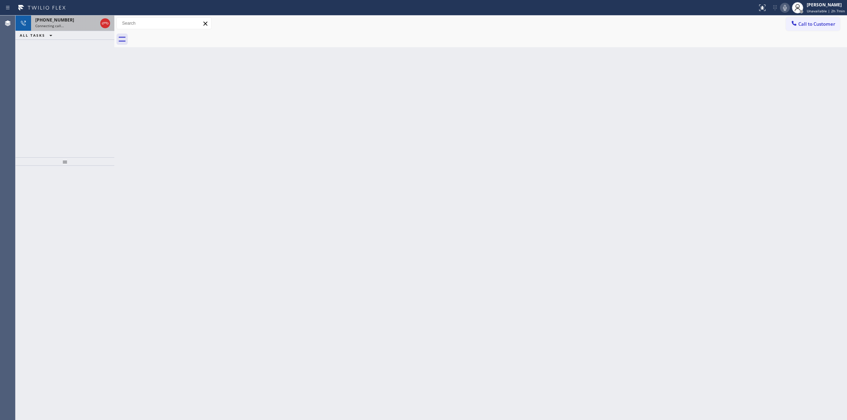
click at [62, 25] on span "Connecting call…" at bounding box center [49, 25] width 29 height 5
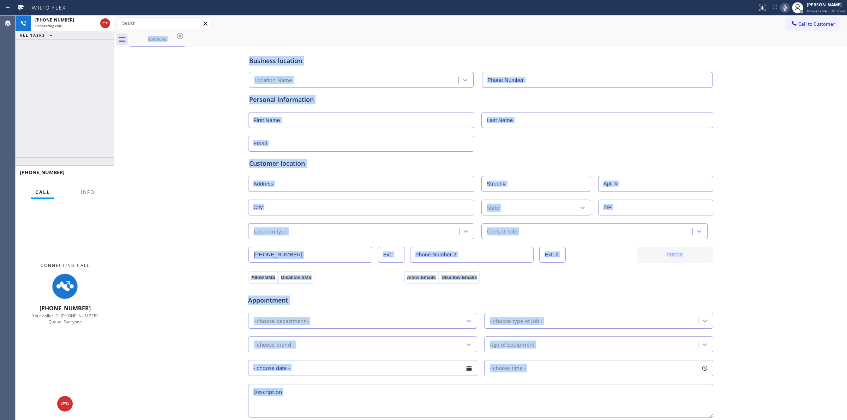
type input "[PHONE_NUMBER]"
click at [181, 35] on icon at bounding box center [180, 36] width 6 height 6
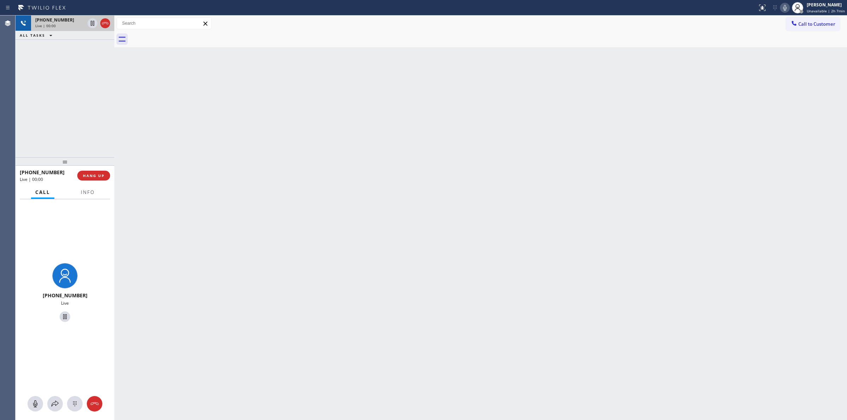
click at [82, 18] on div "[PHONE_NUMBER]" at bounding box center [59, 20] width 49 height 6
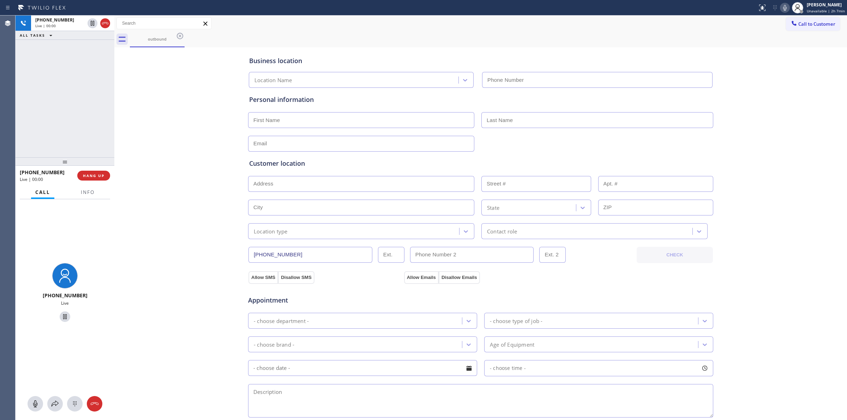
type input "[PHONE_NUMBER]"
click at [79, 401] on div at bounding box center [75, 404] width 16 height 8
click at [784, 6] on icon at bounding box center [785, 8] width 8 height 8
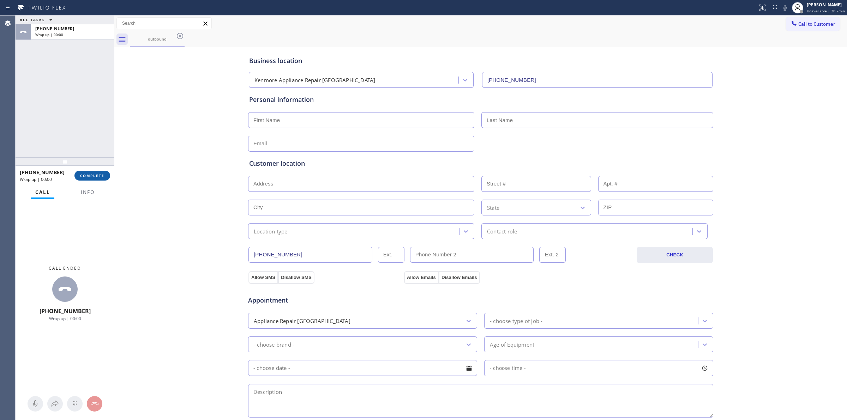
click at [92, 175] on span "COMPLETE" at bounding box center [92, 175] width 24 height 5
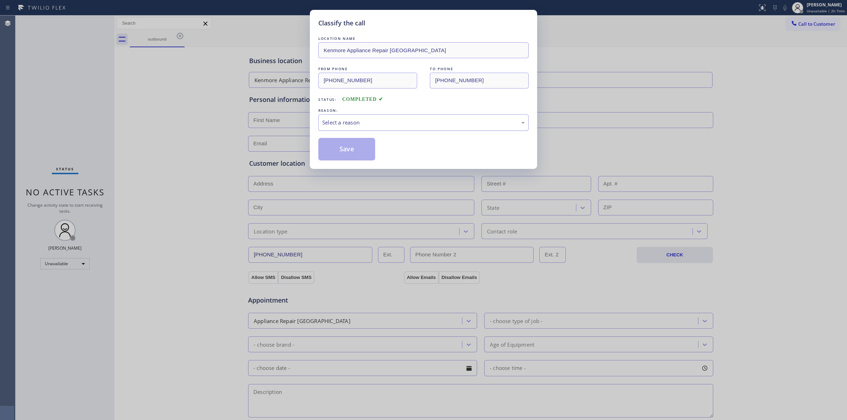
click at [338, 129] on div "Select a reason" at bounding box center [423, 122] width 210 height 17
drag, startPoint x: 327, startPoint y: 182, endPoint x: 332, endPoint y: 165, distance: 17.6
click at [338, 150] on button "Save" at bounding box center [346, 149] width 57 height 23
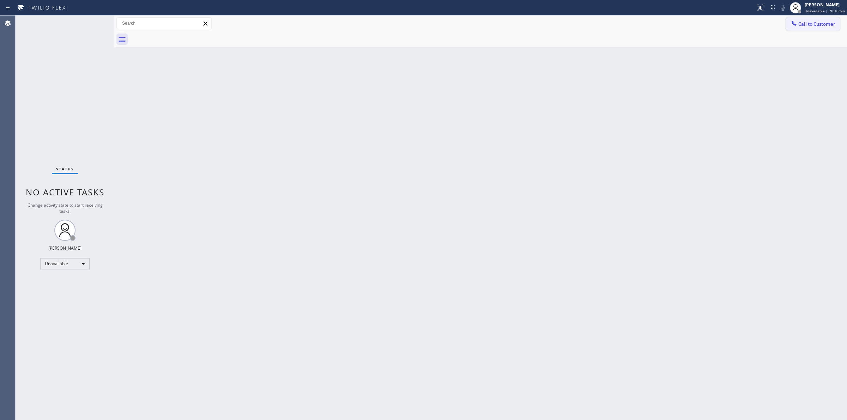
click at [821, 25] on span "Call to Customer" at bounding box center [816, 24] width 37 height 6
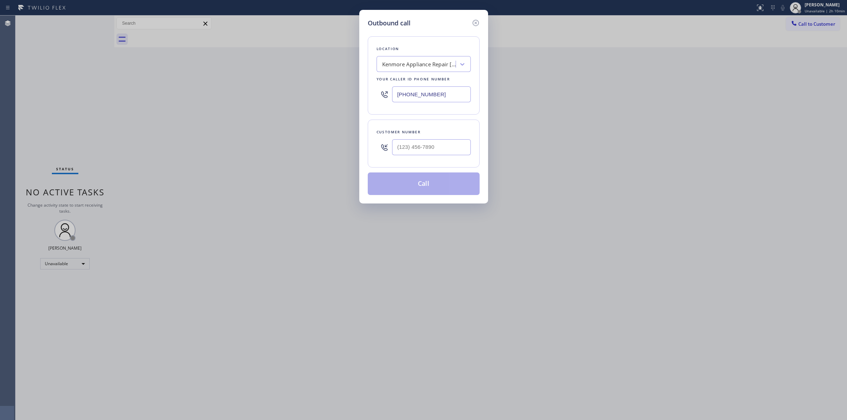
click at [436, 76] on div "Your caller id phone number" at bounding box center [424, 79] width 94 height 7
paste input "LG Repairs"
type input "LG Repairs"
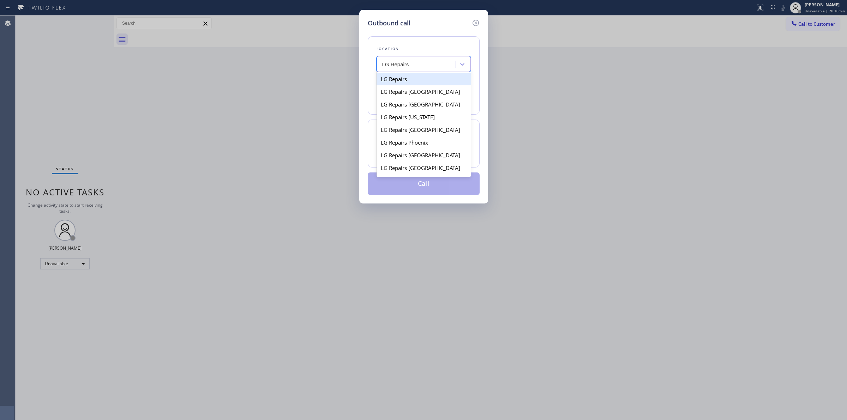
drag, startPoint x: 398, startPoint y: 79, endPoint x: 405, endPoint y: 85, distance: 8.8
click at [399, 81] on div "LG Repairs" at bounding box center [424, 79] width 94 height 13
type input "[PHONE_NUMBER]"
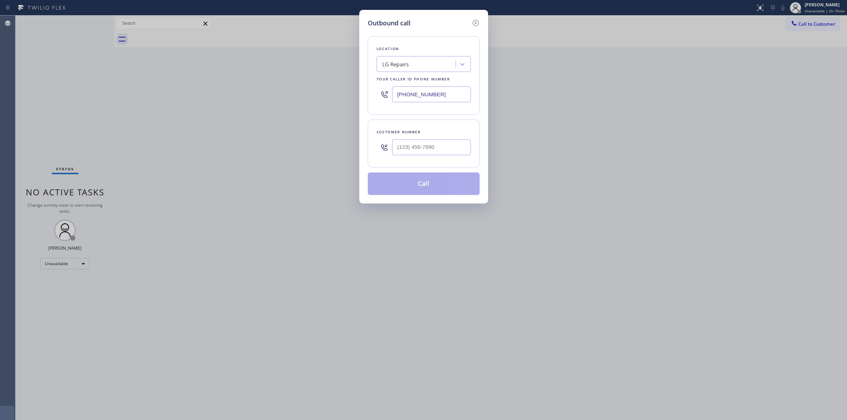
click at [409, 87] on input "[PHONE_NUMBER]" at bounding box center [431, 94] width 79 height 16
click at [475, 23] on icon at bounding box center [475, 23] width 6 height 6
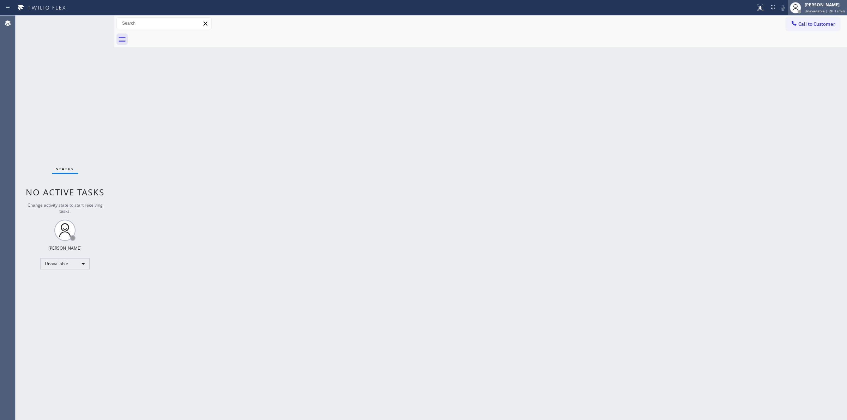
click at [812, 6] on div "[PERSON_NAME]" at bounding box center [825, 5] width 40 height 6
click at [793, 53] on button "Break" at bounding box center [811, 55] width 71 height 9
